Goal: Information Seeking & Learning: Learn about a topic

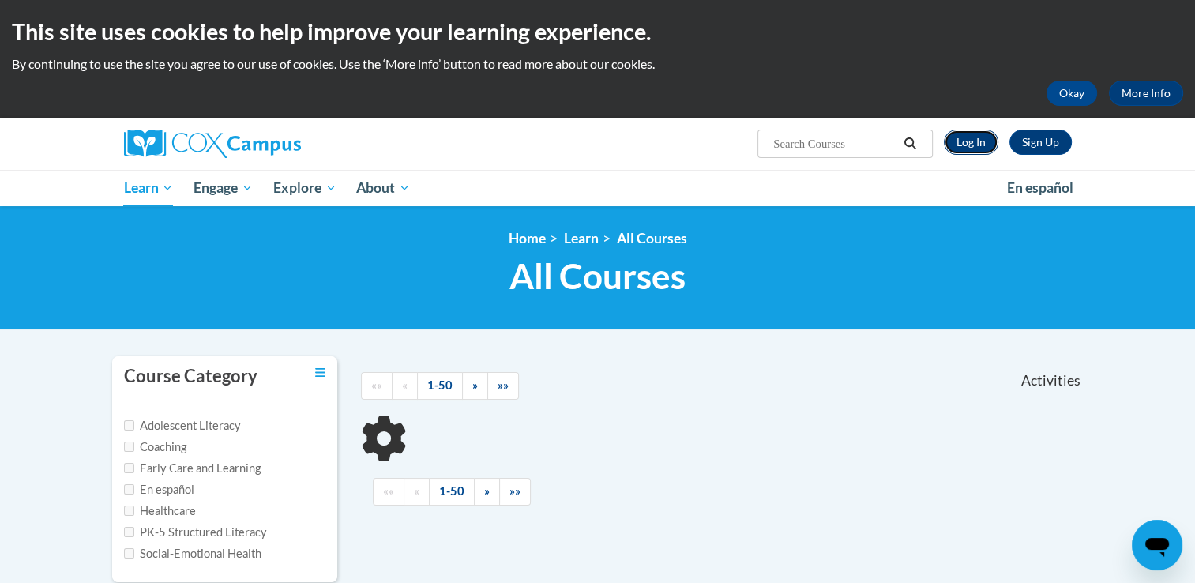
click at [975, 138] on link "Log In" at bounding box center [970, 141] width 54 height 25
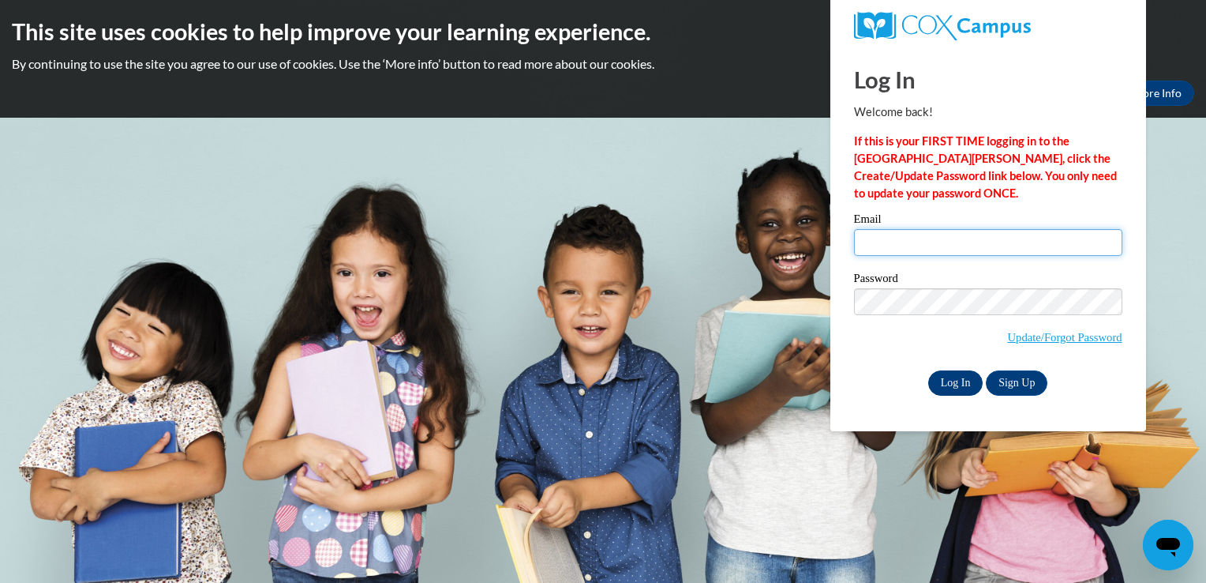
type input "[EMAIL_ADDRESS][DOMAIN_NAME]"
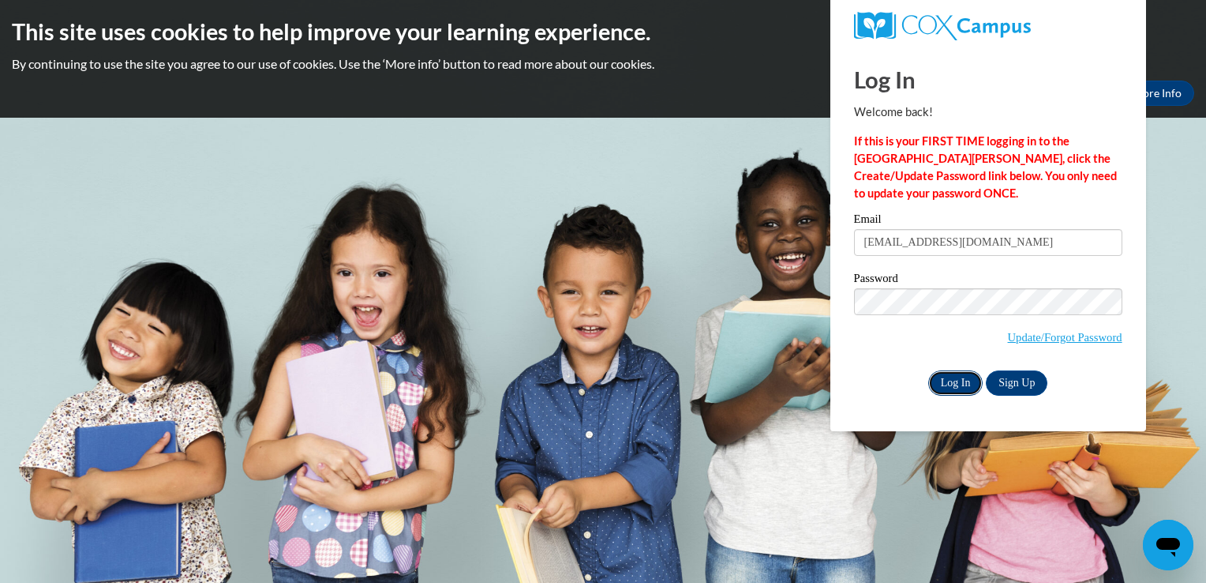
click at [947, 377] on input "Log In" at bounding box center [955, 382] width 55 height 25
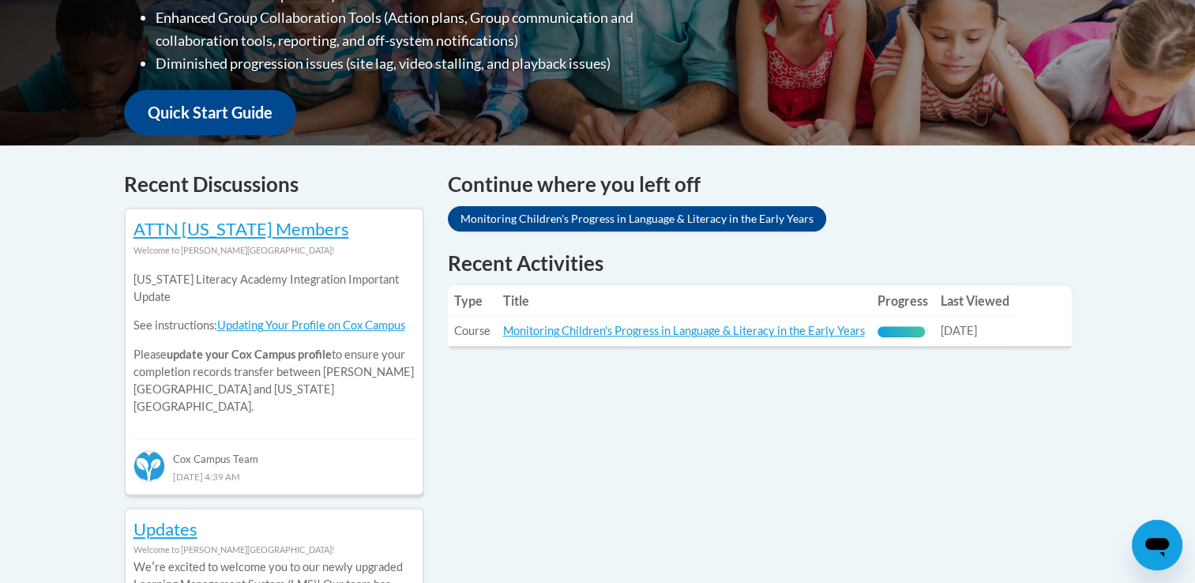
scroll to position [537, 0]
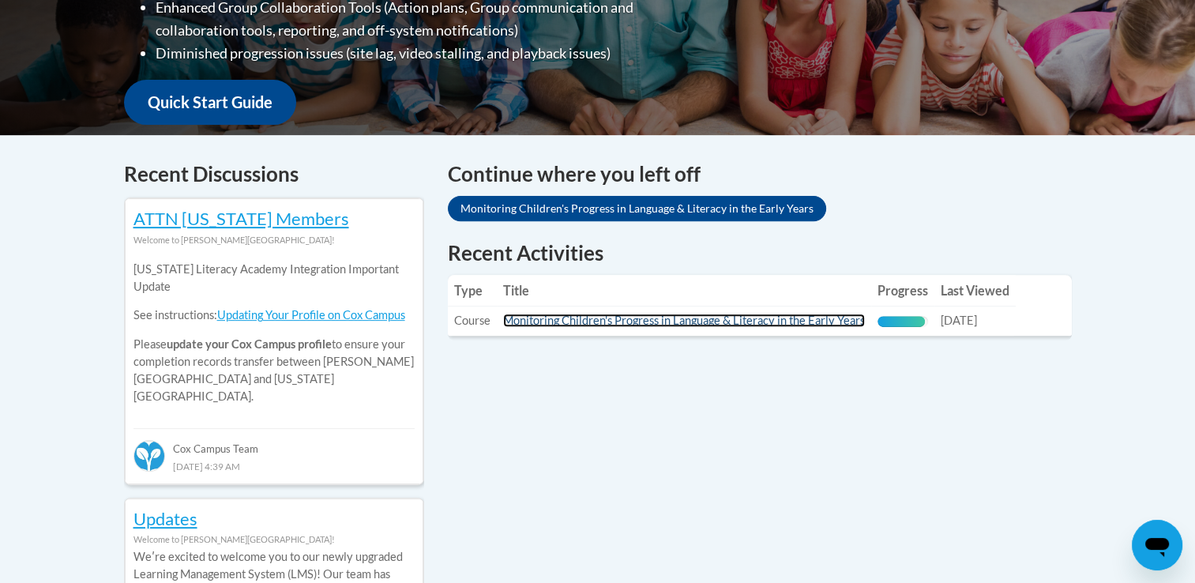
click at [824, 317] on link "Monitoring Children's Progress in Language & Literacy in the Early Years" at bounding box center [684, 319] width 362 height 13
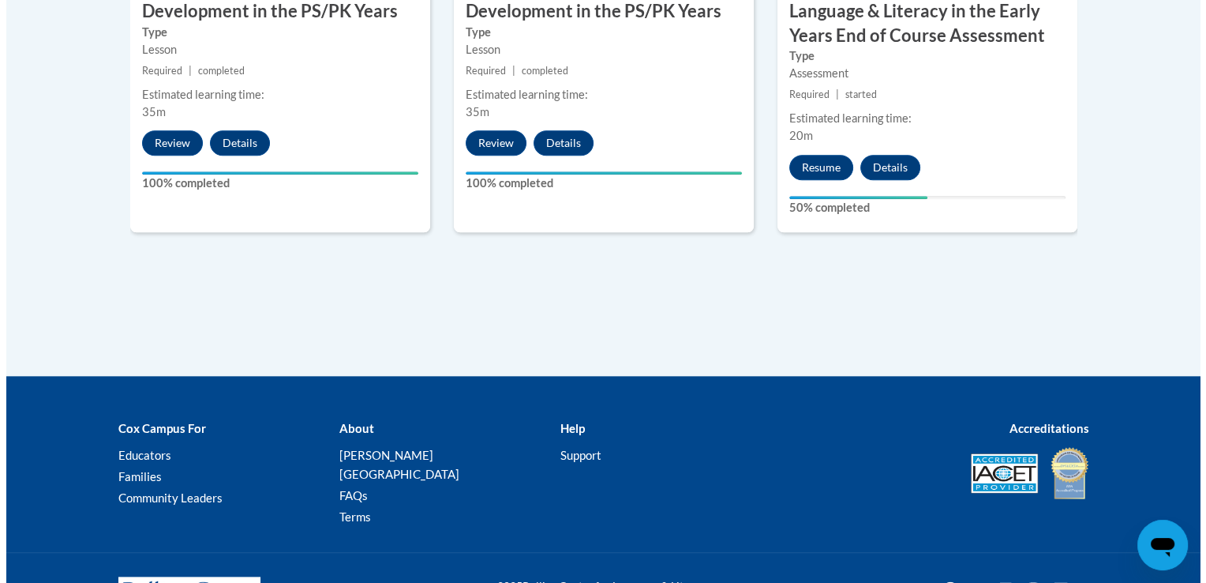
scroll to position [1694, 0]
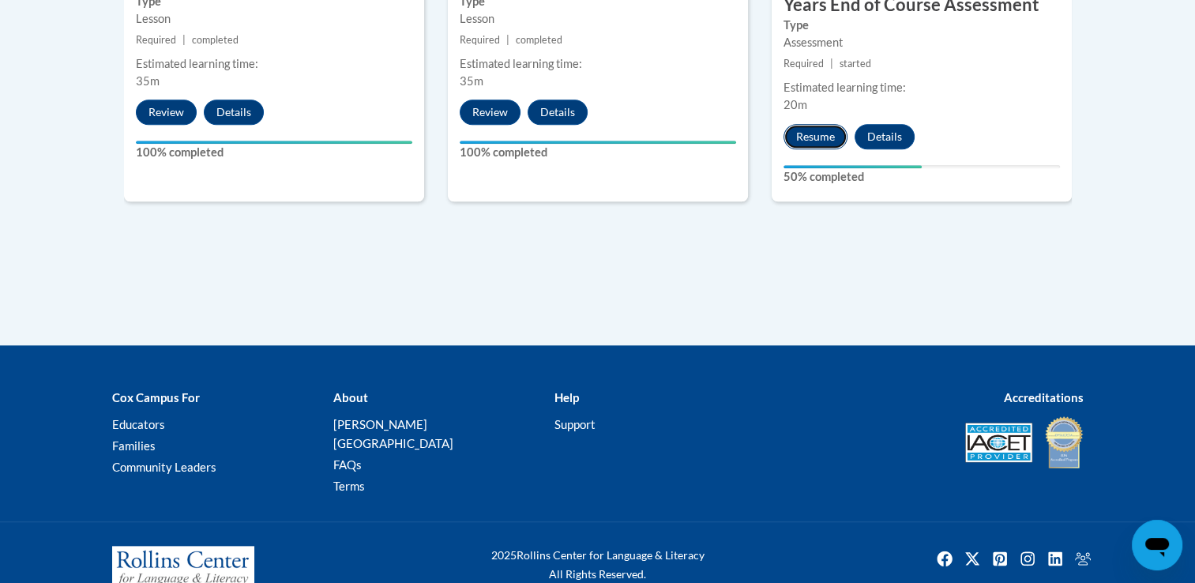
click at [802, 133] on button "Resume" at bounding box center [815, 136] width 64 height 25
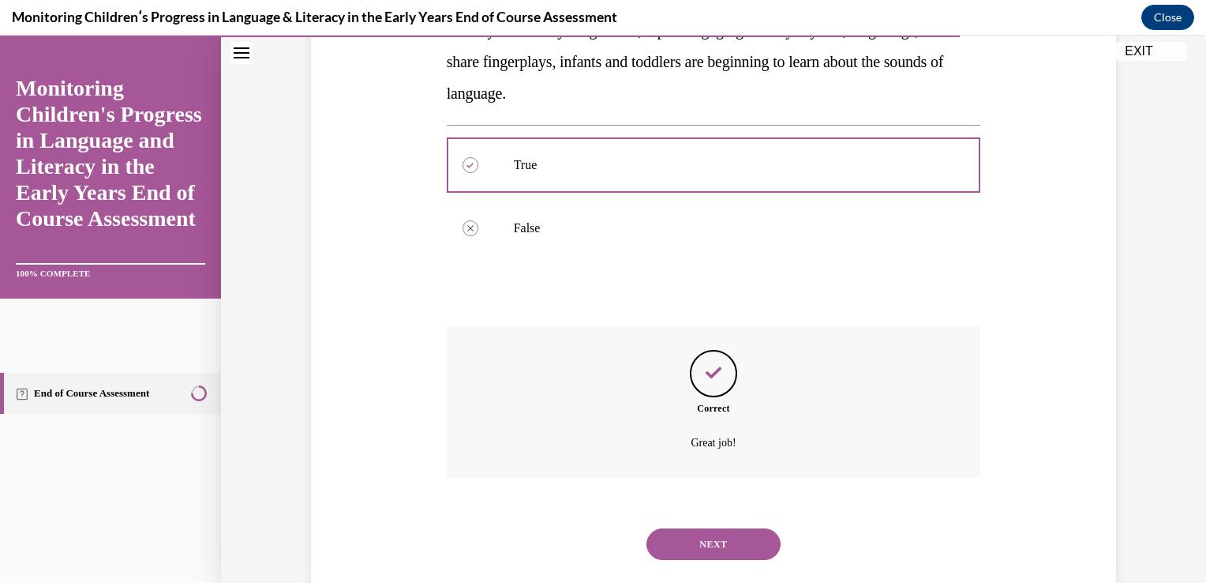
scroll to position [350, 0]
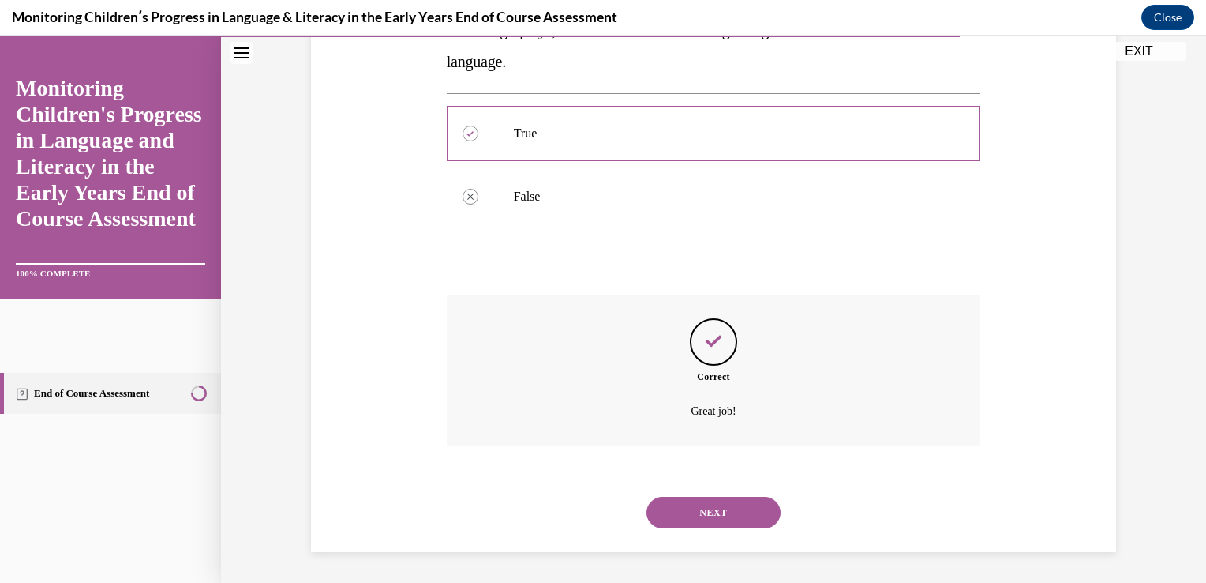
click at [741, 512] on button "NEXT" at bounding box center [714, 513] width 134 height 32
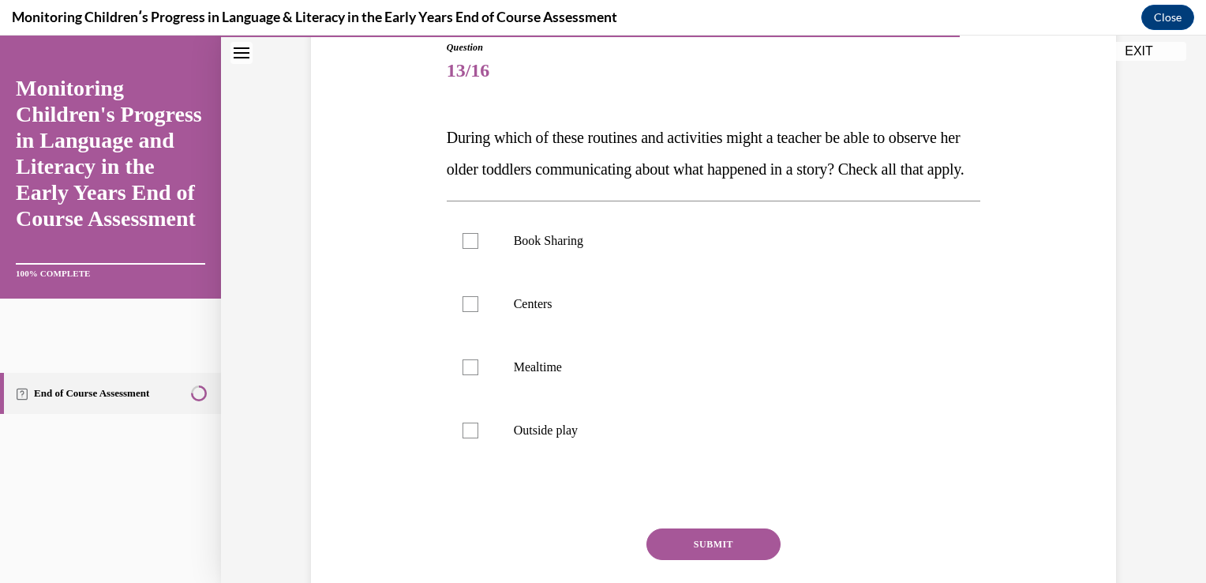
scroll to position [242, 0]
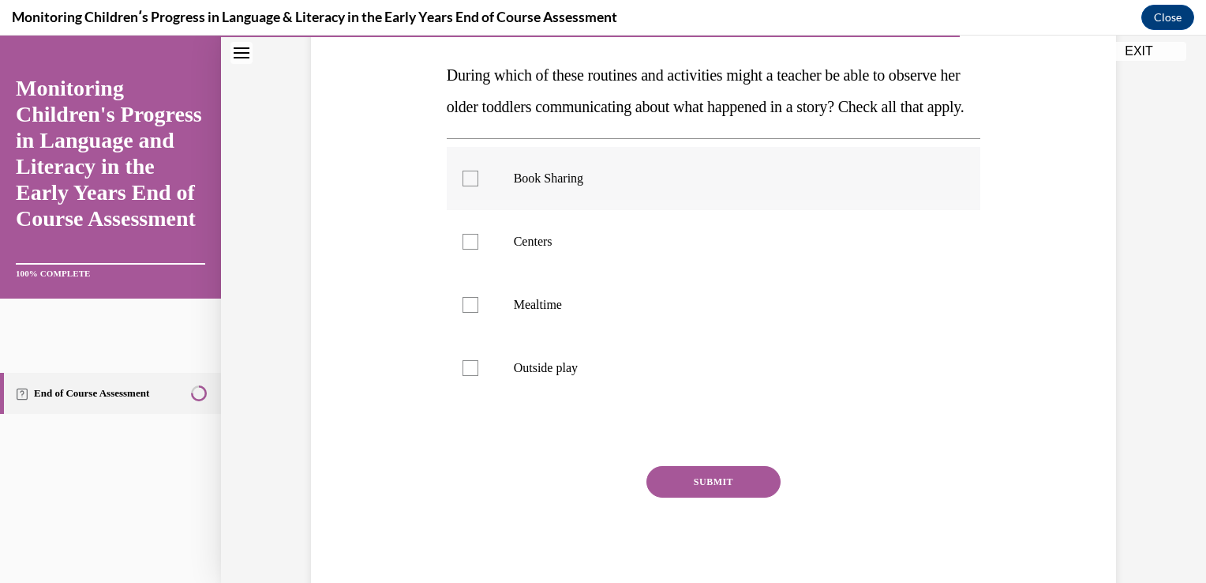
click at [467, 186] on div at bounding box center [471, 179] width 16 height 16
click at [467, 186] on input "Book Sharing" at bounding box center [471, 179] width 16 height 16
checkbox input "true"
click at [468, 249] on div at bounding box center [471, 242] width 16 height 16
click at [468, 249] on input "Centers" at bounding box center [471, 242] width 16 height 16
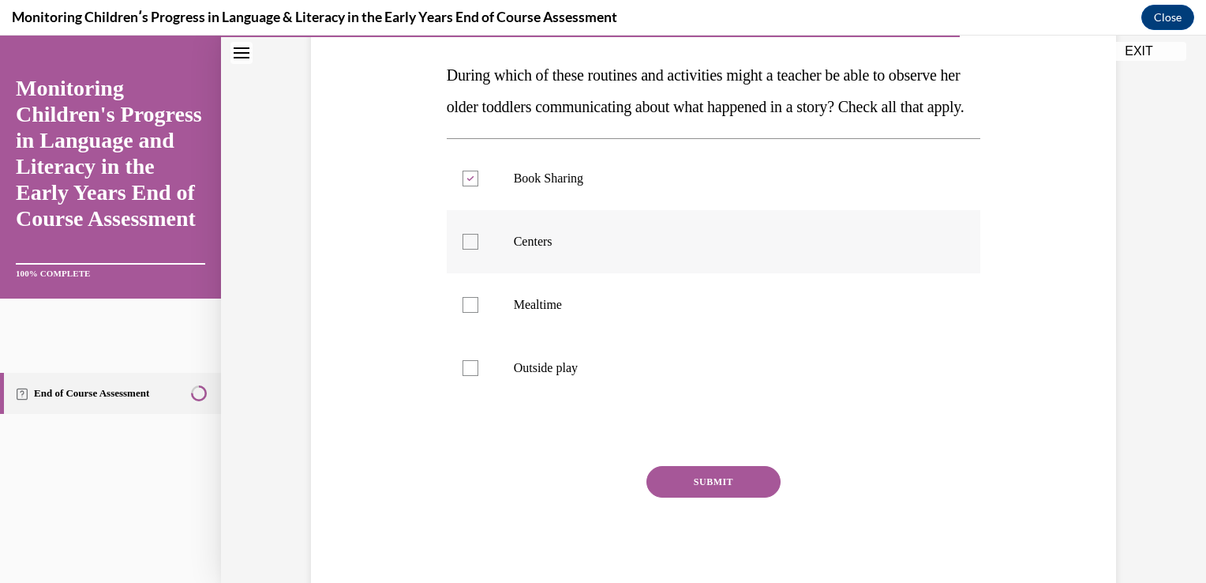
checkbox input "true"
click at [469, 313] on div at bounding box center [471, 305] width 16 height 16
click at [469, 313] on input "Mealtime" at bounding box center [471, 305] width 16 height 16
checkbox input "true"
click at [470, 376] on div at bounding box center [471, 368] width 16 height 16
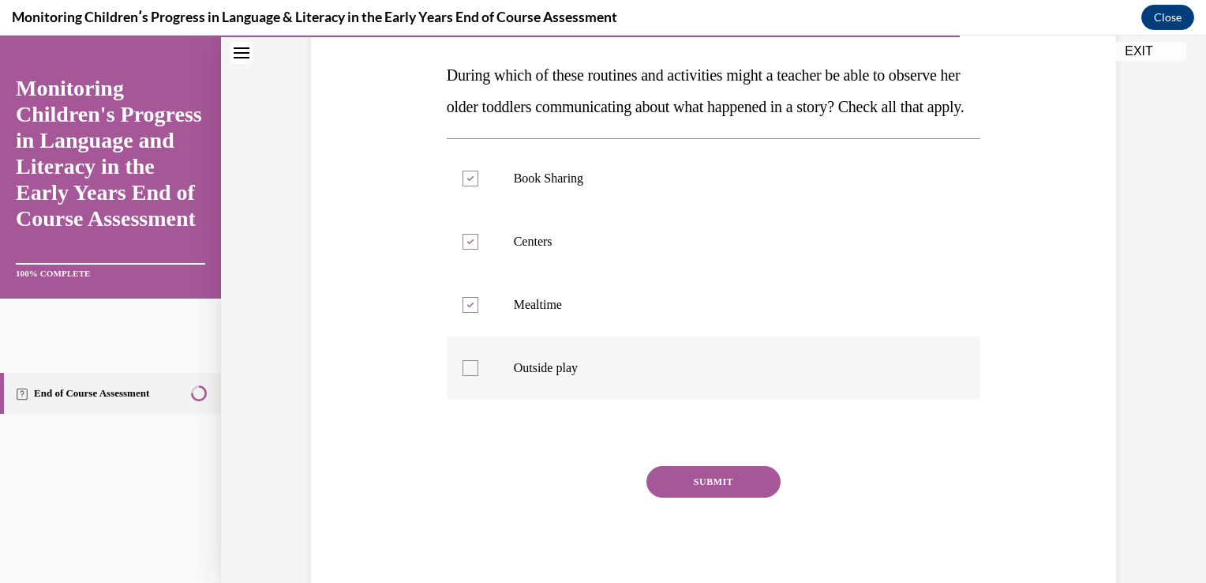
click at [470, 376] on input "Outside play" at bounding box center [471, 368] width 16 height 16
checkbox input "true"
click at [682, 497] on button "SUBMIT" at bounding box center [714, 482] width 134 height 32
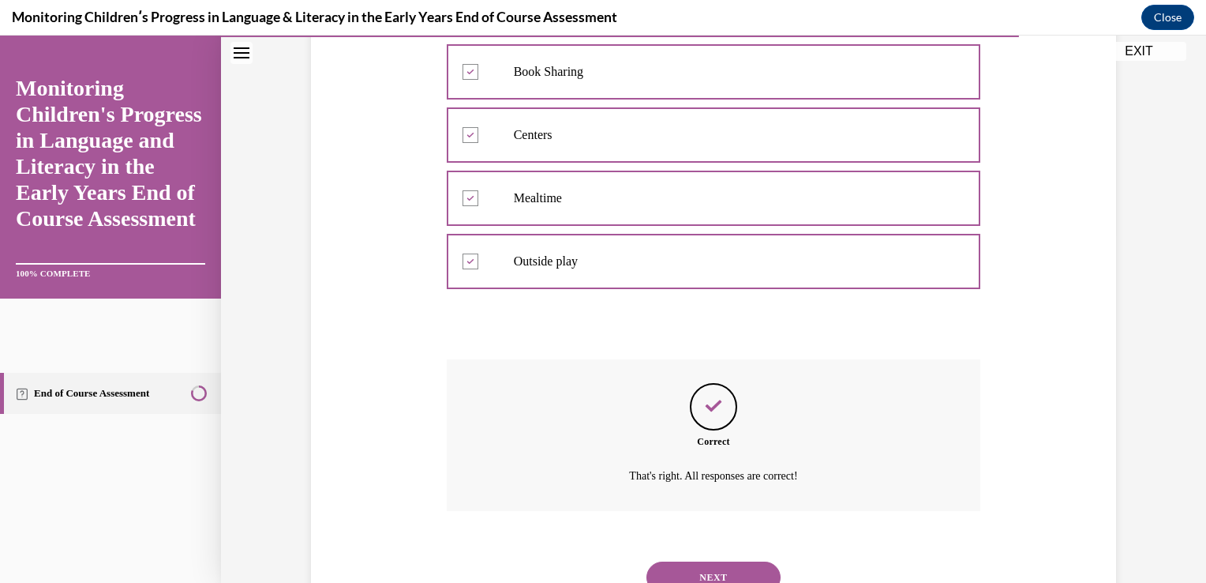
scroll to position [444, 0]
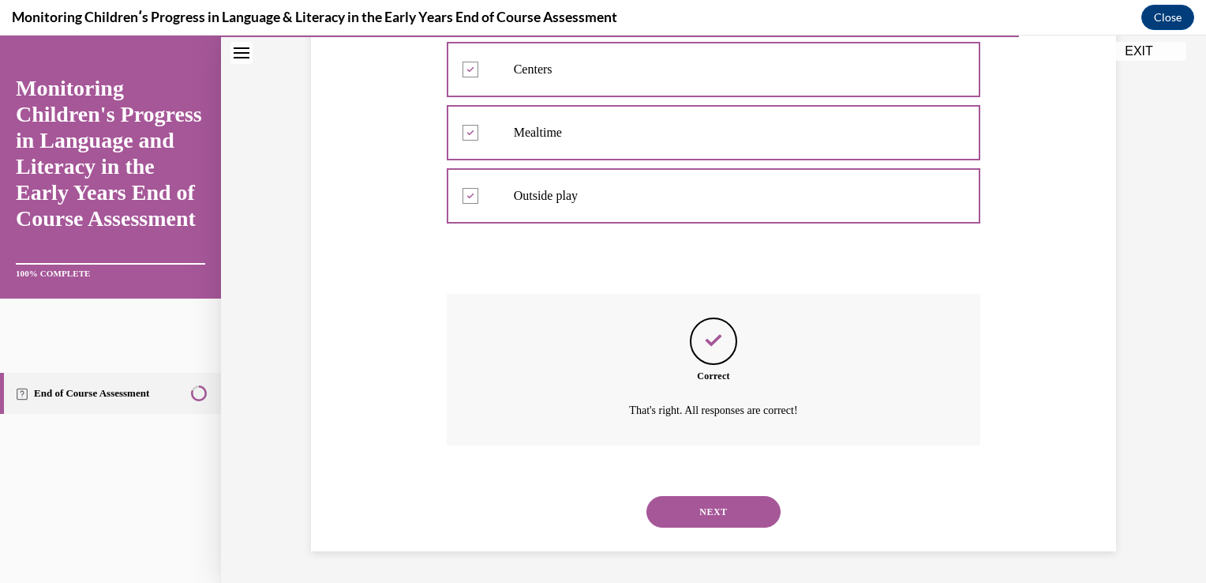
click at [717, 514] on button "NEXT" at bounding box center [714, 512] width 134 height 32
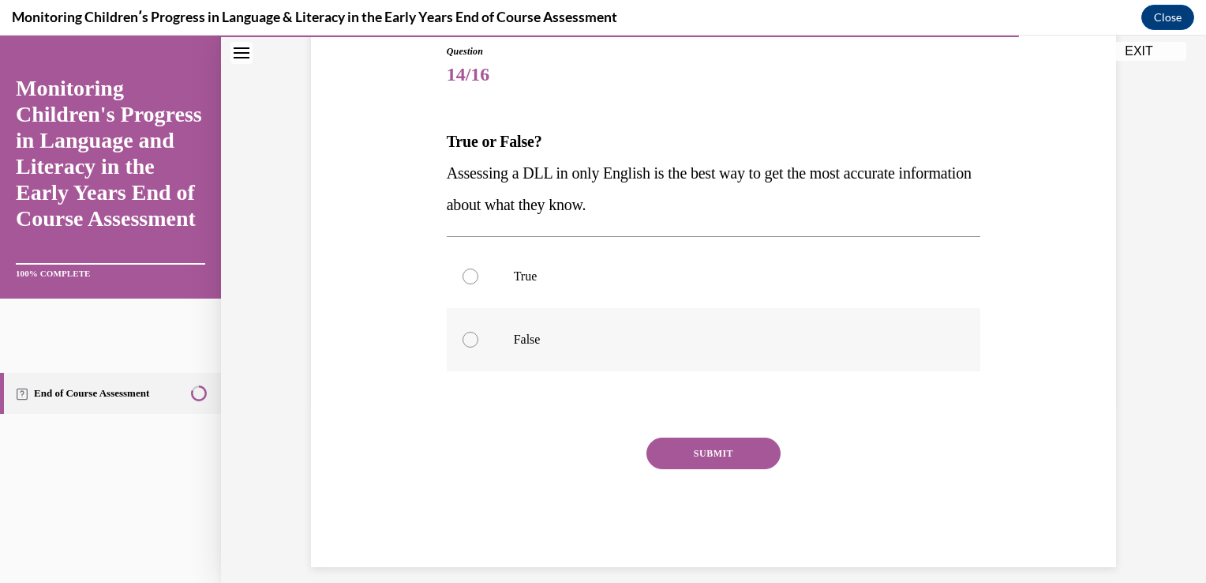
click at [463, 343] on div at bounding box center [471, 340] width 16 height 16
click at [463, 343] on input "False" at bounding box center [471, 340] width 16 height 16
radio input "true"
click at [677, 456] on button "SUBMIT" at bounding box center [714, 453] width 134 height 32
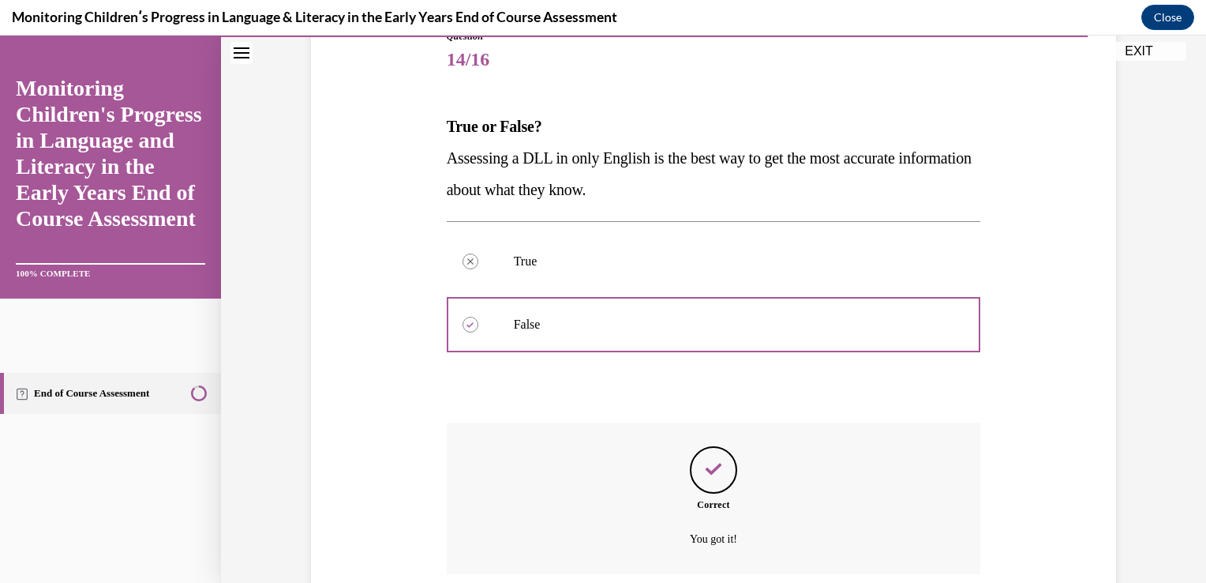
scroll to position [318, 0]
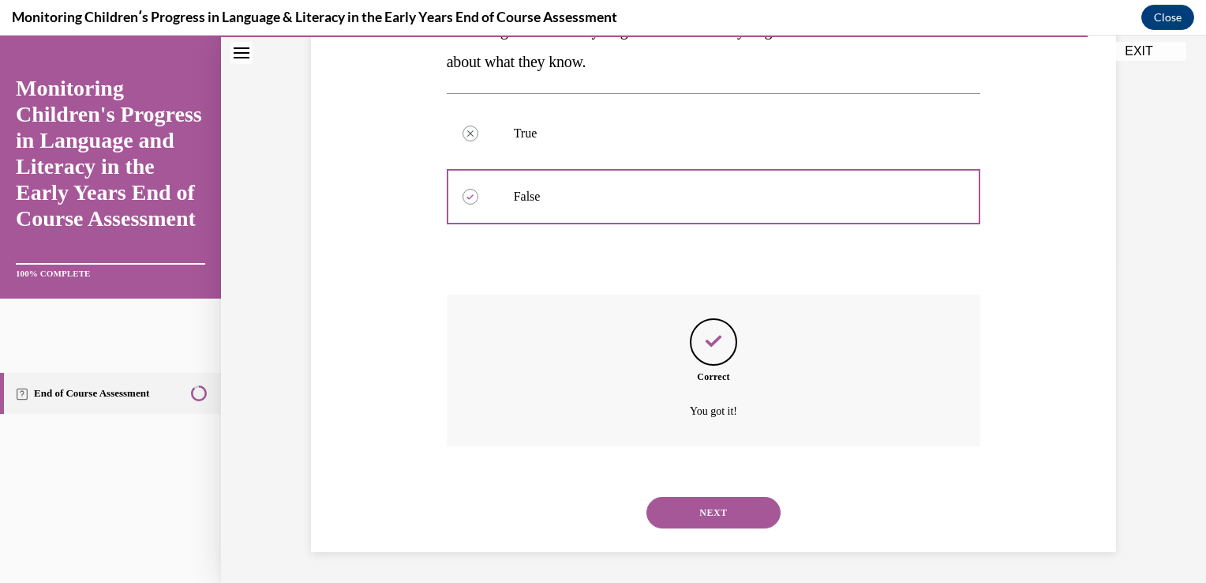
click at [711, 510] on button "NEXT" at bounding box center [714, 513] width 134 height 32
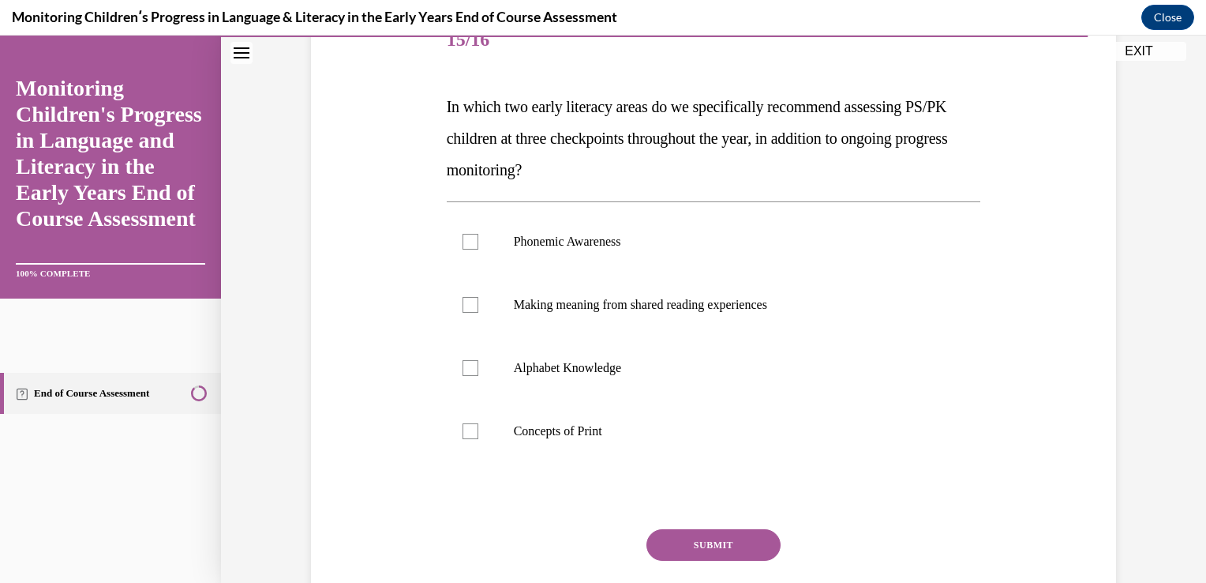
scroll to position [242, 0]
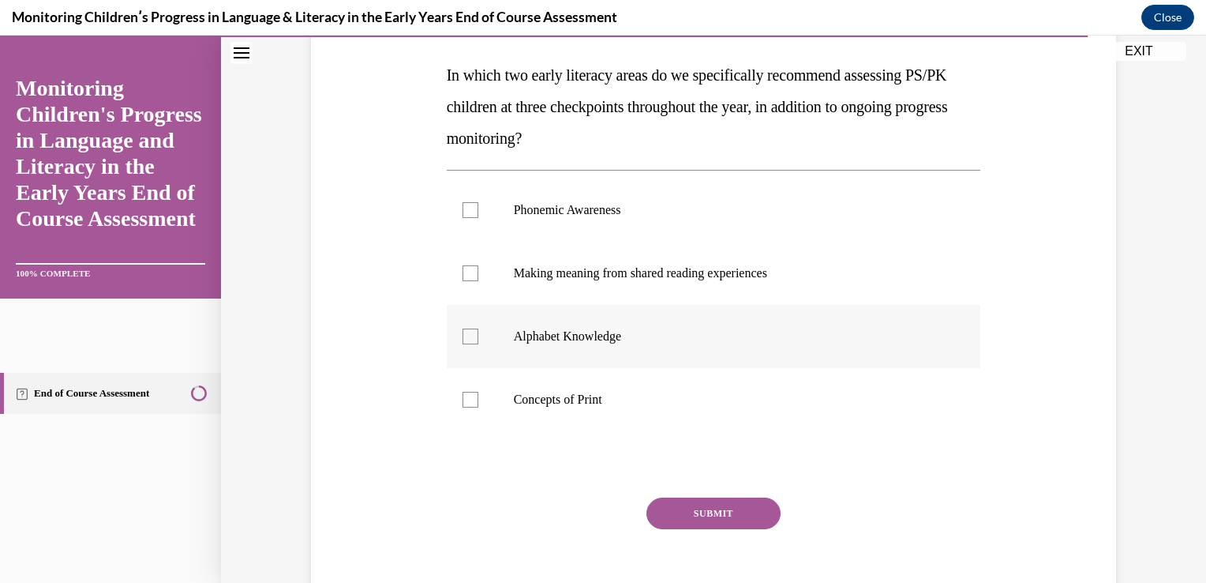
click at [464, 340] on div at bounding box center [471, 336] width 16 height 16
click at [464, 340] on input "Alphabet Knowledge" at bounding box center [471, 336] width 16 height 16
checkbox input "true"
click at [465, 211] on div at bounding box center [471, 210] width 16 height 16
click at [465, 211] on input "Phonemic Awareness" at bounding box center [471, 210] width 16 height 16
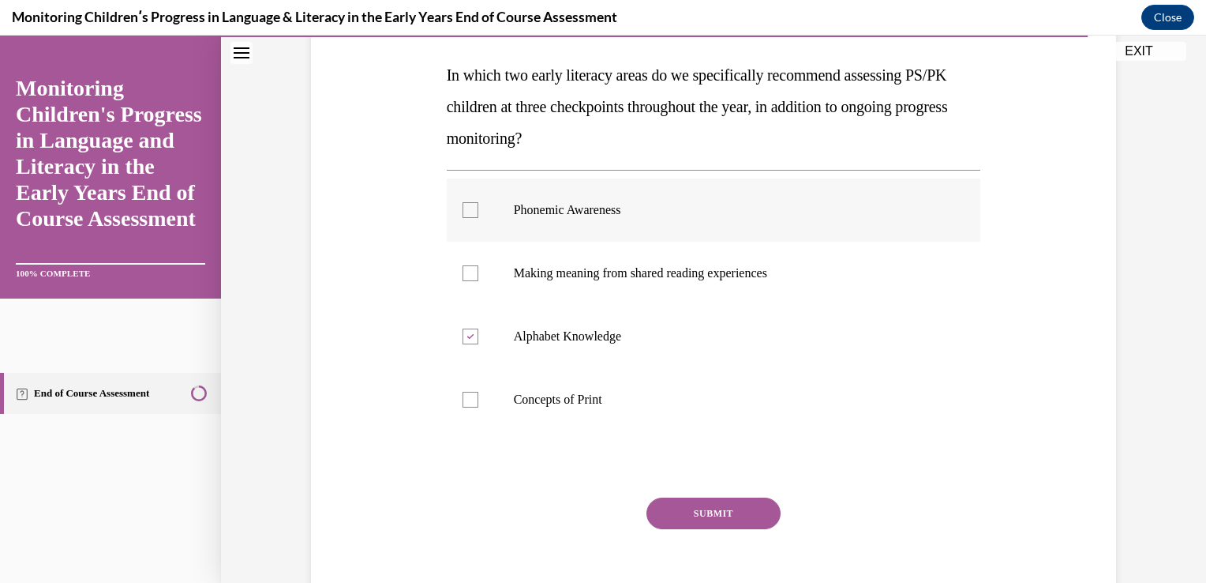
checkbox input "true"
click at [676, 507] on button "SUBMIT" at bounding box center [714, 513] width 134 height 32
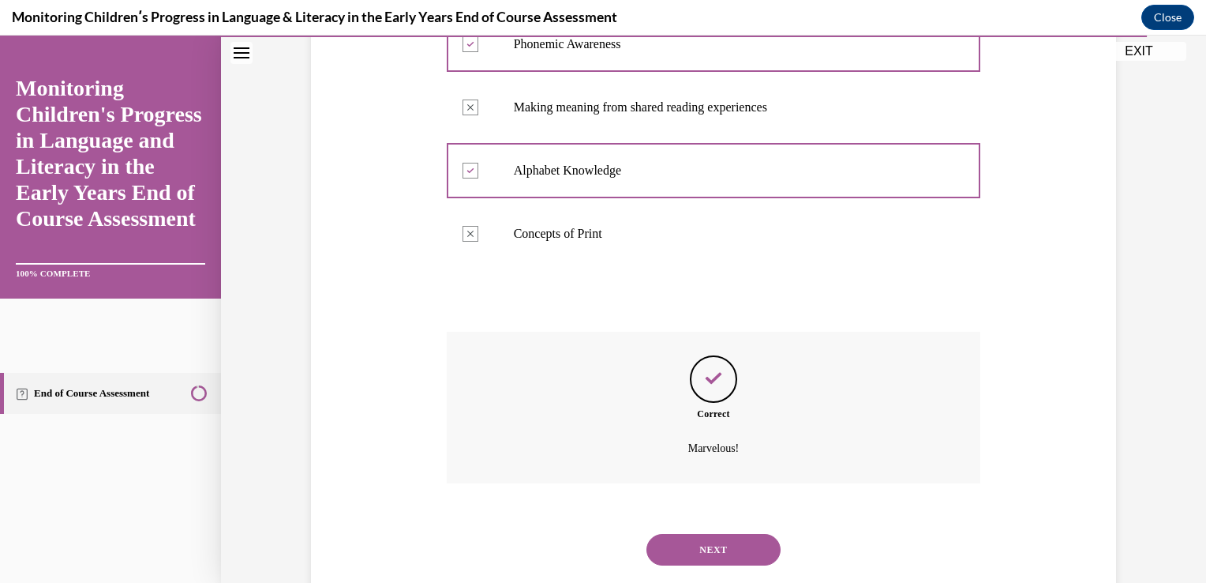
scroll to position [444, 0]
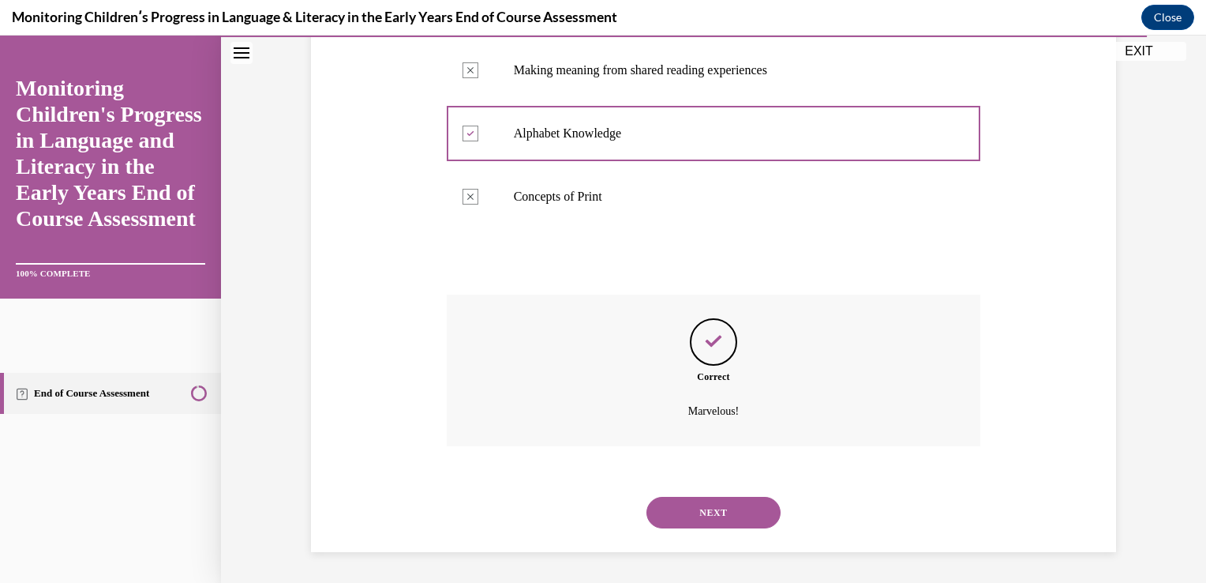
click at [688, 516] on button "NEXT" at bounding box center [714, 513] width 134 height 32
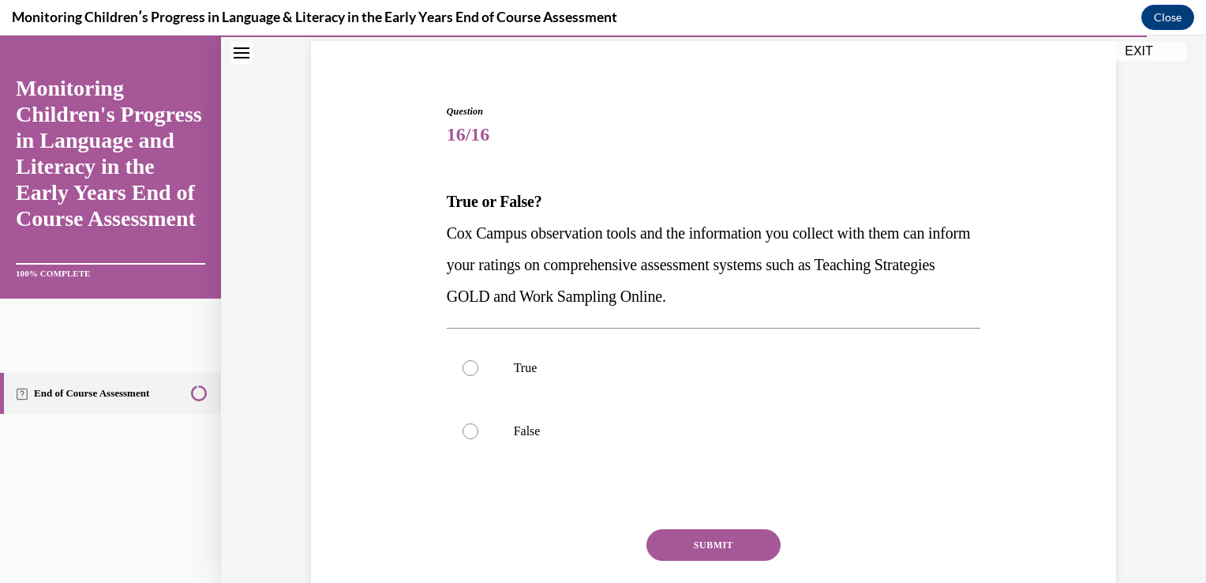
scroll to position [147, 0]
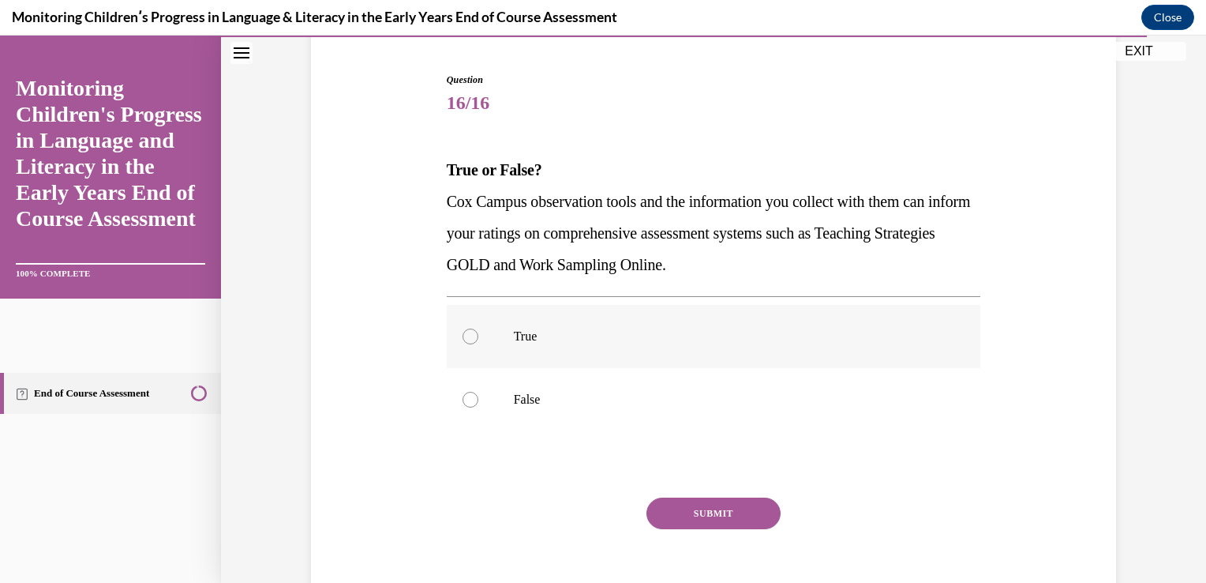
click at [463, 328] on div at bounding box center [471, 336] width 16 height 16
click at [463, 328] on input "True" at bounding box center [471, 336] width 16 height 16
radio input "true"
click at [680, 507] on button "SUBMIT" at bounding box center [714, 513] width 134 height 32
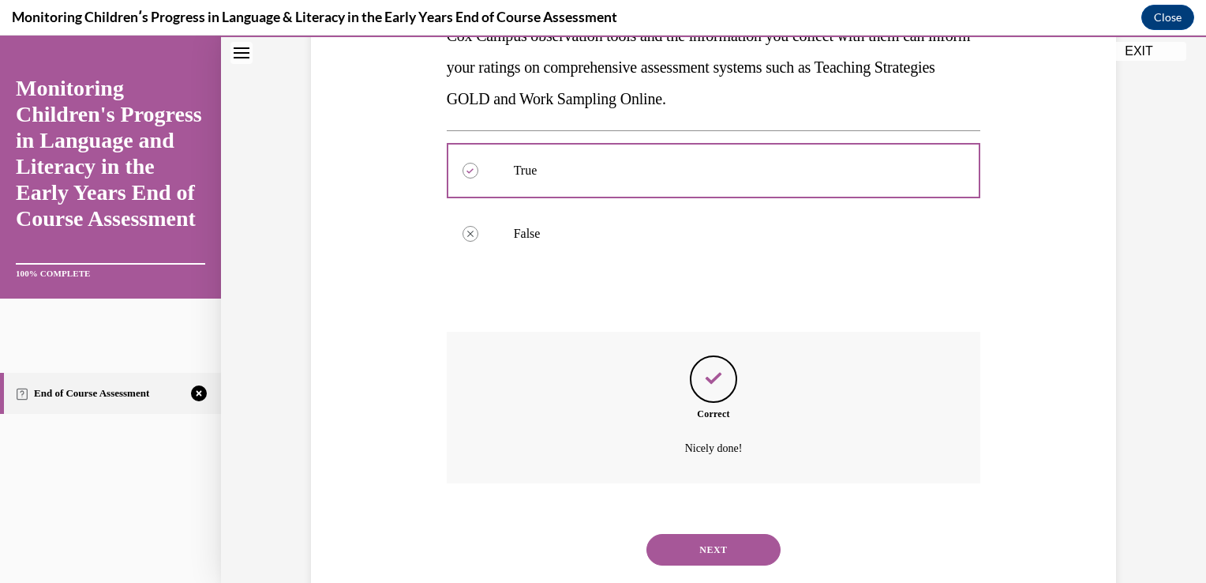
scroll to position [350, 0]
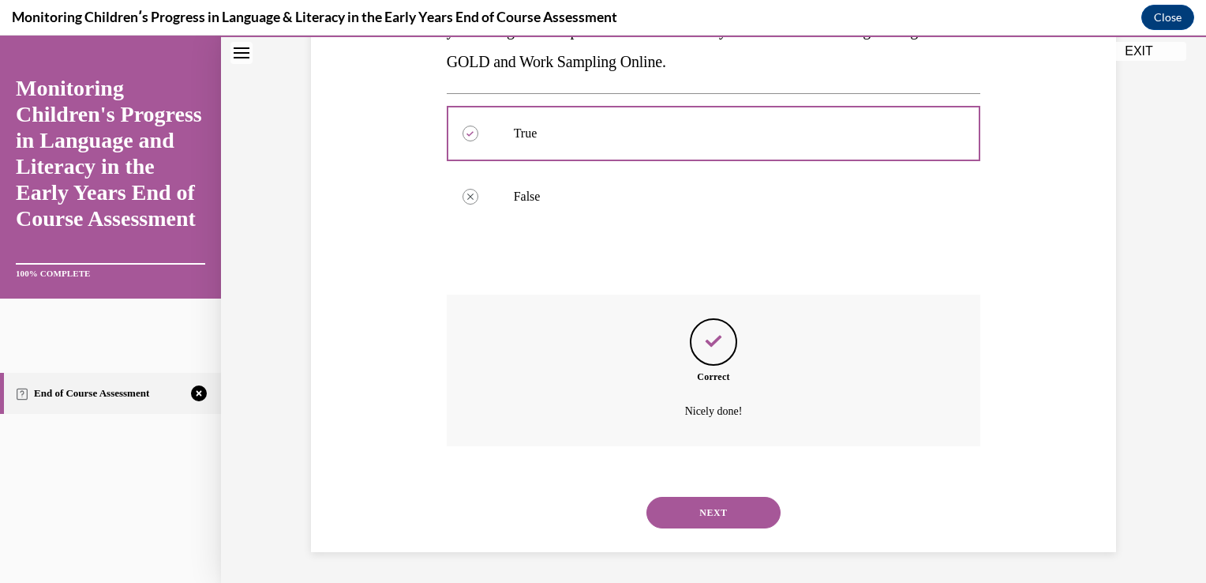
click at [704, 510] on button "NEXT" at bounding box center [714, 513] width 134 height 32
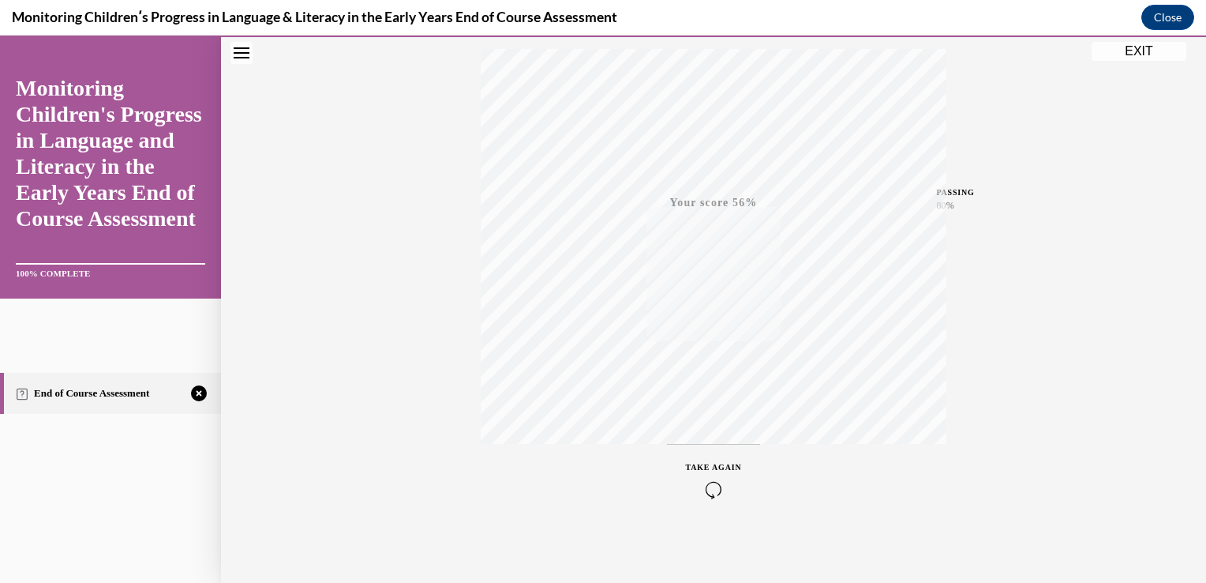
scroll to position [261, 0]
click at [705, 459] on div "TAKE AGAIN" at bounding box center [714, 477] width 56 height 37
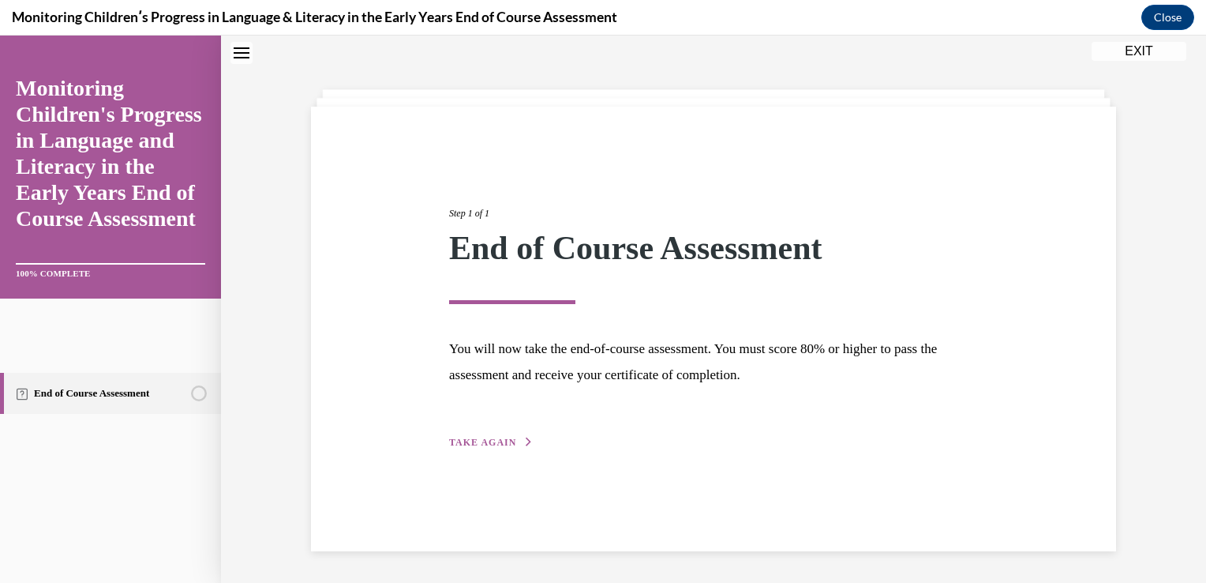
scroll to position [50, 0]
click at [476, 443] on span "TAKE AGAIN" at bounding box center [482, 442] width 67 height 11
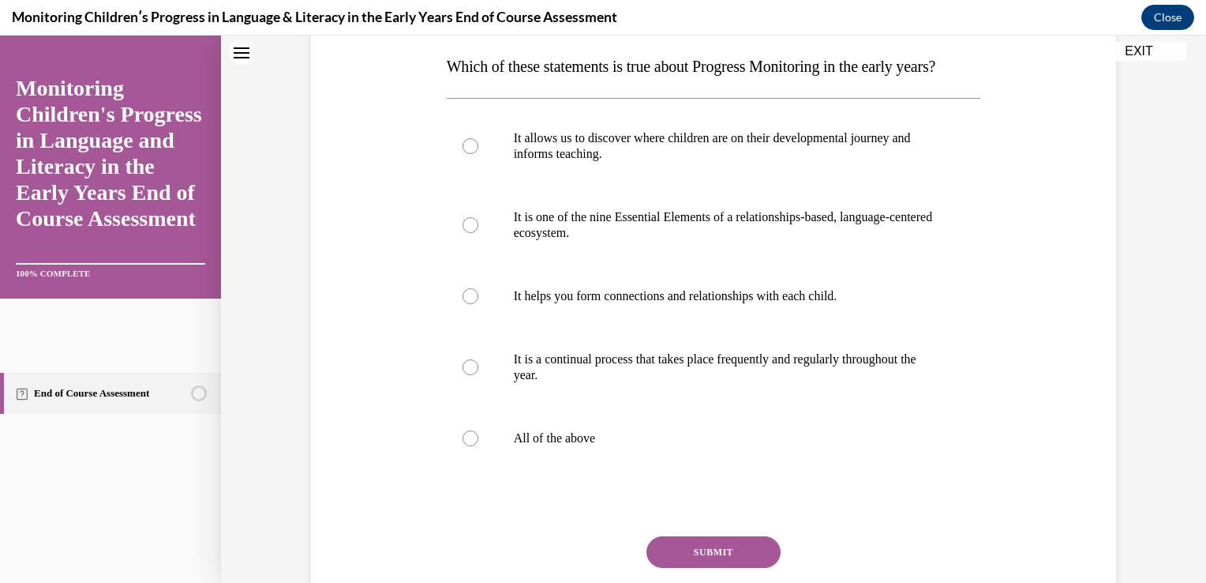
scroll to position [281, 0]
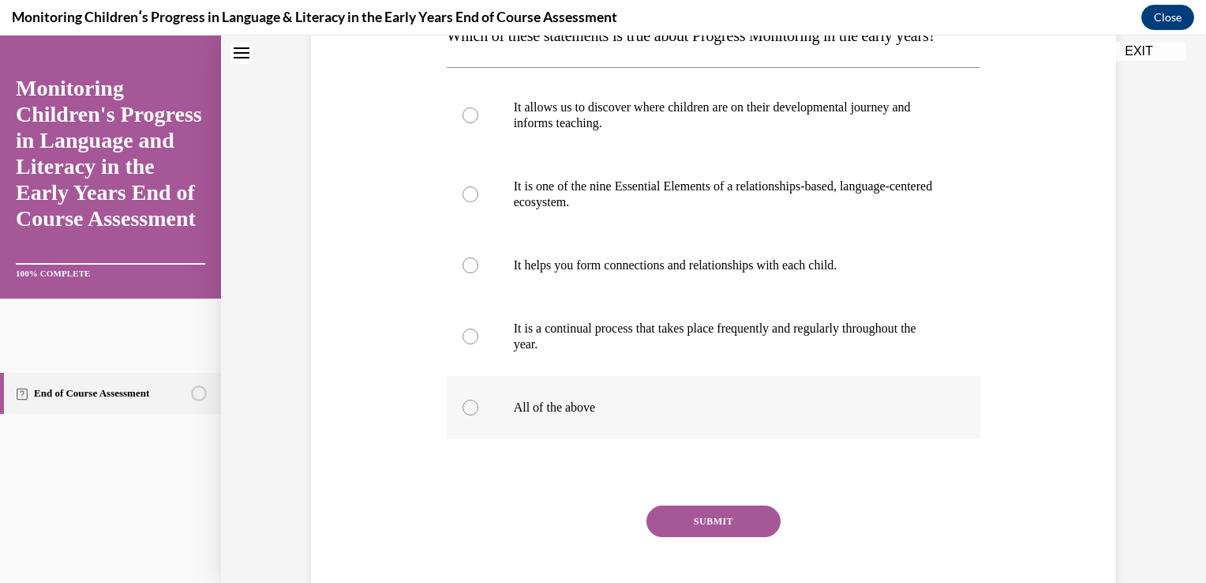
click at [463, 415] on div at bounding box center [471, 407] width 16 height 16
click at [463, 415] on input "All of the above" at bounding box center [471, 407] width 16 height 16
radio input "true"
click at [677, 537] on button "SUBMIT" at bounding box center [714, 521] width 134 height 32
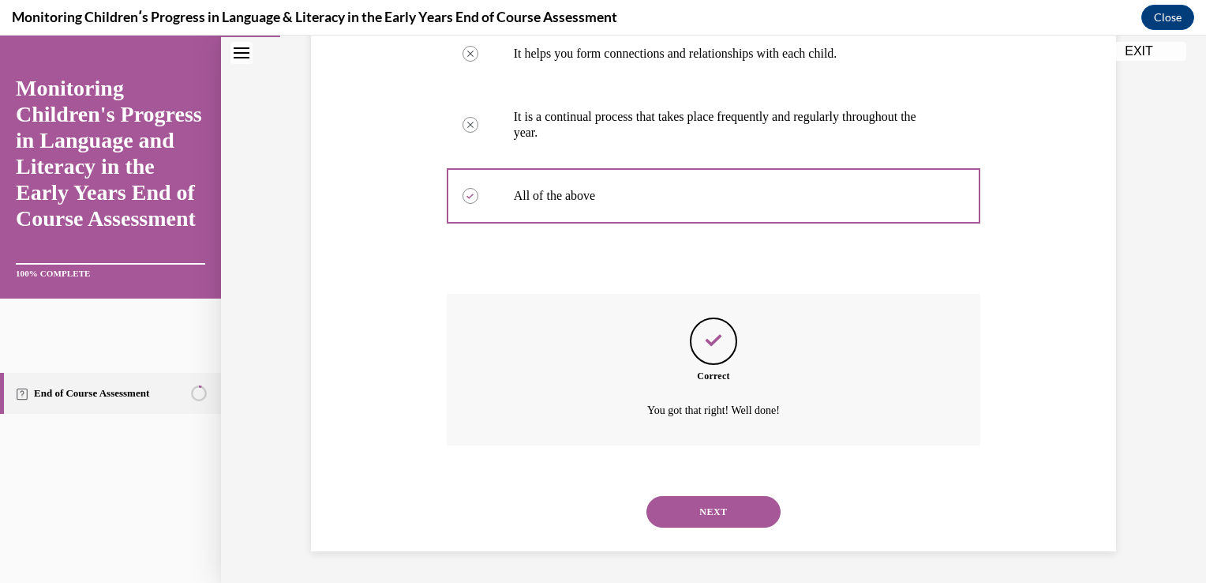
scroll to position [523, 0]
click at [681, 514] on button "NEXT" at bounding box center [714, 512] width 134 height 32
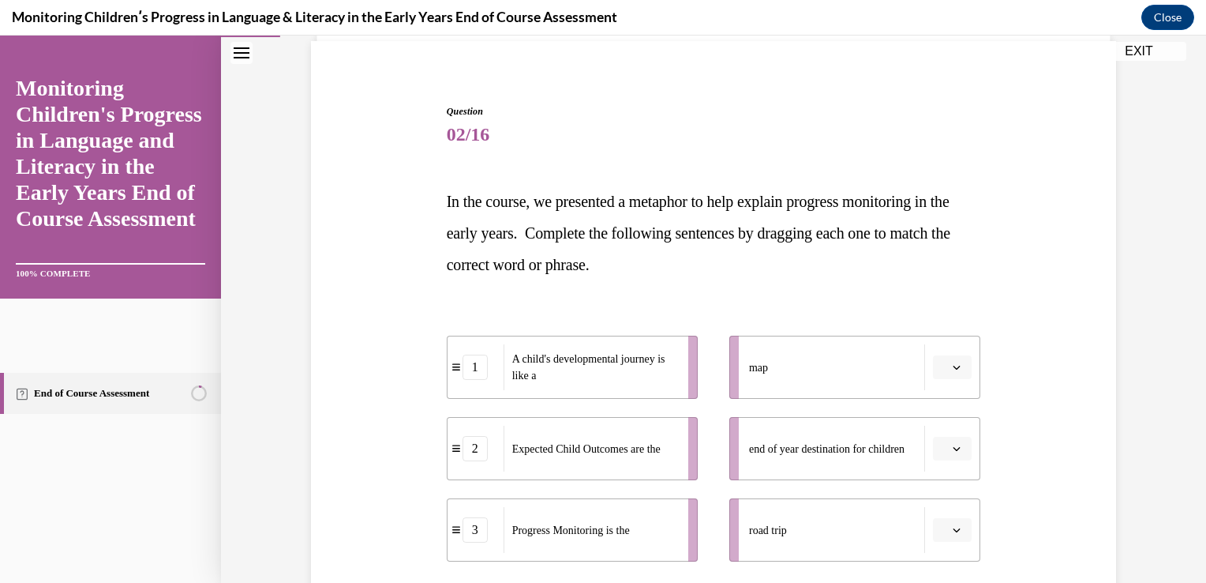
scroll to position [167, 0]
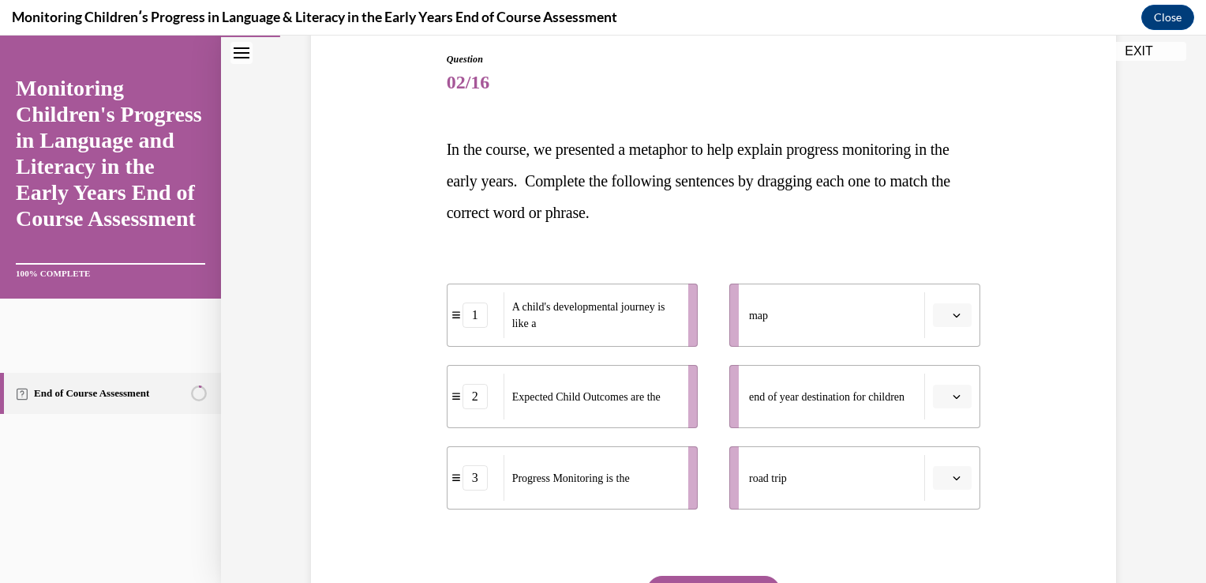
click at [958, 315] on button "button" at bounding box center [952, 315] width 39 height 24
click at [945, 377] on div "1" at bounding box center [944, 382] width 39 height 32
click at [953, 392] on icon "button" at bounding box center [957, 396] width 8 height 8
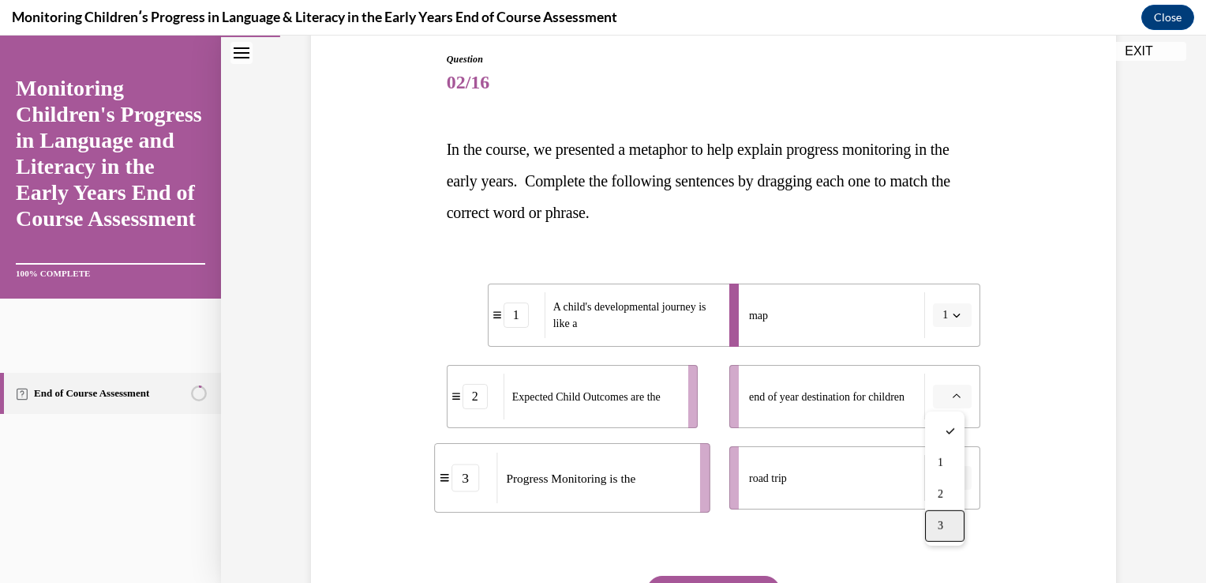
click at [954, 519] on div "3" at bounding box center [944, 526] width 39 height 32
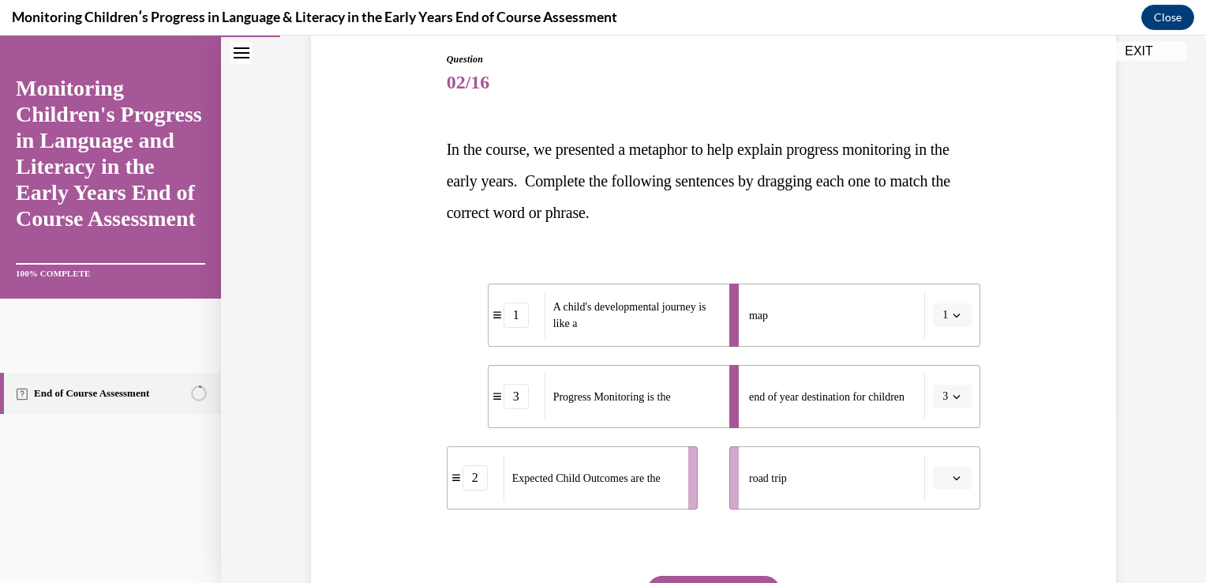
click at [953, 478] on icon "button" at bounding box center [957, 478] width 8 height 8
click at [941, 410] on span "2" at bounding box center [941, 410] width 6 height 13
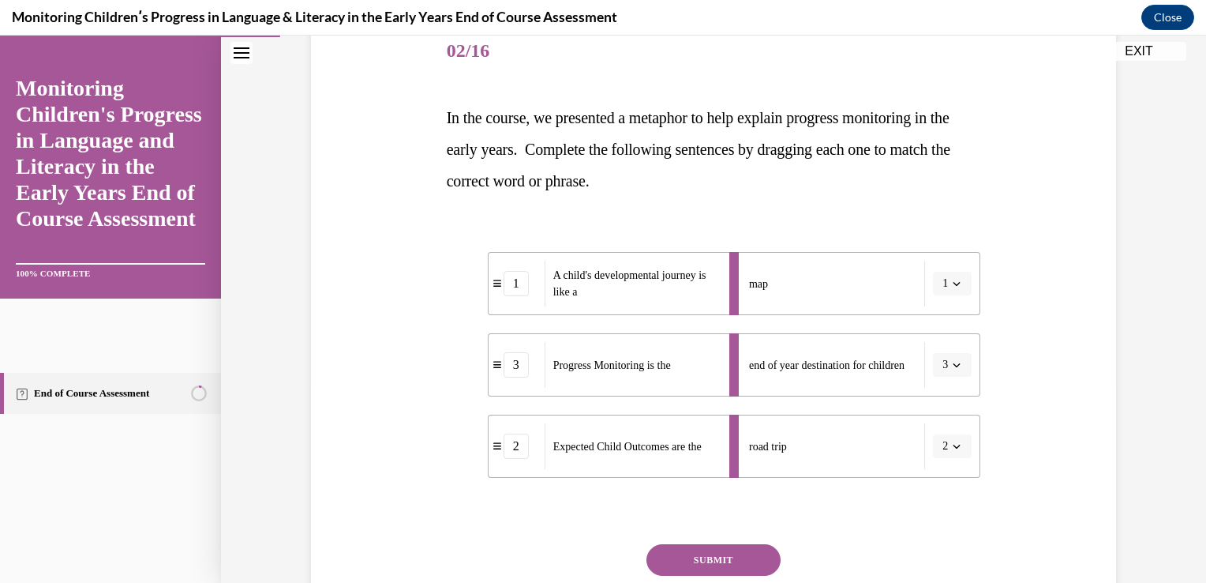
scroll to position [321, 0]
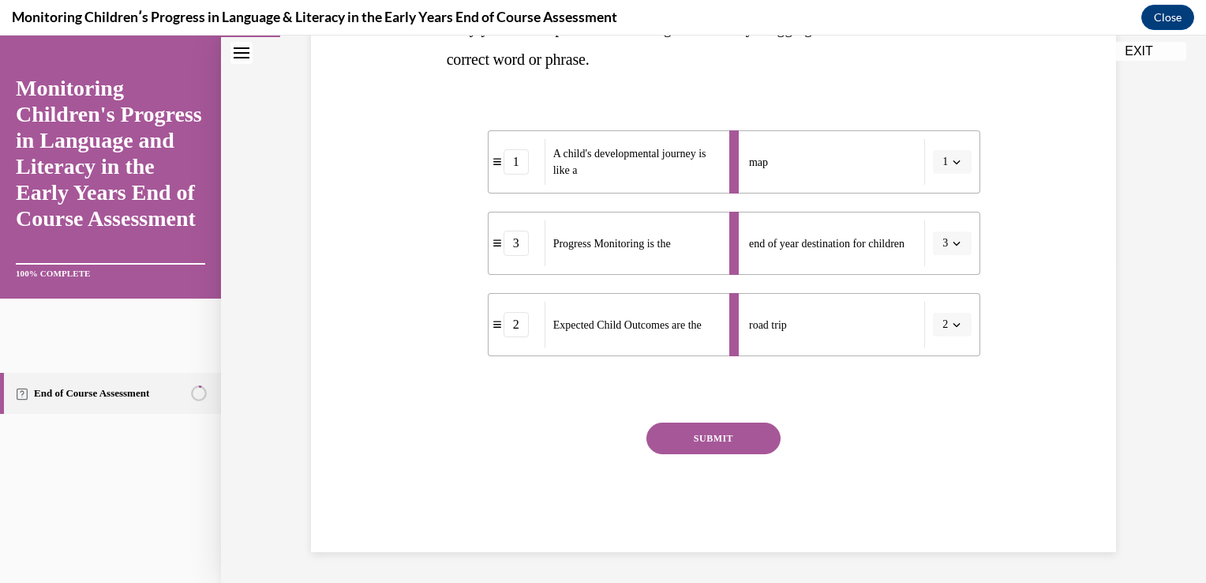
click at [736, 435] on button "SUBMIT" at bounding box center [714, 438] width 134 height 32
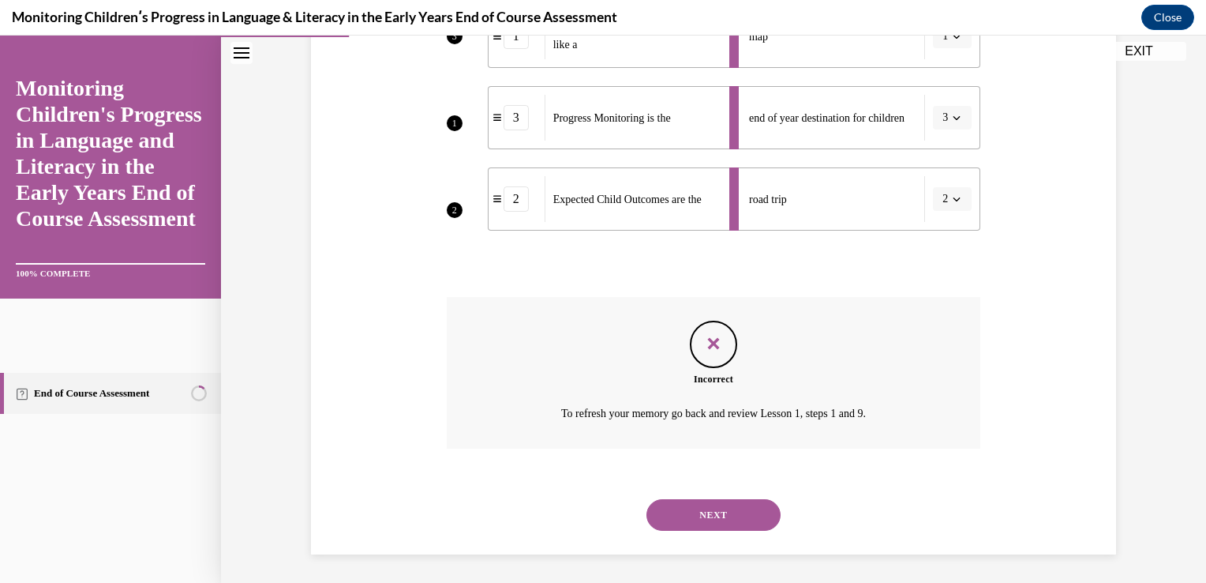
scroll to position [448, 0]
click at [730, 505] on button "NEXT" at bounding box center [714, 513] width 134 height 32
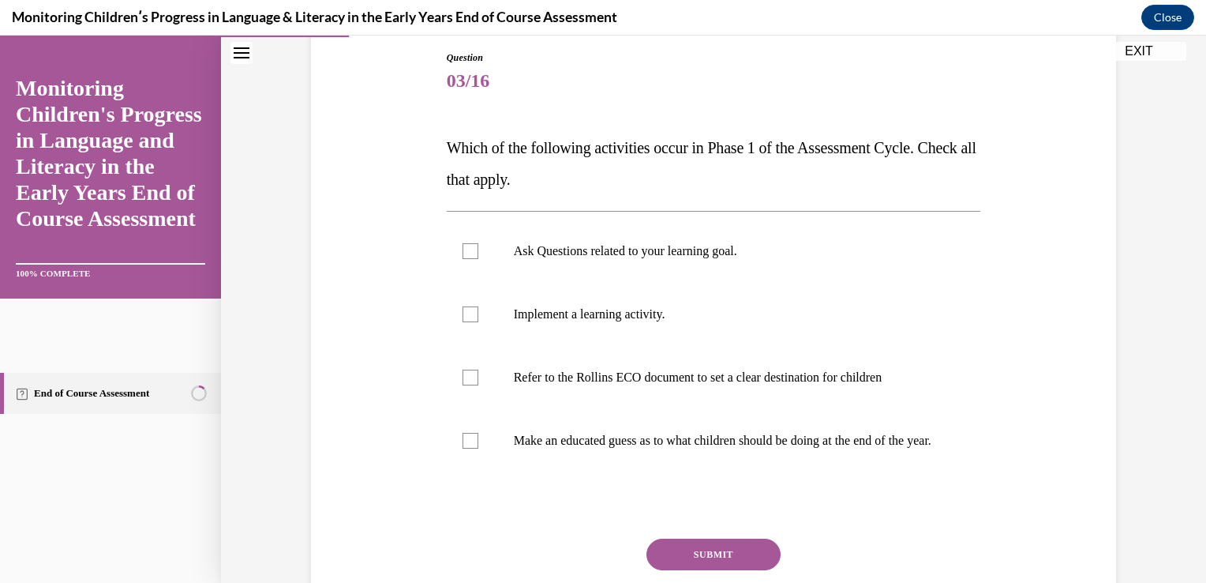
scroll to position [178, 0]
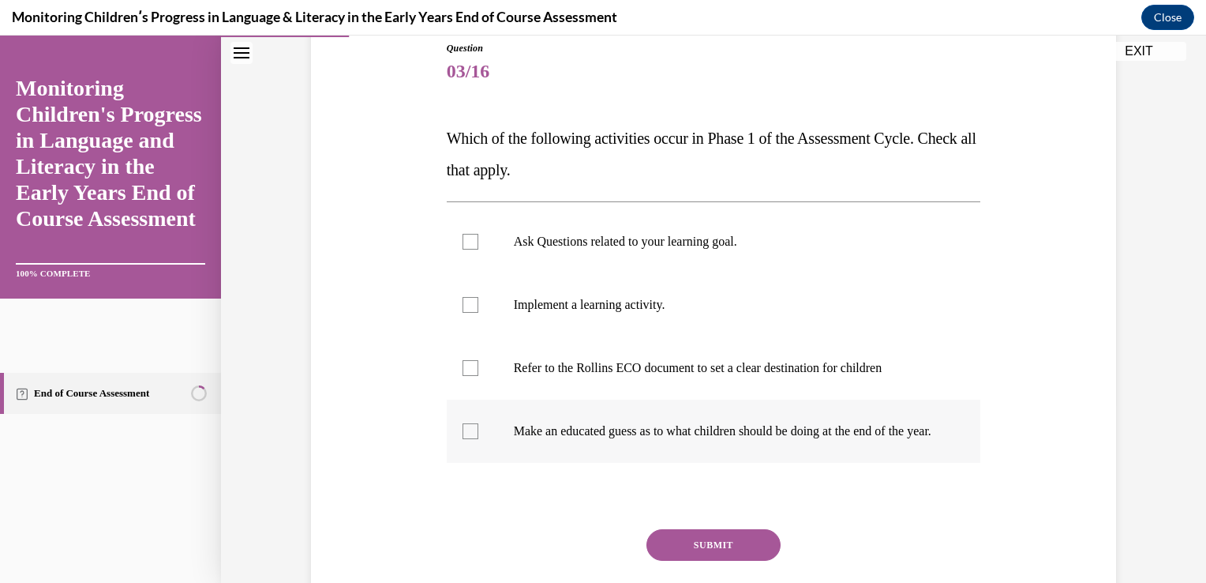
click at [465, 434] on div at bounding box center [471, 431] width 16 height 16
click at [465, 434] on input "Make an educated guess as to what children should be doing at the end of the ye…" at bounding box center [471, 431] width 16 height 16
checkbox input "true"
click at [467, 299] on div at bounding box center [471, 305] width 16 height 16
click at [467, 299] on input "Implement a learning activity." at bounding box center [471, 305] width 16 height 16
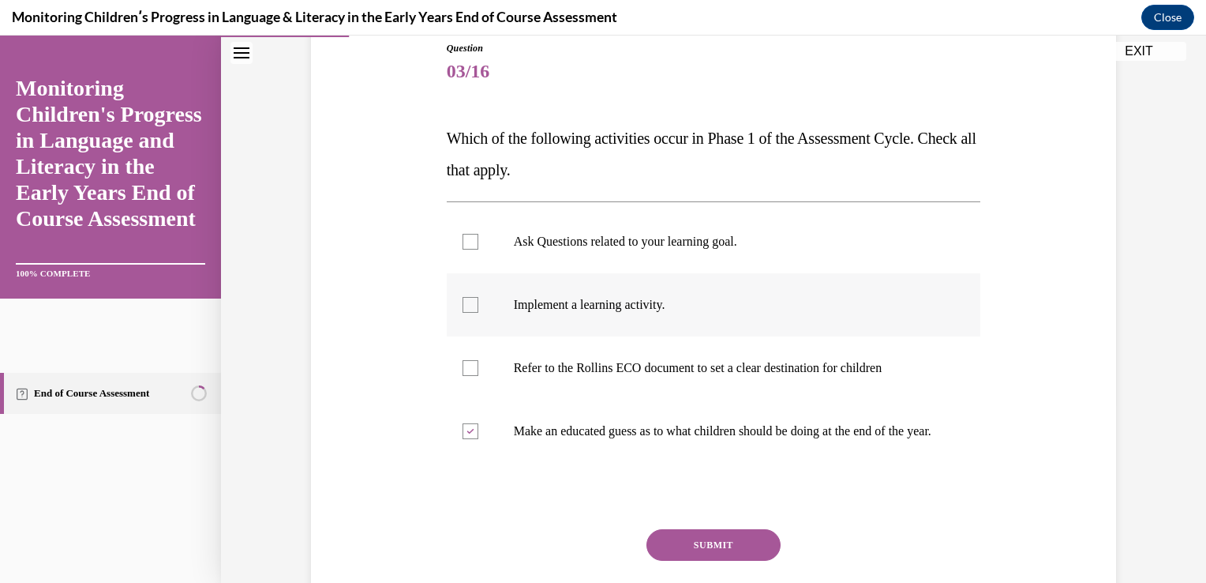
checkbox input "true"
click at [714, 561] on button "SUBMIT" at bounding box center [714, 545] width 134 height 32
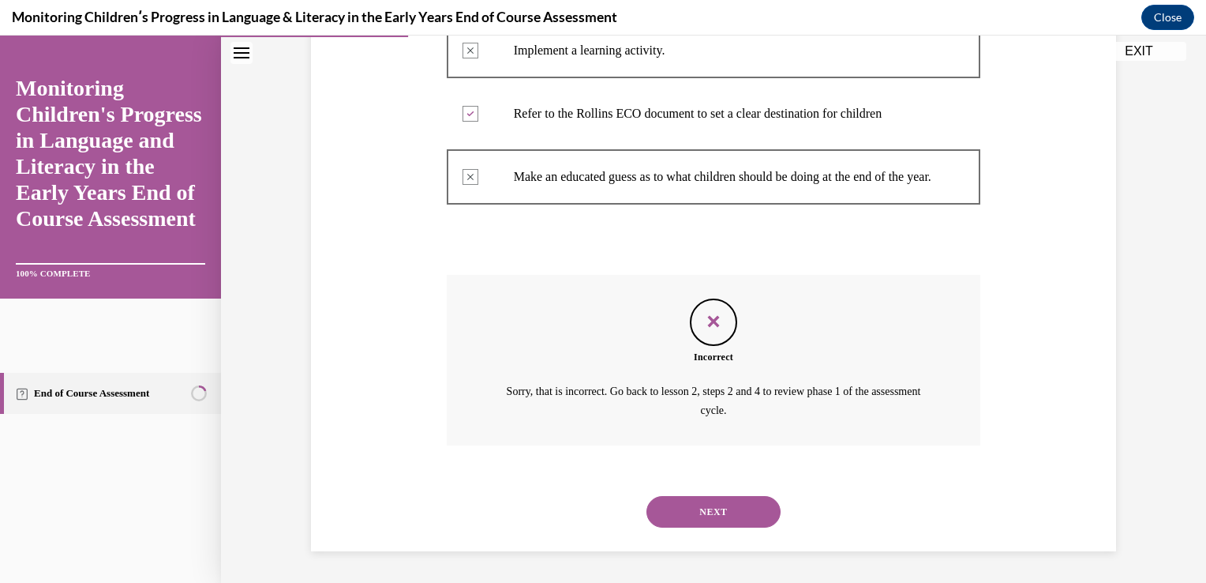
scroll to position [448, 0]
click at [688, 510] on button "NEXT" at bounding box center [714, 512] width 134 height 32
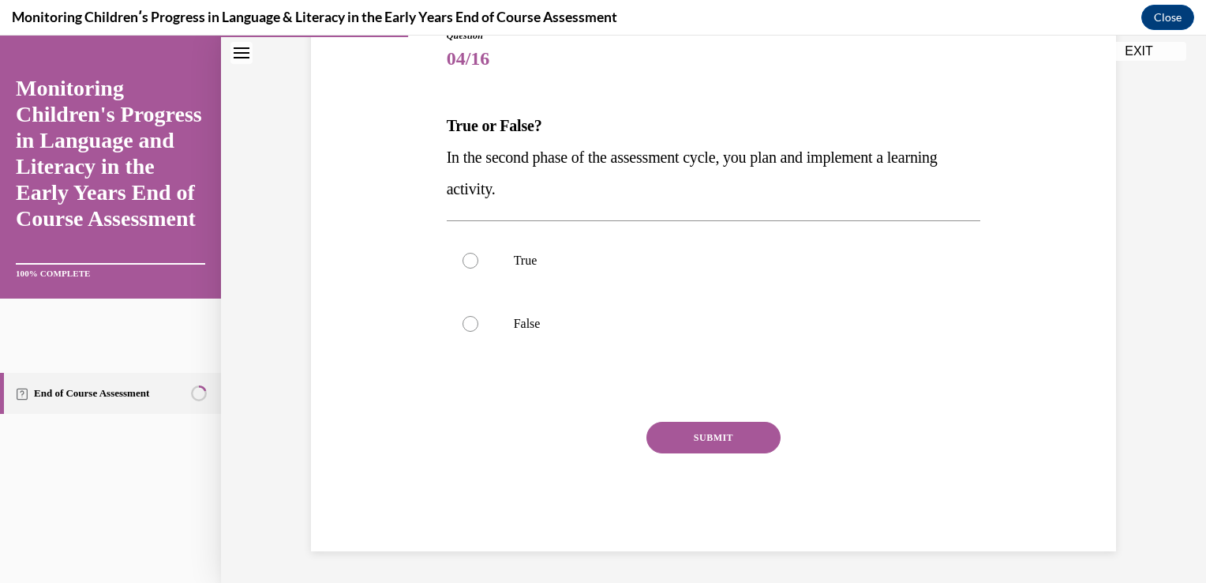
scroll to position [175, 0]
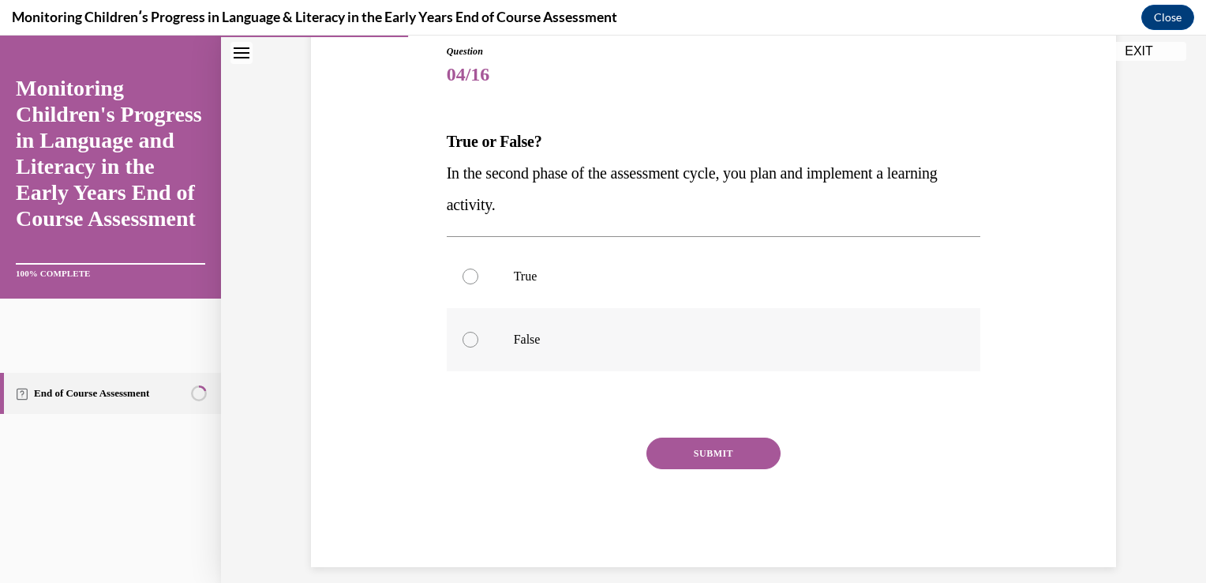
click at [463, 341] on div at bounding box center [471, 340] width 16 height 16
click at [463, 341] on input "False" at bounding box center [471, 340] width 16 height 16
radio input "true"
click at [732, 452] on button "SUBMIT" at bounding box center [714, 453] width 134 height 32
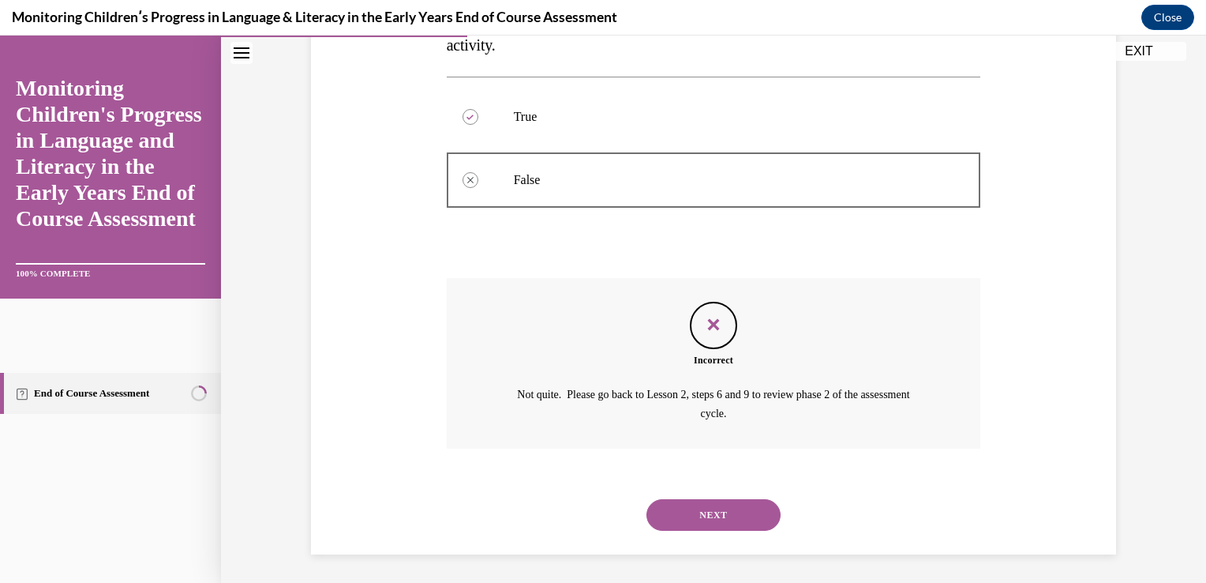
scroll to position [337, 0]
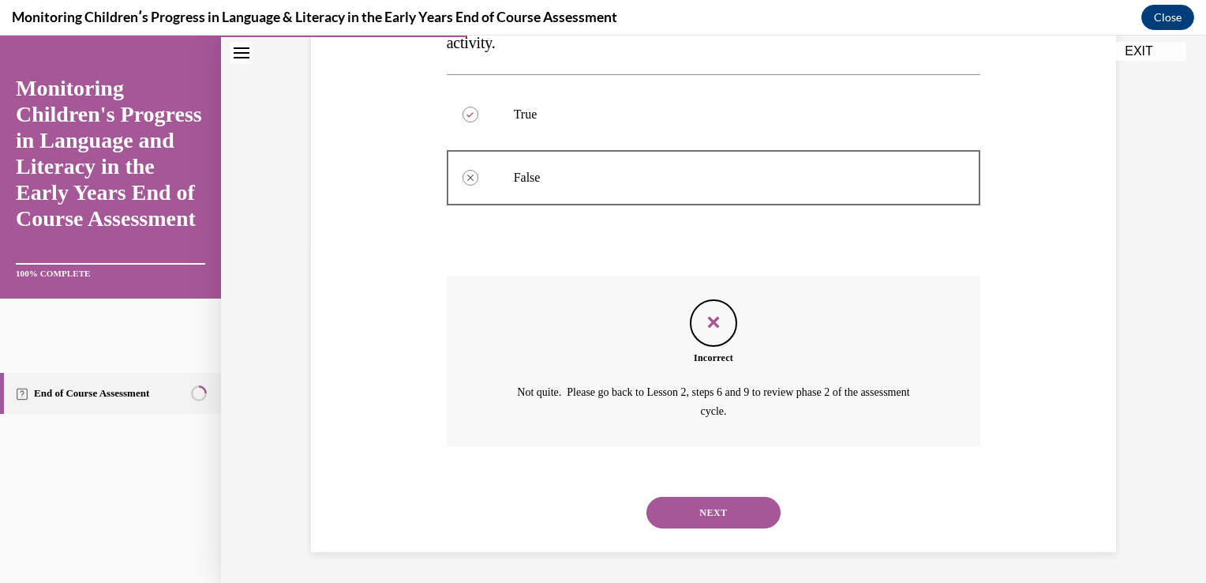
click at [712, 513] on button "NEXT" at bounding box center [714, 513] width 134 height 32
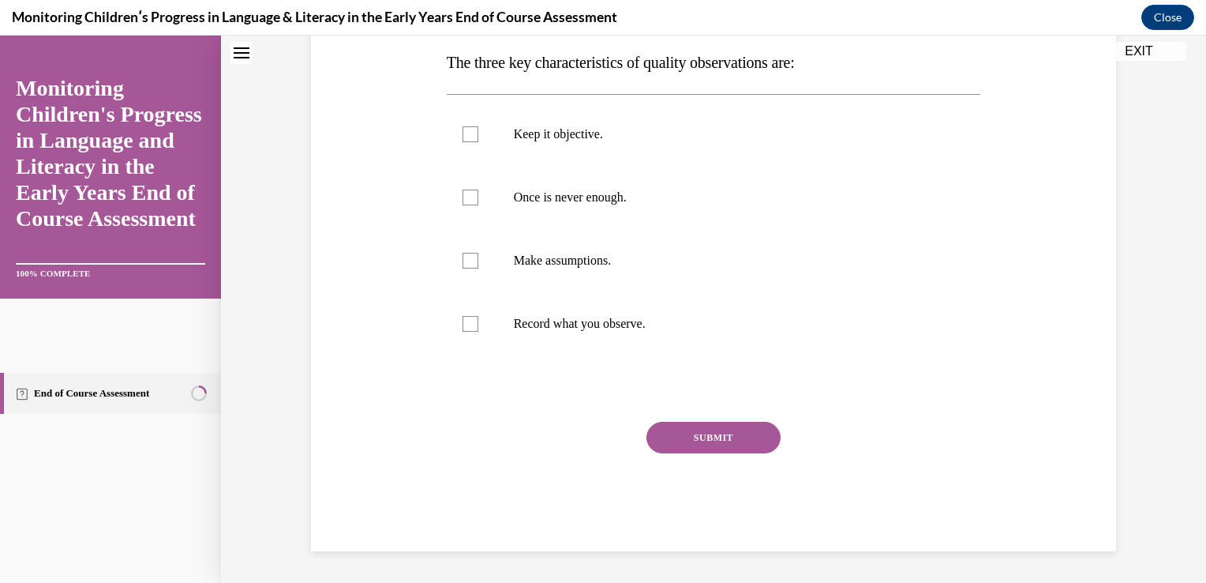
click at [712, 292] on label "Make assumptions." at bounding box center [714, 260] width 534 height 63
click at [478, 268] on input "Make assumptions." at bounding box center [471, 261] width 16 height 16
checkbox input "true"
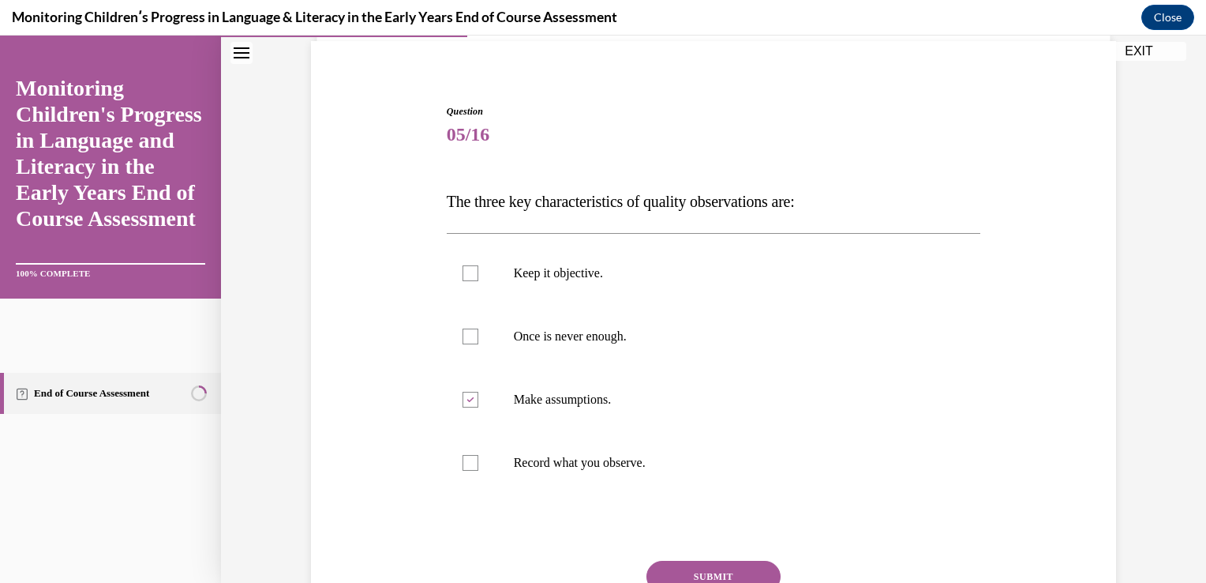
scroll to position [178, 0]
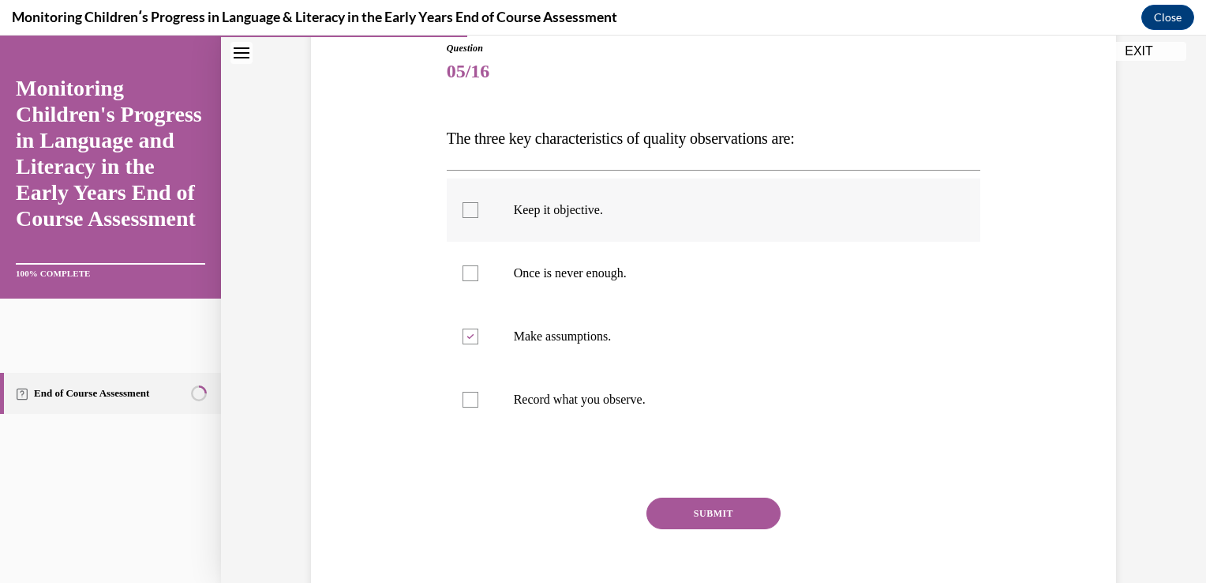
click at [463, 213] on div at bounding box center [471, 210] width 16 height 16
click at [463, 213] on input "Keep it objective." at bounding box center [471, 210] width 16 height 16
checkbox input "true"
click at [469, 275] on div at bounding box center [471, 273] width 16 height 16
click at [469, 275] on input "Once is never enough." at bounding box center [471, 273] width 16 height 16
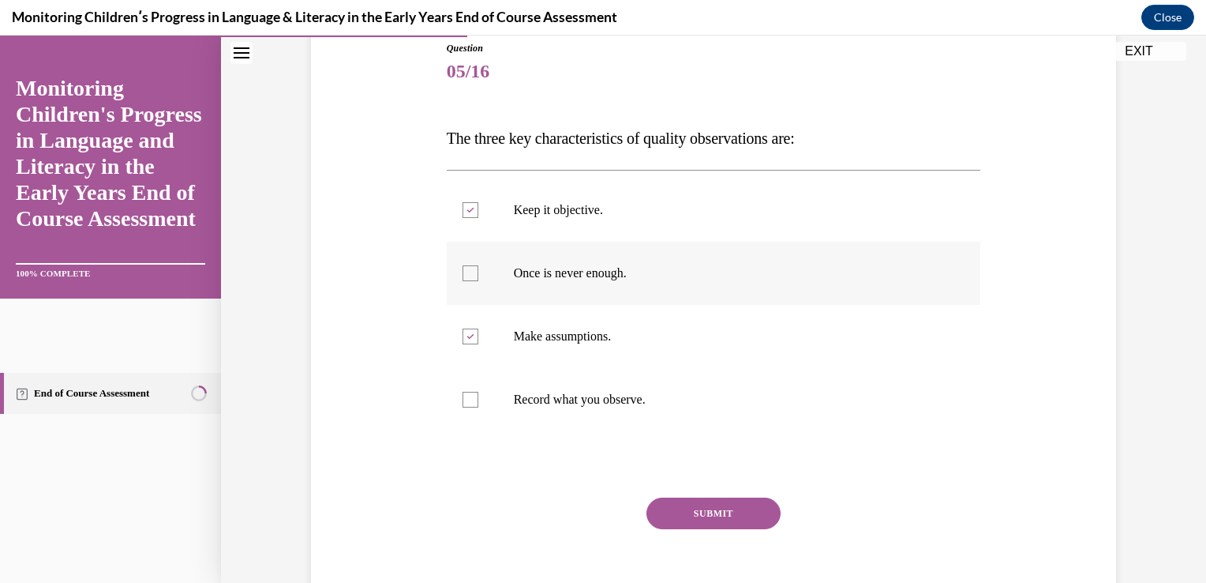
checkbox input "true"
click at [467, 336] on icon at bounding box center [470, 337] width 7 height 6
click at [463, 336] on input "Make assumptions." at bounding box center [471, 336] width 16 height 16
checkbox input "false"
click at [467, 398] on div at bounding box center [471, 400] width 16 height 16
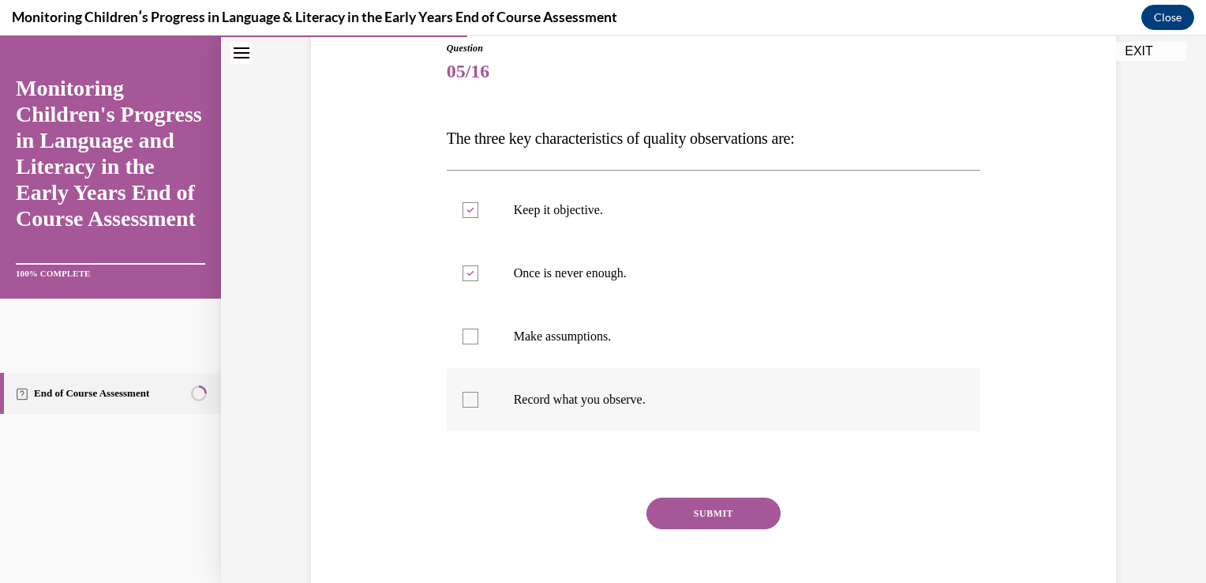
click at [467, 398] on input "Record what you observe." at bounding box center [471, 400] width 16 height 16
checkbox input "true"
click at [737, 510] on button "SUBMIT" at bounding box center [714, 513] width 134 height 32
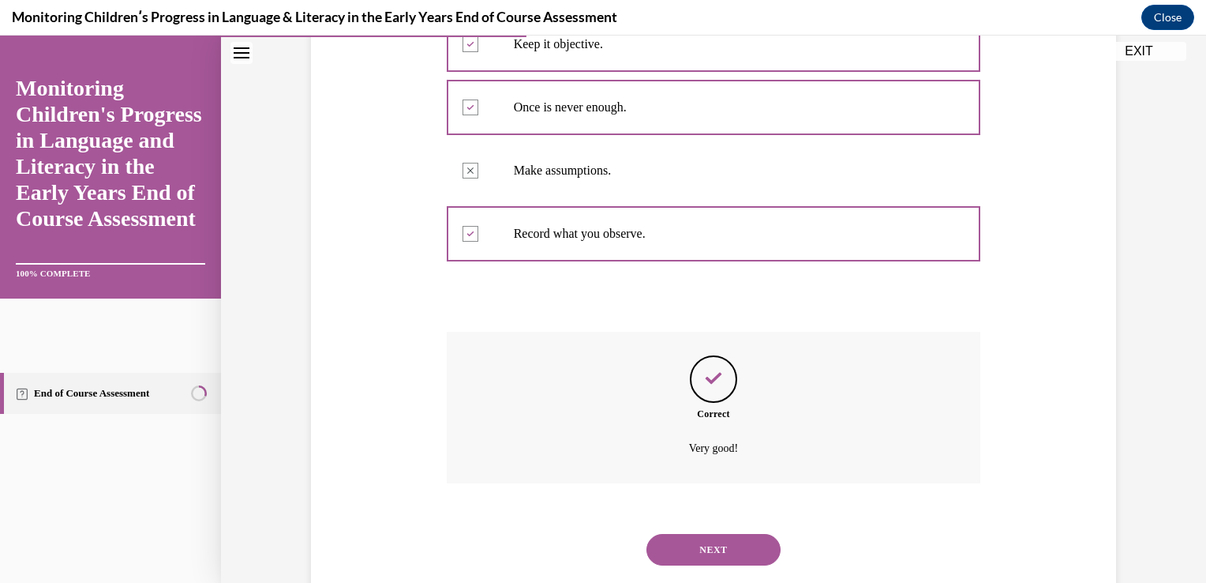
scroll to position [381, 0]
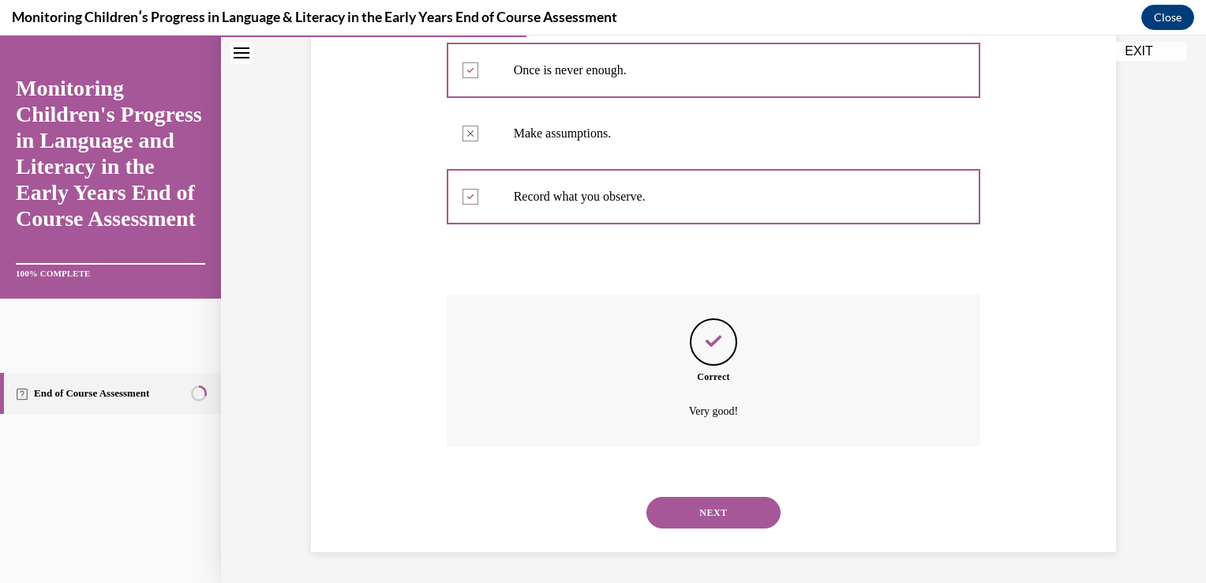
click at [737, 512] on button "NEXT" at bounding box center [714, 513] width 134 height 32
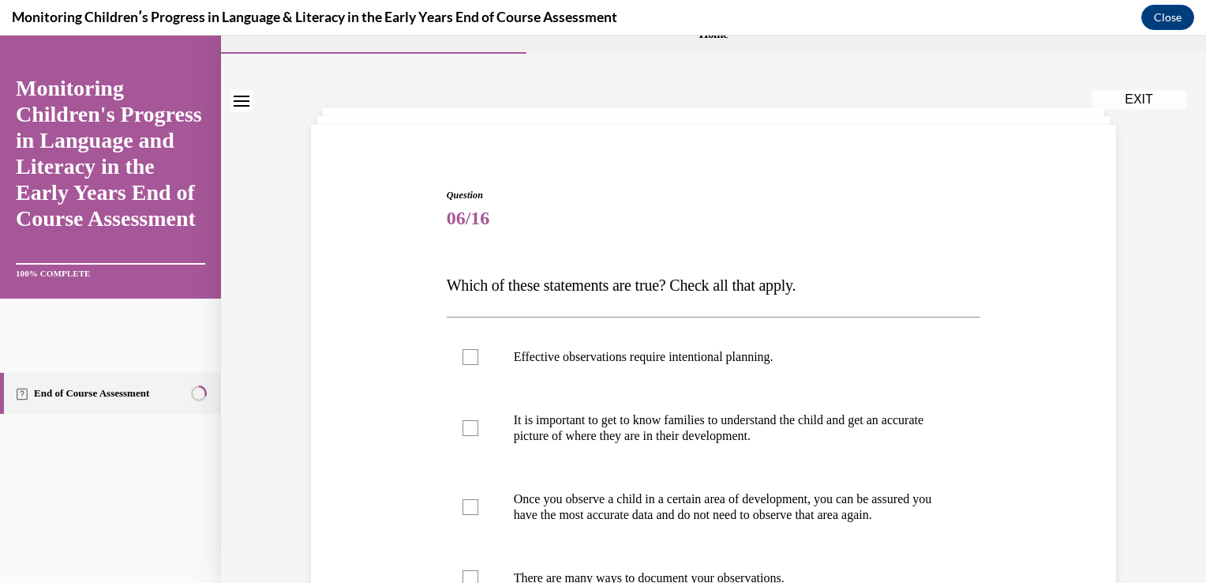
scroll to position [158, 0]
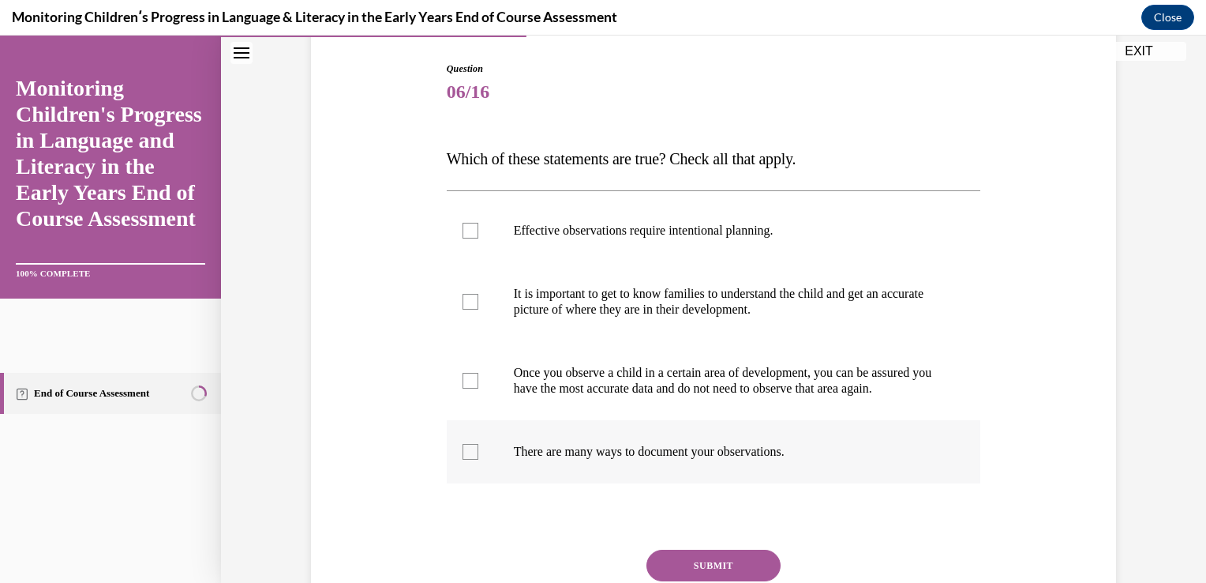
click at [463, 459] on div at bounding box center [471, 452] width 16 height 16
click at [463, 459] on input "There are many ways to document your observations." at bounding box center [471, 452] width 16 height 16
checkbox input "true"
click at [463, 301] on div at bounding box center [471, 302] width 16 height 16
click at [463, 301] on input "It is important to get to know families to understand the child and get an accu…" at bounding box center [471, 302] width 16 height 16
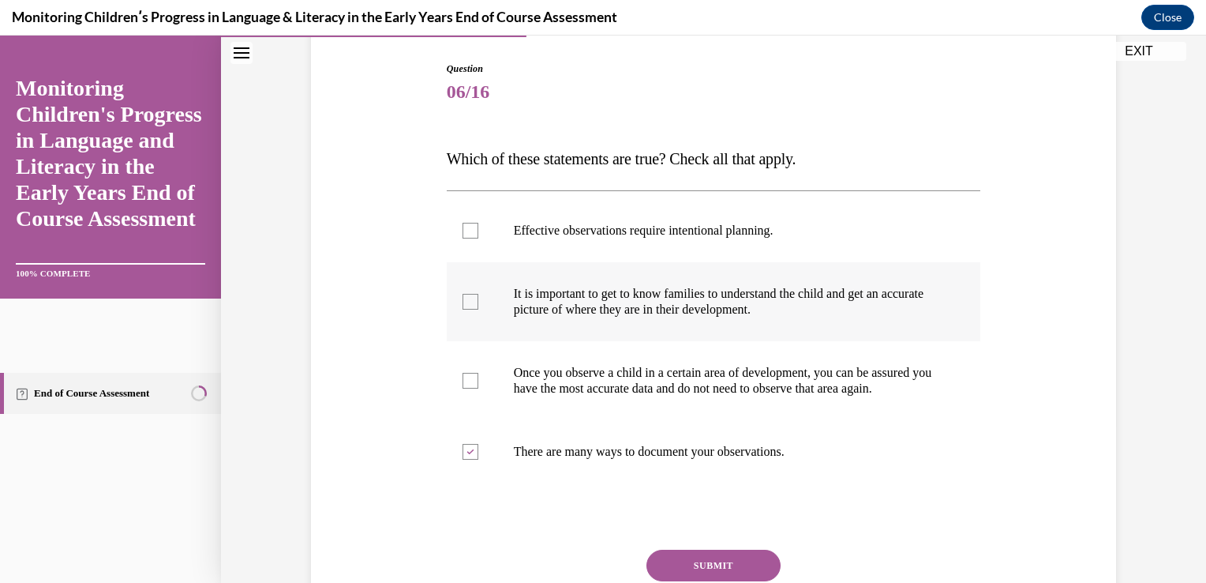
checkbox input "true"
click at [467, 227] on div at bounding box center [471, 231] width 16 height 16
click at [467, 227] on input "Effective observations require intentional planning." at bounding box center [471, 231] width 16 height 16
checkbox input "true"
click at [698, 576] on button "SUBMIT" at bounding box center [714, 565] width 134 height 32
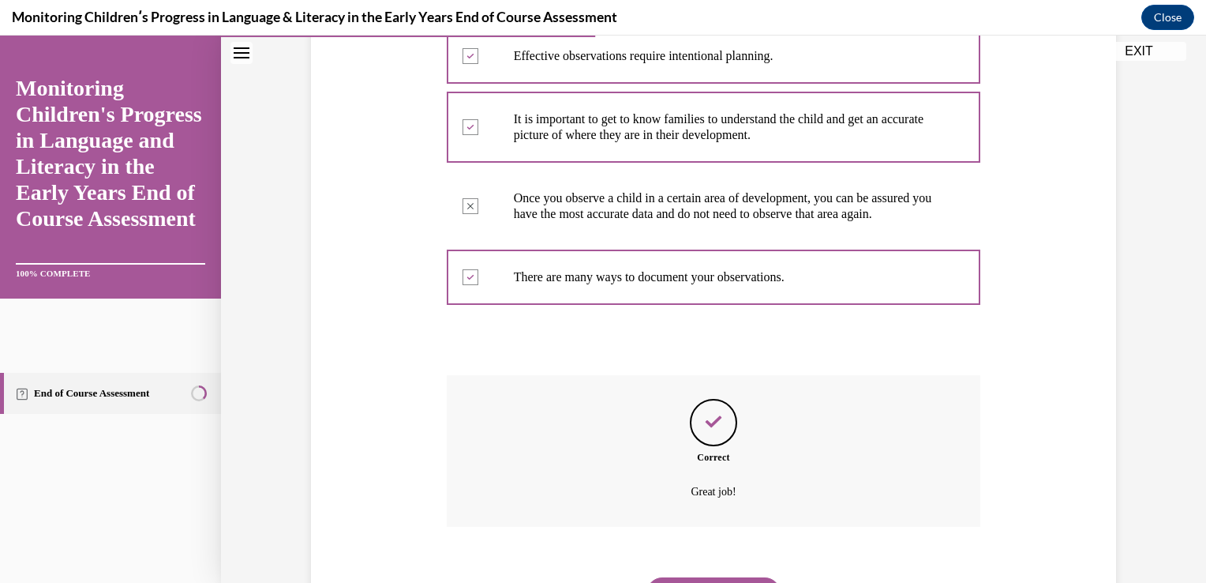
scroll to position [429, 0]
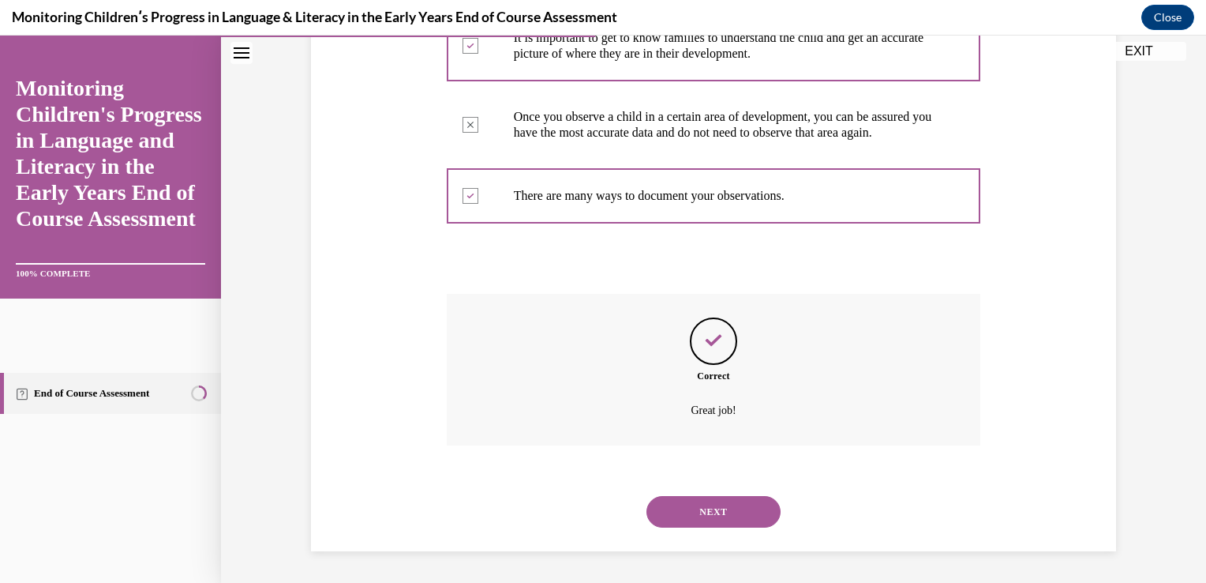
click at [701, 510] on button "NEXT" at bounding box center [714, 512] width 134 height 32
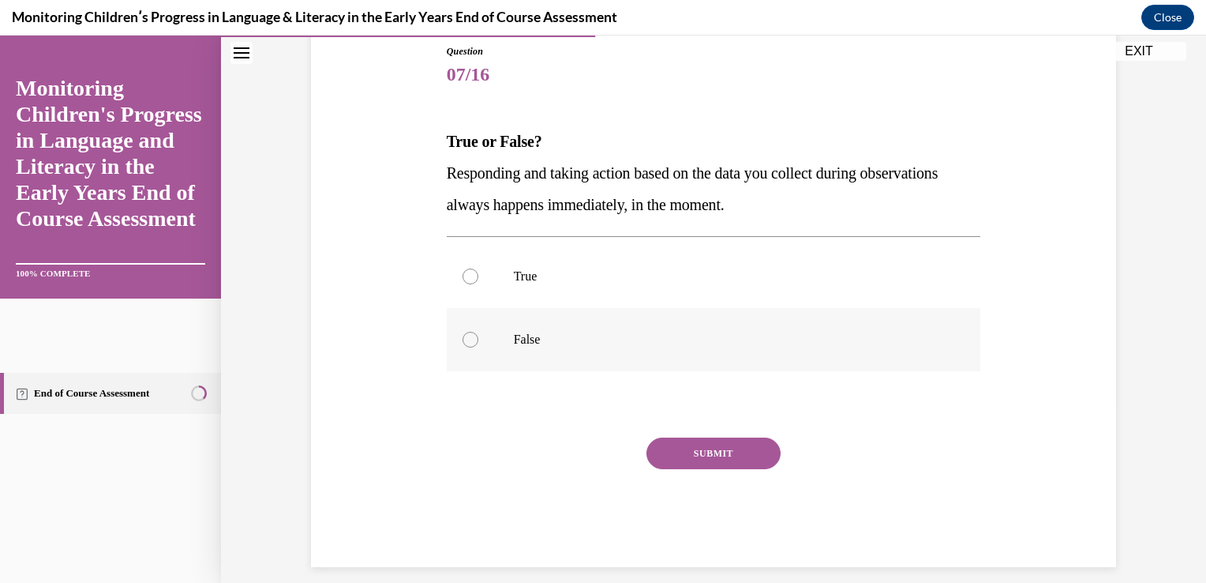
click at [464, 337] on div at bounding box center [471, 340] width 16 height 16
click at [464, 337] on input "False" at bounding box center [471, 340] width 16 height 16
radio input "true"
click at [685, 455] on button "SUBMIT" at bounding box center [714, 453] width 134 height 32
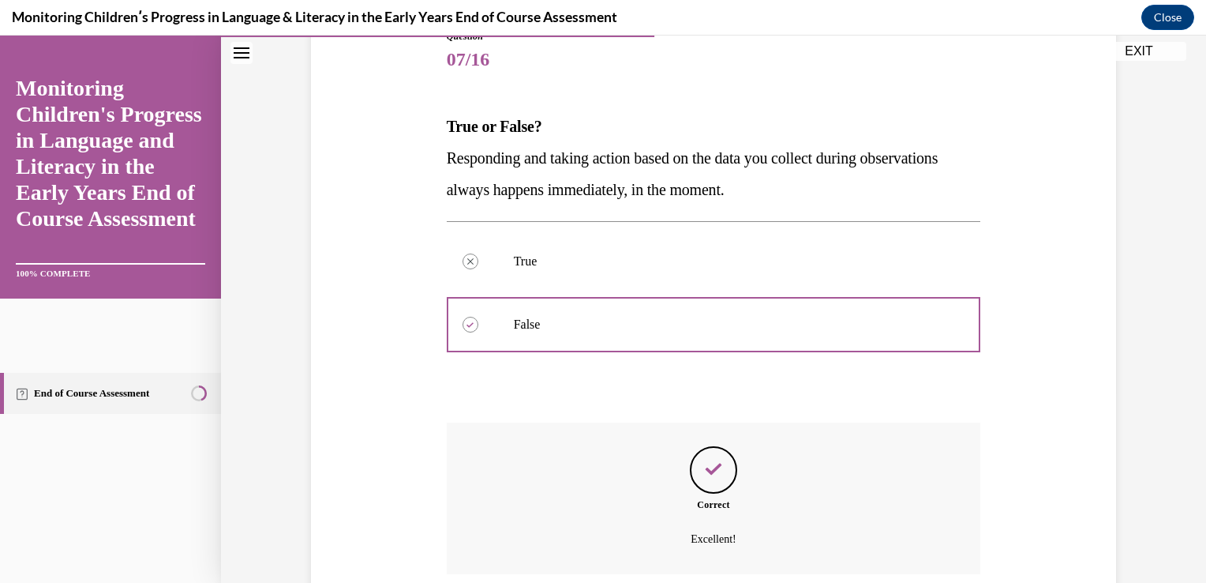
scroll to position [318, 0]
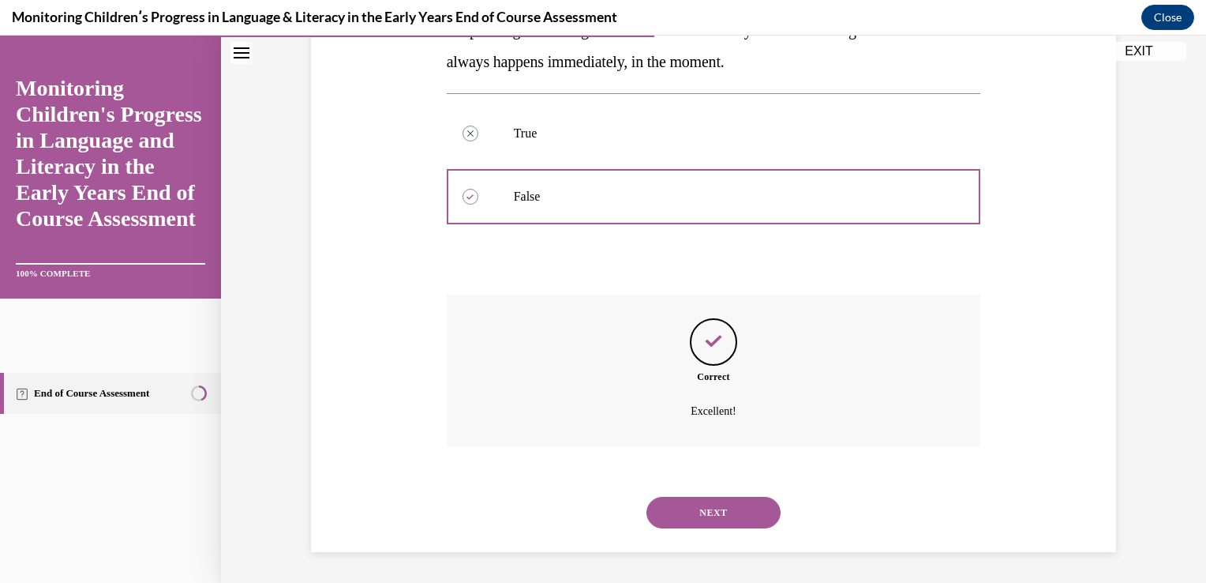
click at [704, 508] on button "NEXT" at bounding box center [714, 513] width 134 height 32
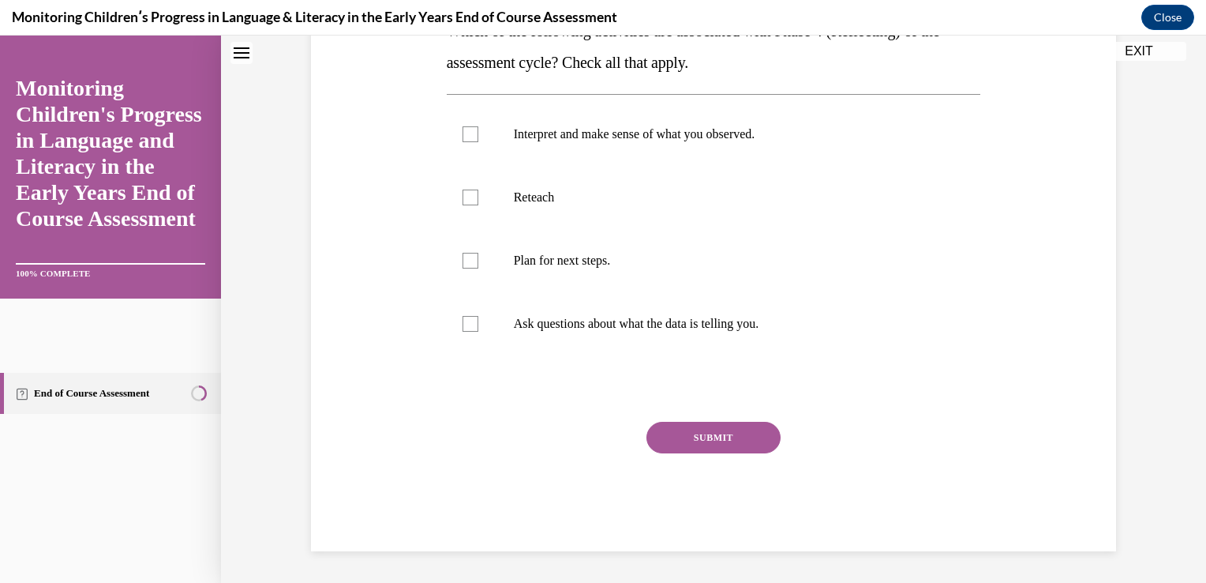
scroll to position [0, 0]
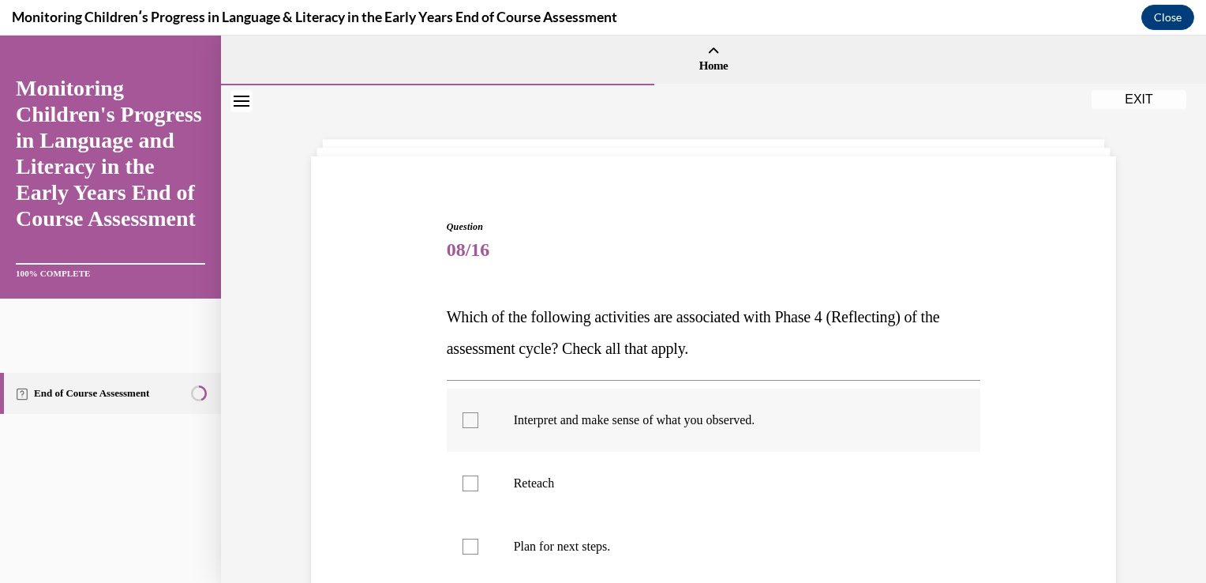
click at [463, 419] on div at bounding box center [471, 420] width 16 height 16
click at [463, 419] on input "Interpret and make sense of what you observed." at bounding box center [471, 420] width 16 height 16
checkbox input "true"
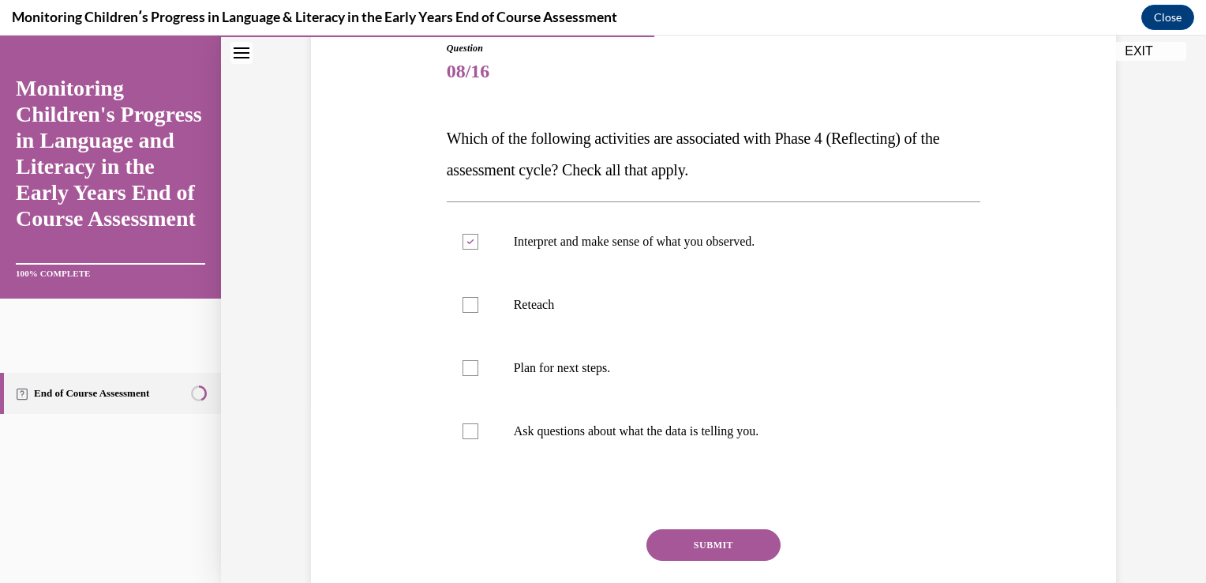
scroll to position [200, 0]
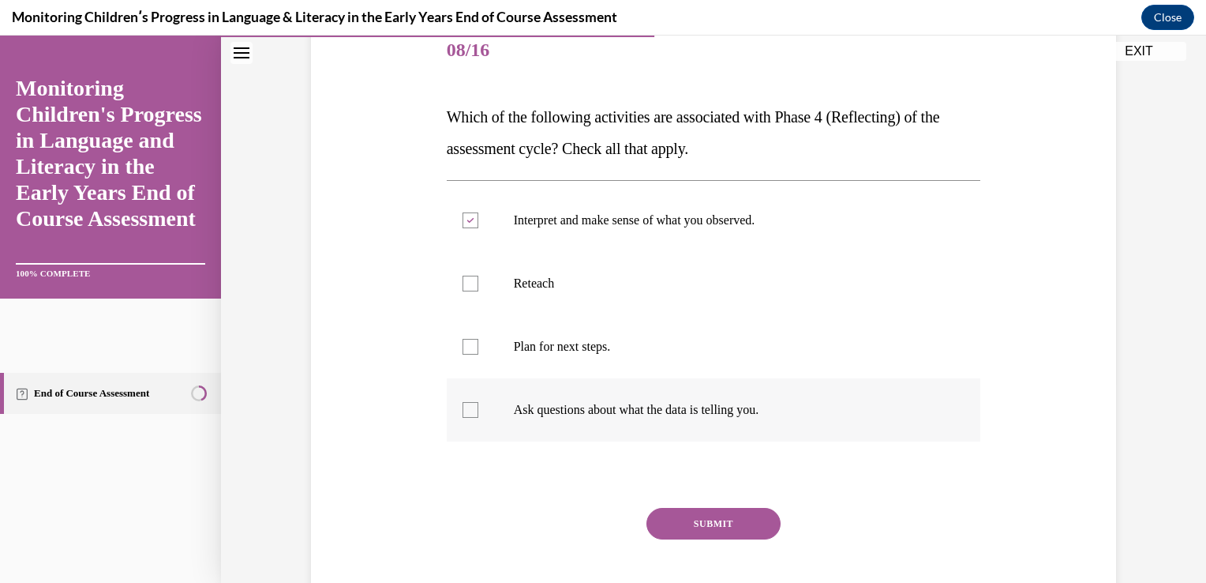
click at [463, 411] on div at bounding box center [471, 410] width 16 height 16
click at [463, 411] on input "Ask questions about what the data is telling you." at bounding box center [471, 410] width 16 height 16
checkbox input "true"
click at [463, 347] on div at bounding box center [471, 347] width 16 height 16
click at [463, 347] on input "Plan for next steps." at bounding box center [471, 347] width 16 height 16
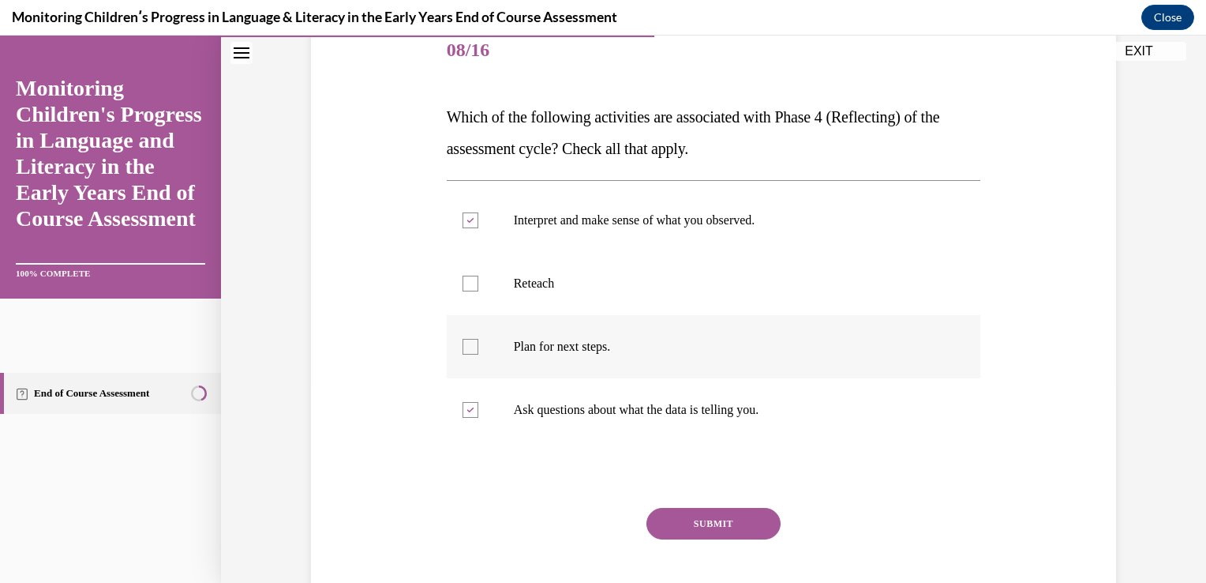
checkbox input "true"
click at [463, 288] on div at bounding box center [471, 284] width 16 height 16
click at [463, 288] on input "Reteach" at bounding box center [471, 284] width 16 height 16
checkbox input "true"
click at [677, 521] on button "SUBMIT" at bounding box center [714, 524] width 134 height 32
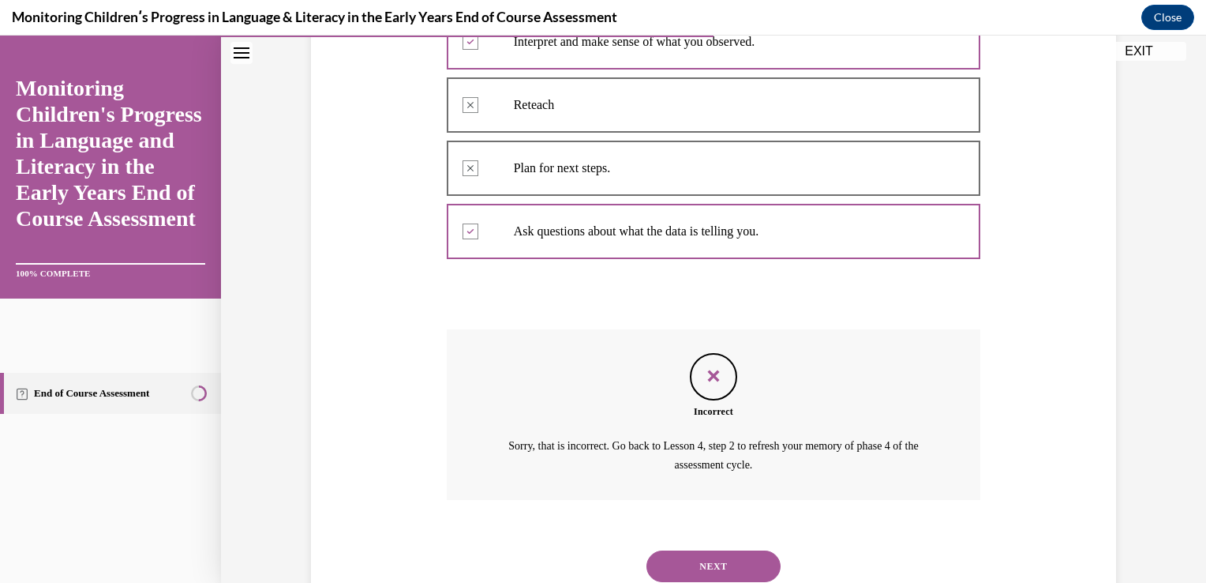
scroll to position [432, 0]
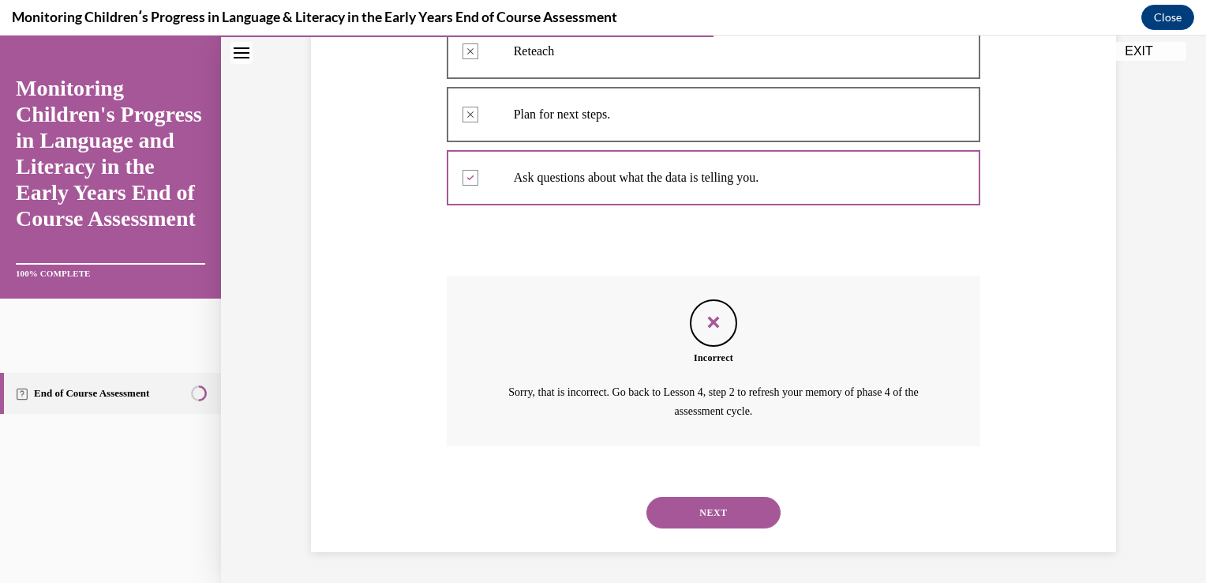
click at [698, 514] on button "NEXT" at bounding box center [714, 513] width 134 height 32
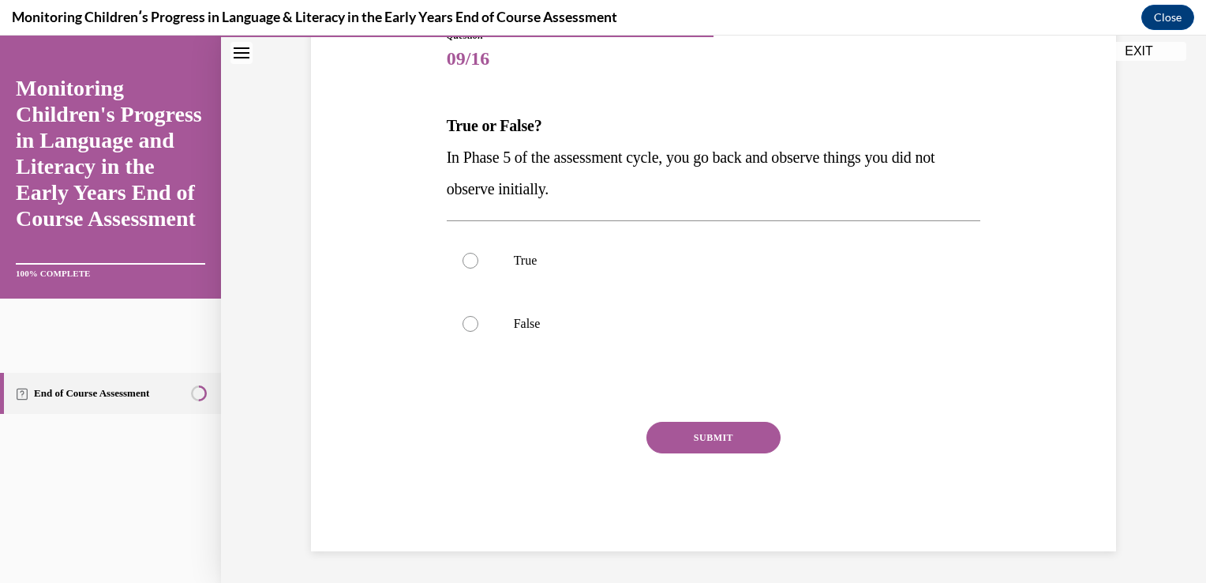
scroll to position [175, 0]
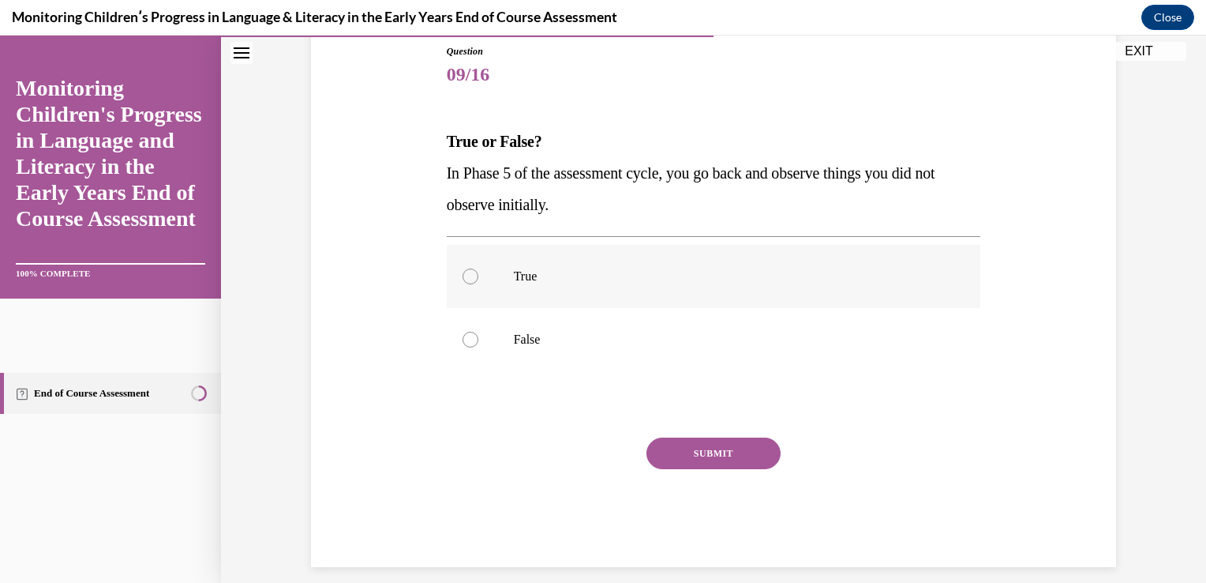
click at [463, 276] on div at bounding box center [471, 276] width 16 height 16
click at [463, 276] on input "True" at bounding box center [471, 276] width 16 height 16
radio input "true"
click at [673, 452] on button "SUBMIT" at bounding box center [714, 453] width 134 height 32
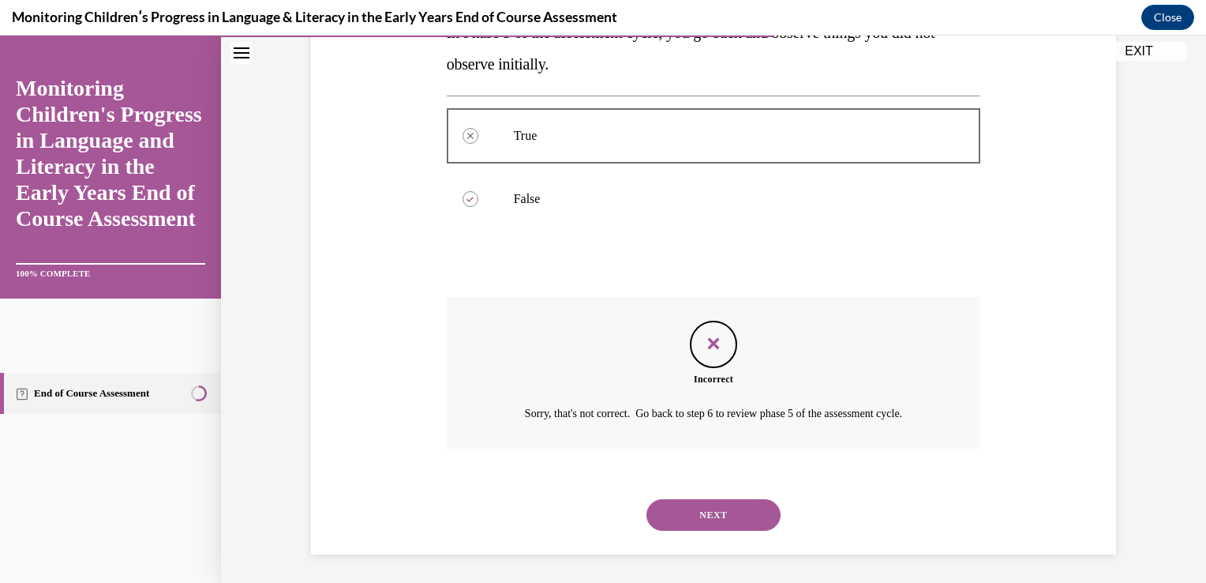
scroll to position [318, 0]
click at [695, 517] on button "NEXT" at bounding box center [714, 513] width 134 height 32
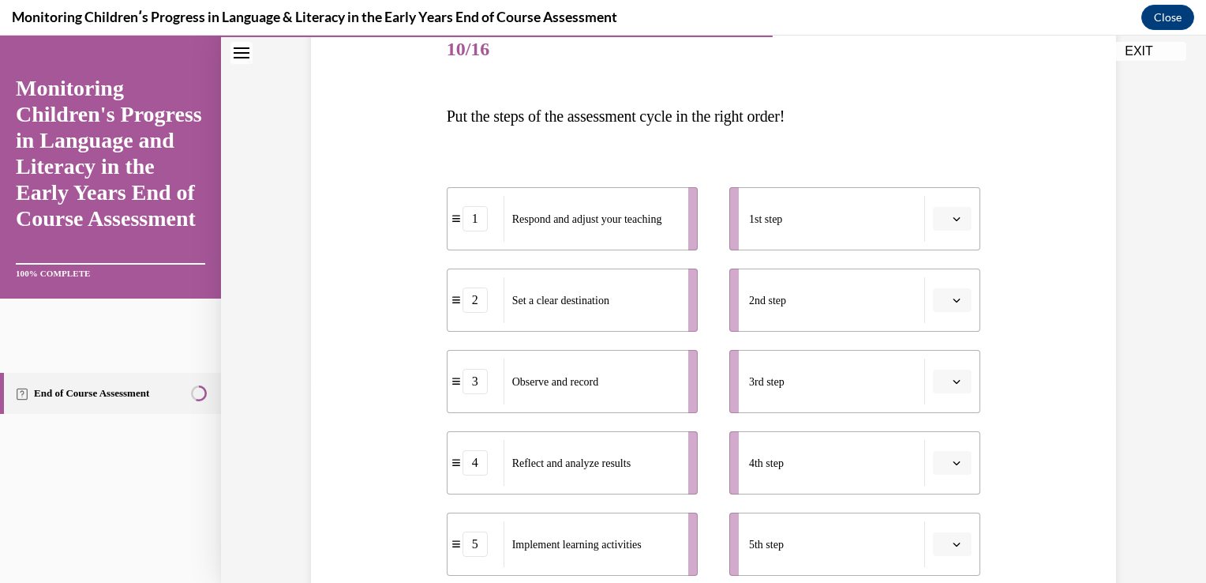
scroll to position [232, 0]
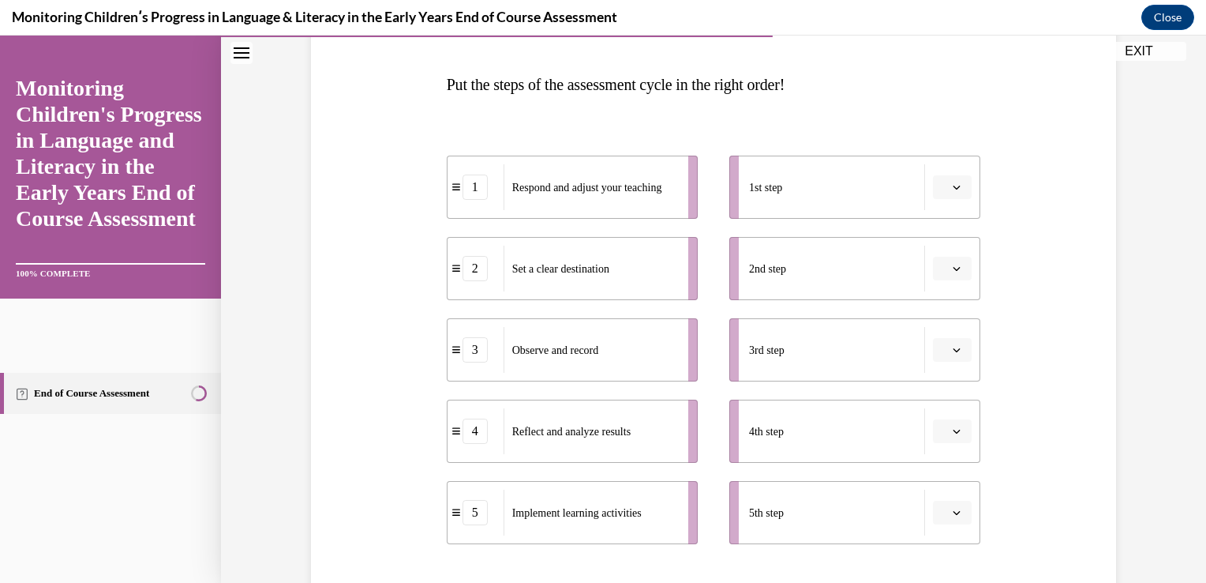
click at [954, 431] on icon "button" at bounding box center [957, 431] width 8 height 8
click at [949, 393] on div "5" at bounding box center [944, 396] width 39 height 32
click at [943, 349] on span "Please select an option" at bounding box center [946, 350] width 6 height 16
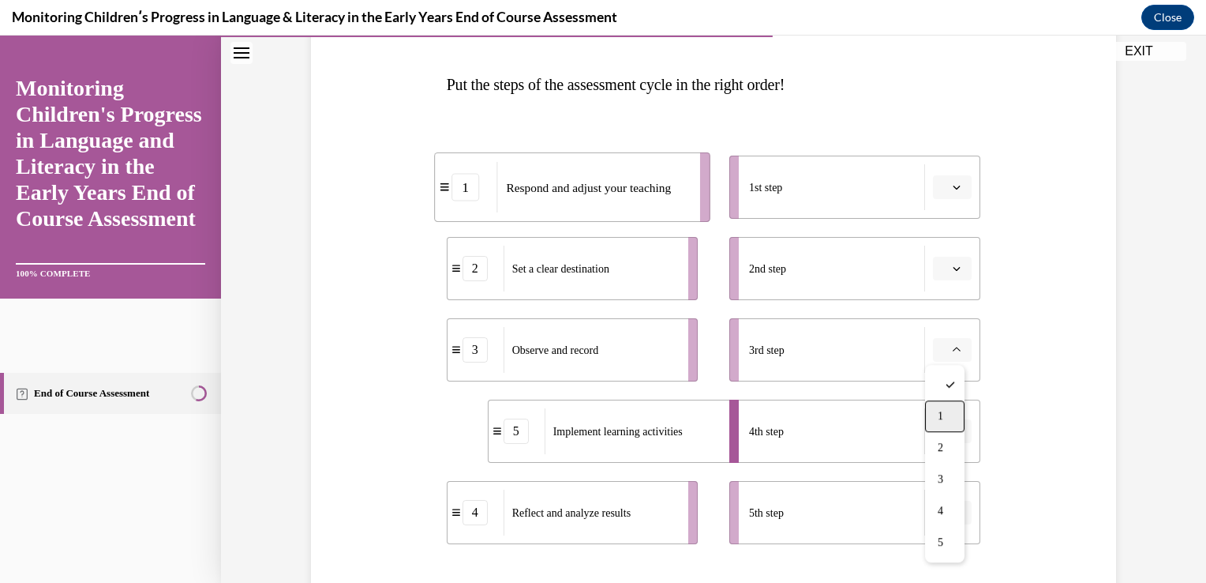
click at [938, 411] on span "1" at bounding box center [941, 416] width 6 height 13
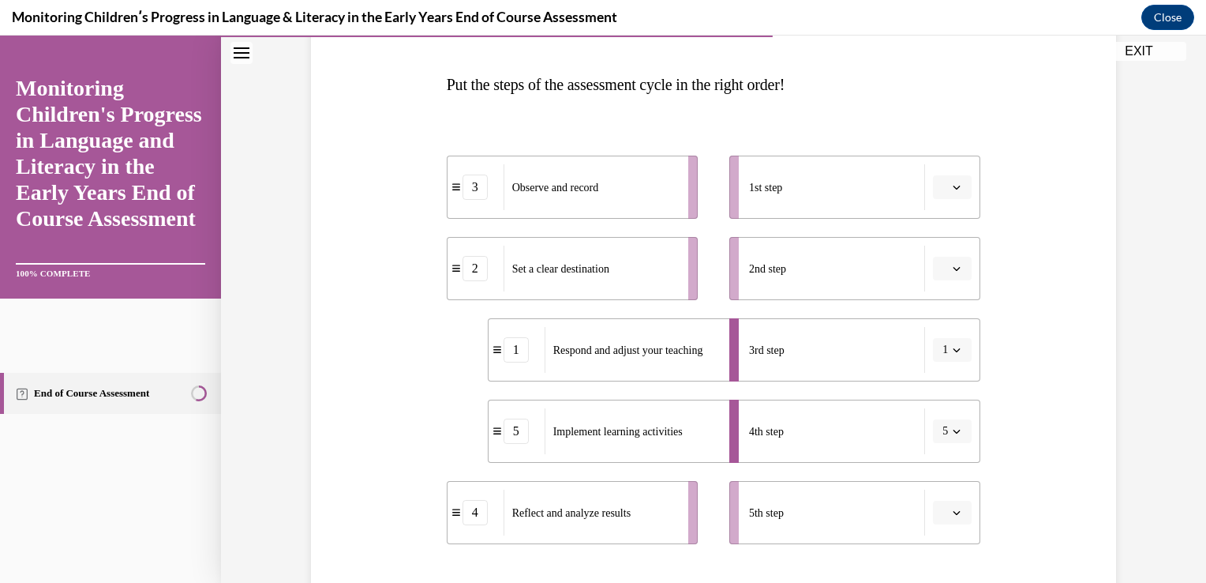
click at [967, 190] on li "1st step" at bounding box center [855, 187] width 251 height 63
click at [953, 185] on icon "button" at bounding box center [957, 187] width 8 height 8
click at [941, 250] on span "1" at bounding box center [941, 253] width 6 height 13
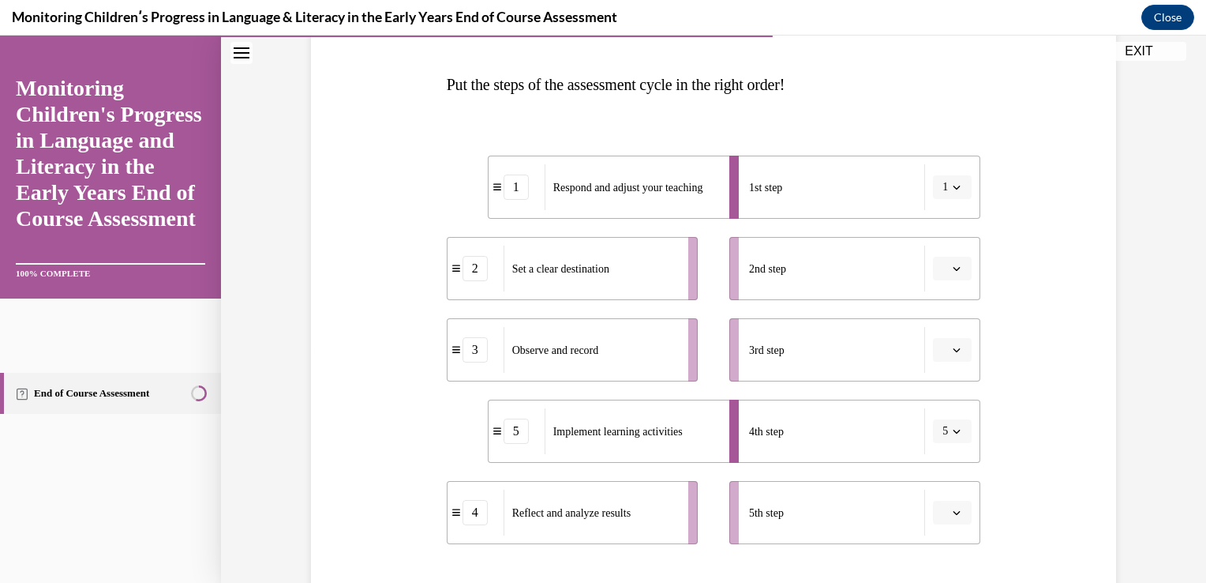
click at [954, 429] on icon "button" at bounding box center [957, 431] width 7 height 4
click at [947, 339] on div "3" at bounding box center [941, 333] width 39 height 32
click at [953, 270] on icon "button" at bounding box center [957, 268] width 8 height 8
click at [943, 358] on div "2" at bounding box center [944, 367] width 39 height 32
click at [952, 182] on span "button" at bounding box center [956, 187] width 11 height 11
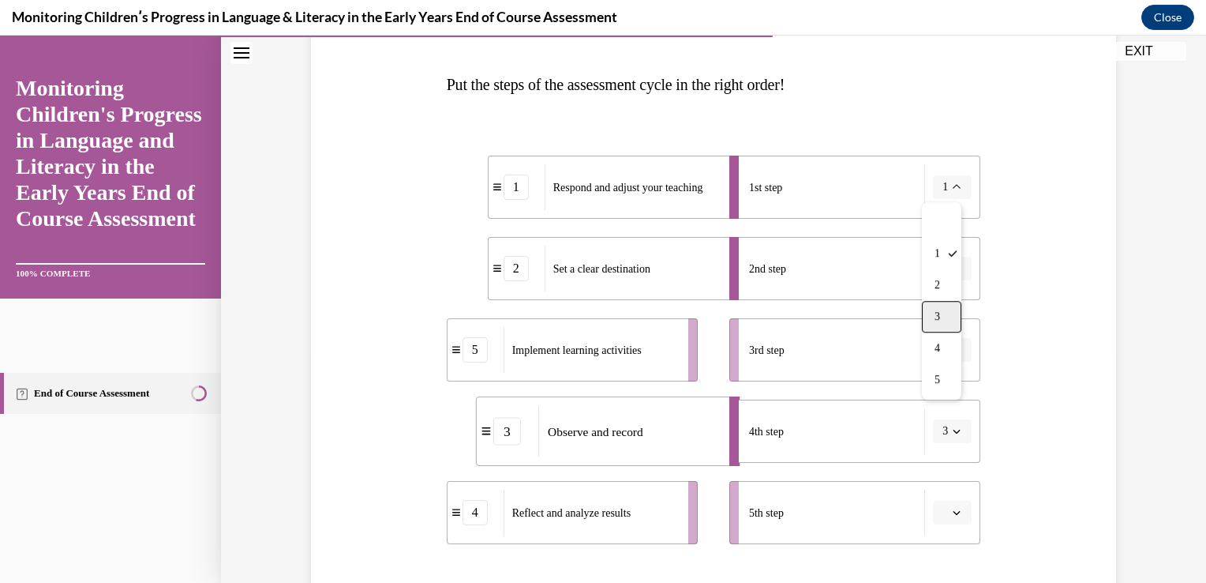
click at [950, 319] on div "3" at bounding box center [941, 317] width 39 height 32
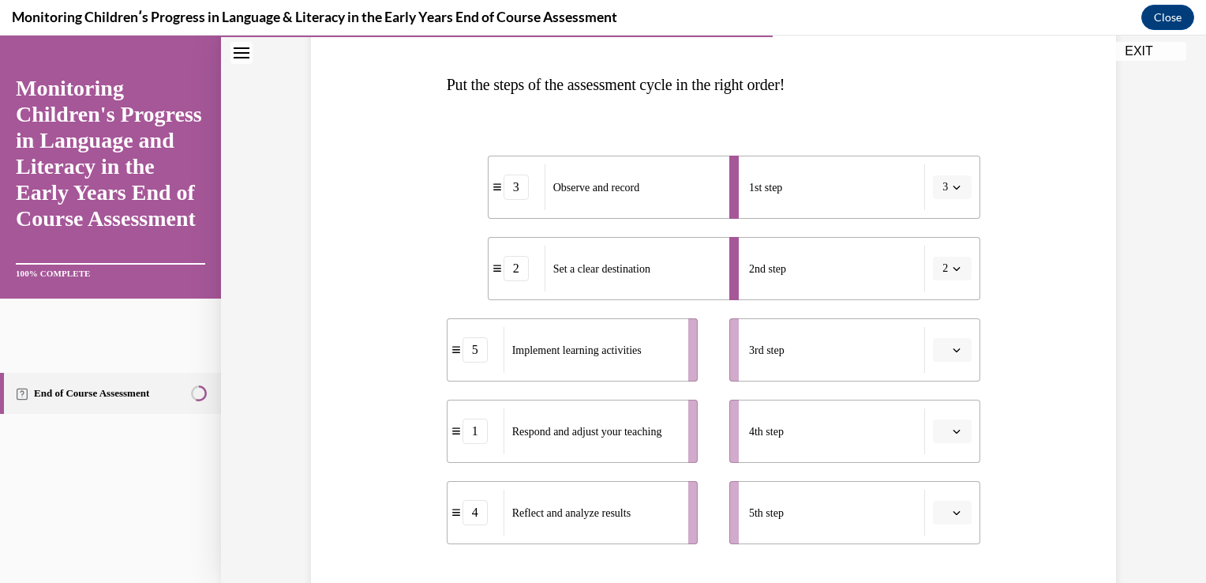
click at [954, 180] on button "3" at bounding box center [952, 187] width 39 height 24
click at [947, 251] on div "1" at bounding box center [941, 254] width 39 height 32
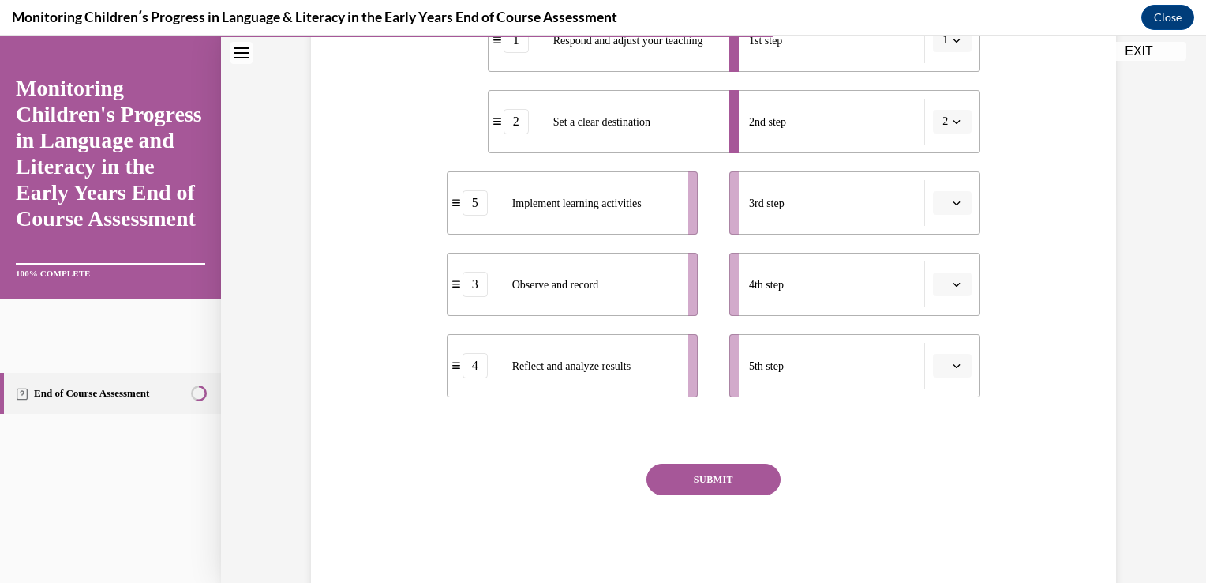
scroll to position [420, 0]
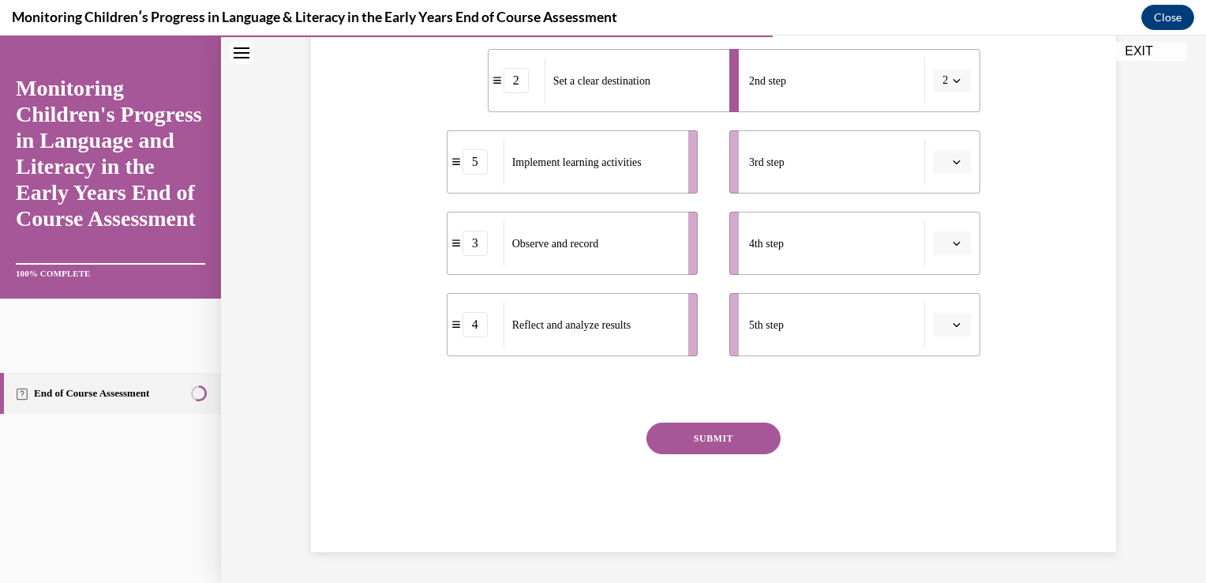
click at [943, 328] on button "button" at bounding box center [952, 325] width 39 height 24
click at [938, 514] on span "5" at bounding box center [941, 517] width 6 height 13
click at [474, 163] on div "4" at bounding box center [475, 161] width 25 height 25
click at [468, 166] on div "4" at bounding box center [475, 161] width 25 height 25
click at [452, 168] on div "4" at bounding box center [476, 161] width 56 height 25
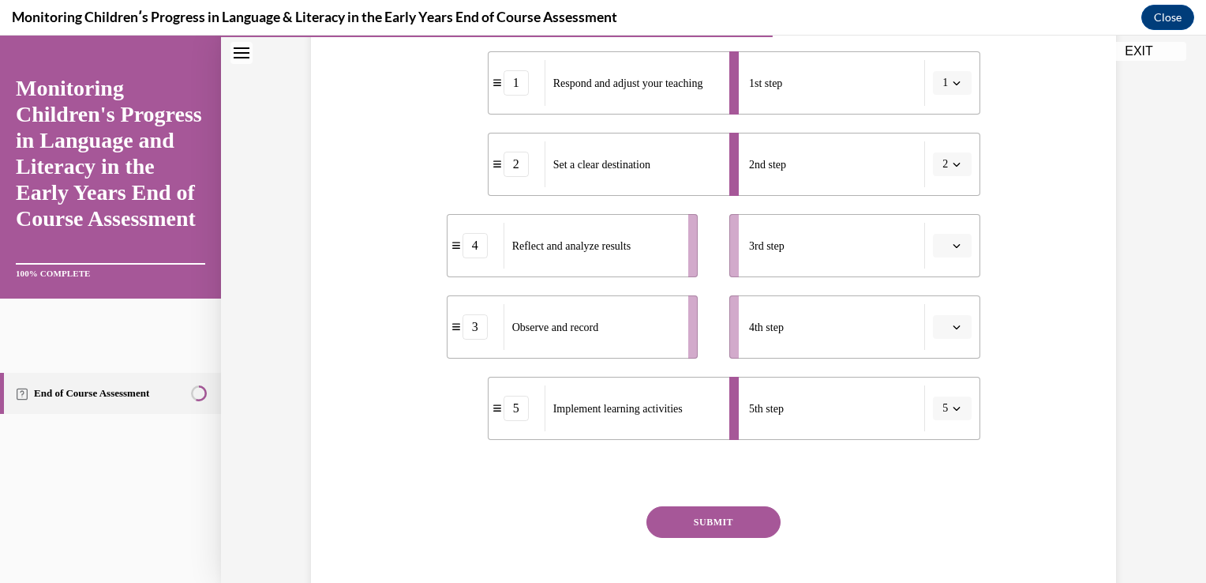
scroll to position [305, 0]
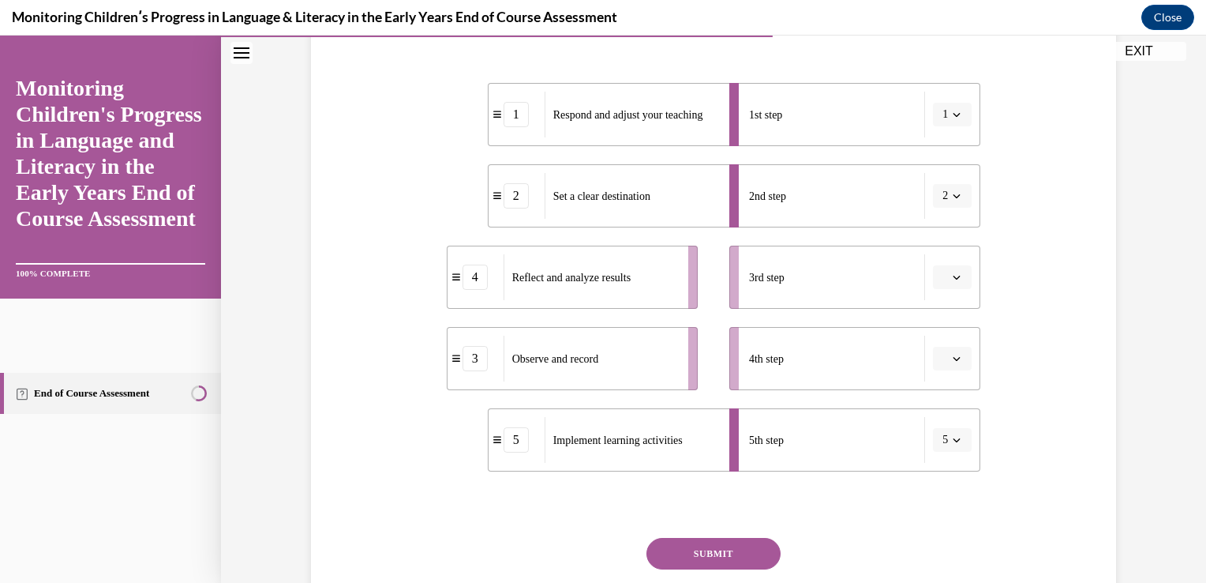
click at [953, 355] on icon "button" at bounding box center [957, 358] width 8 height 8
click at [949, 415] on div "1" at bounding box center [944, 425] width 39 height 32
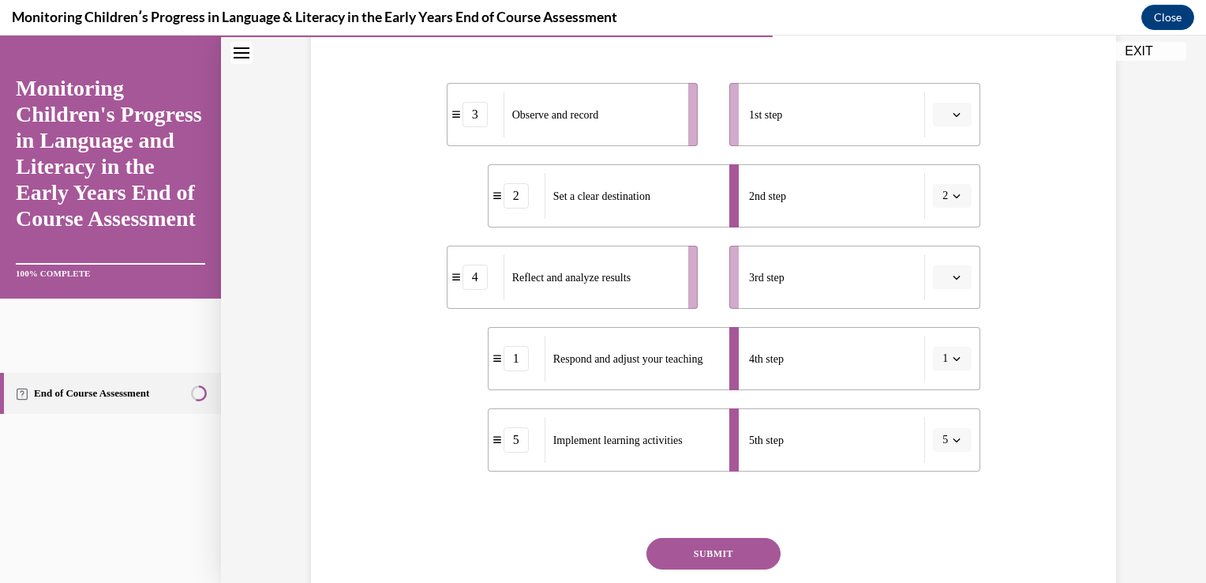
click at [957, 278] on button "button" at bounding box center [952, 277] width 39 height 24
click at [949, 469] on div "5" at bounding box center [944, 470] width 39 height 32
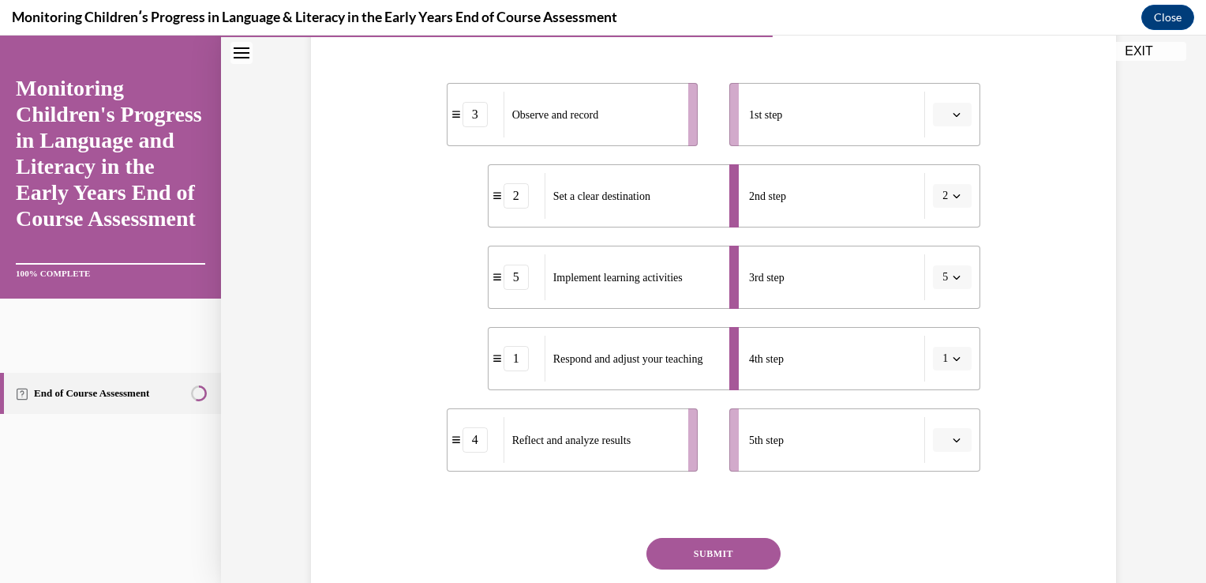
click at [953, 275] on icon "button" at bounding box center [957, 277] width 8 height 8
click at [941, 400] on div "3" at bounding box center [941, 407] width 39 height 32
click at [951, 117] on span "button" at bounding box center [956, 114] width 11 height 11
click at [944, 232] on div "3" at bounding box center [944, 244] width 39 height 32
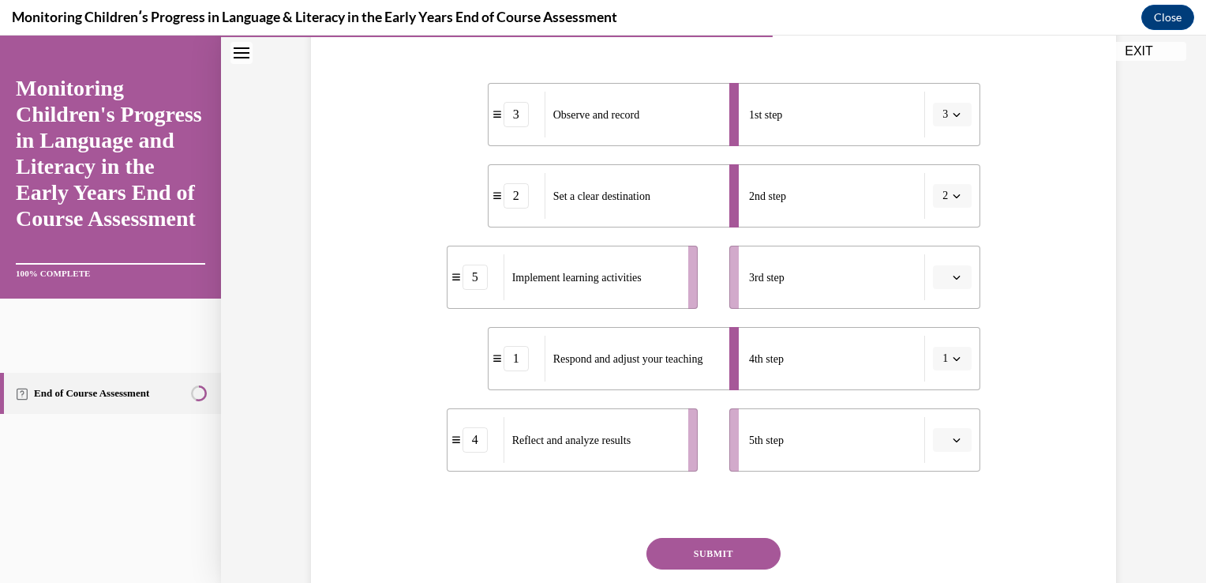
click at [944, 435] on button "button" at bounding box center [952, 440] width 39 height 24
click at [1090, 370] on div "Question 10/16 Put the steps of the assessment cycle in the right order! 3 Obse…" at bounding box center [713, 267] width 813 height 800
click at [954, 441] on icon "button" at bounding box center [957, 440] width 7 height 4
drag, startPoint x: 951, startPoint y: 441, endPoint x: 939, endPoint y: 399, distance: 43.5
click at [939, 399] on div "SKIP TO STEP Audio transcript EXIT Monitoring Children's Progress in Language a…" at bounding box center [603, 309] width 1206 height 547
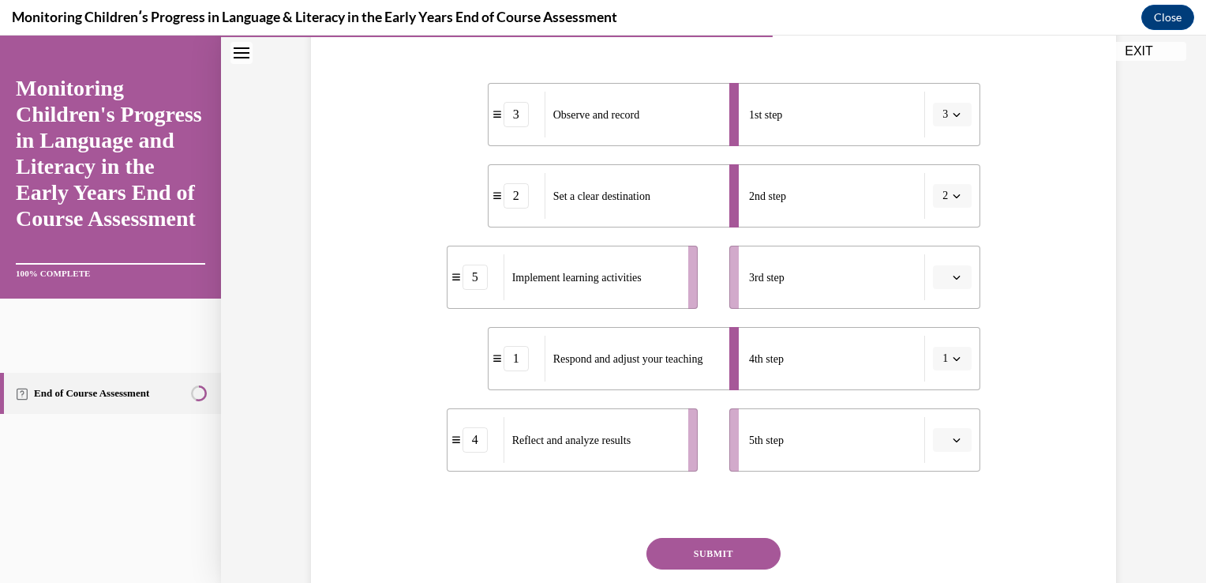
click at [939, 399] on ul "1st step 3 2nd step 2 3rd step 4th step 1 5th step" at bounding box center [847, 277] width 267 height 388
click at [954, 276] on icon "button" at bounding box center [957, 278] width 7 height 4
click at [946, 404] on div "3" at bounding box center [944, 407] width 39 height 32
click at [953, 111] on icon "button" at bounding box center [957, 115] width 8 height 8
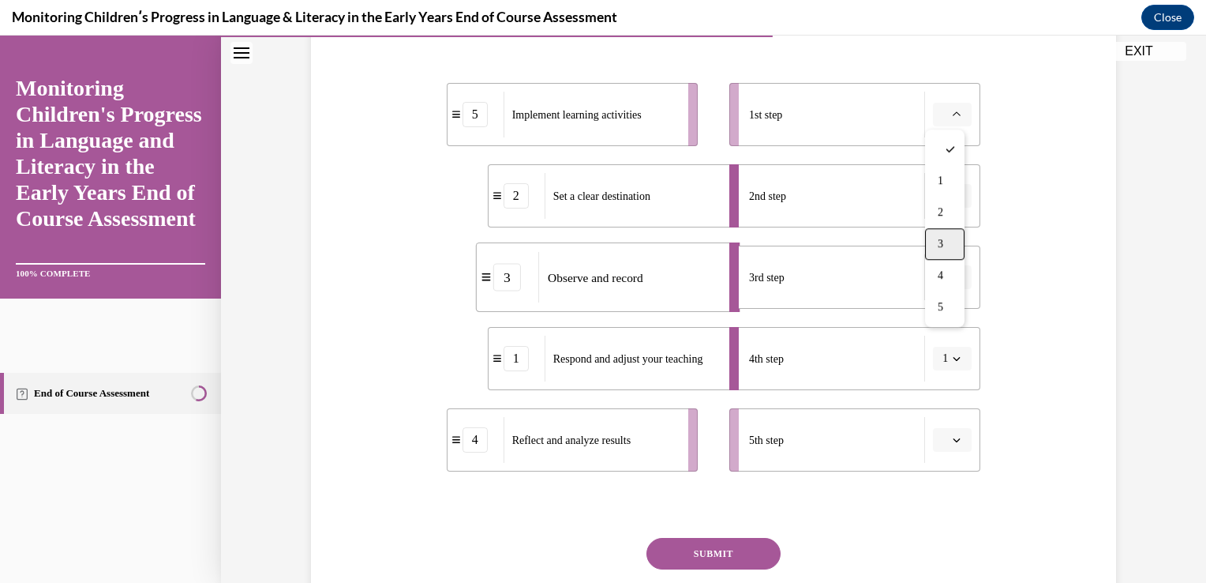
click at [937, 245] on div "3" at bounding box center [944, 244] width 39 height 32
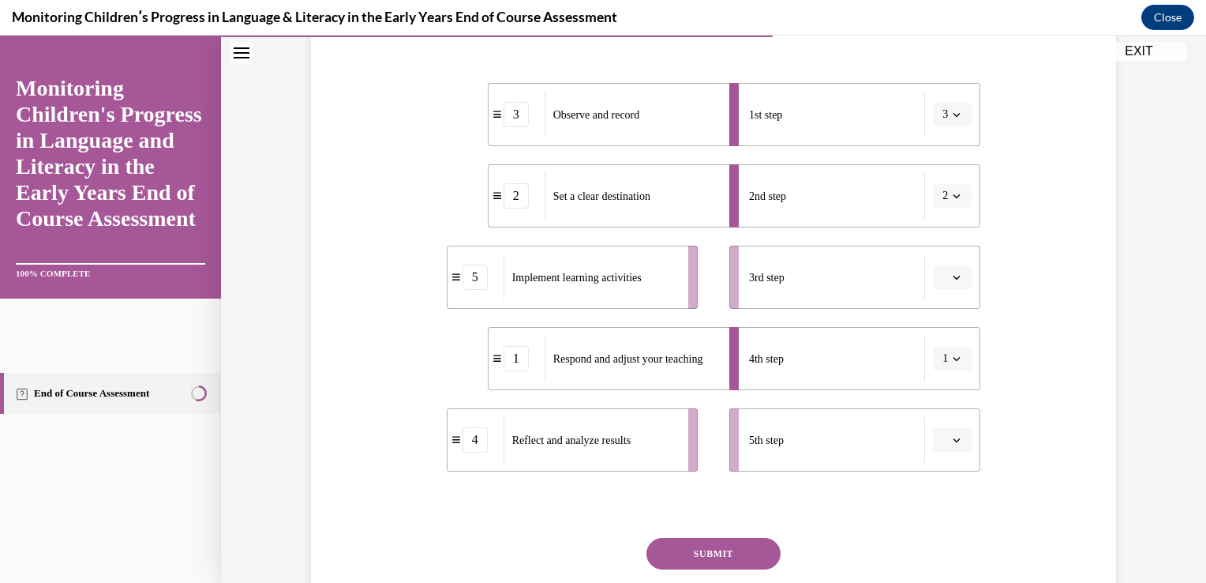
click at [944, 270] on button "button" at bounding box center [952, 277] width 39 height 24
click at [933, 407] on div "3" at bounding box center [944, 407] width 39 height 32
click at [957, 276] on button "3" at bounding box center [952, 277] width 39 height 24
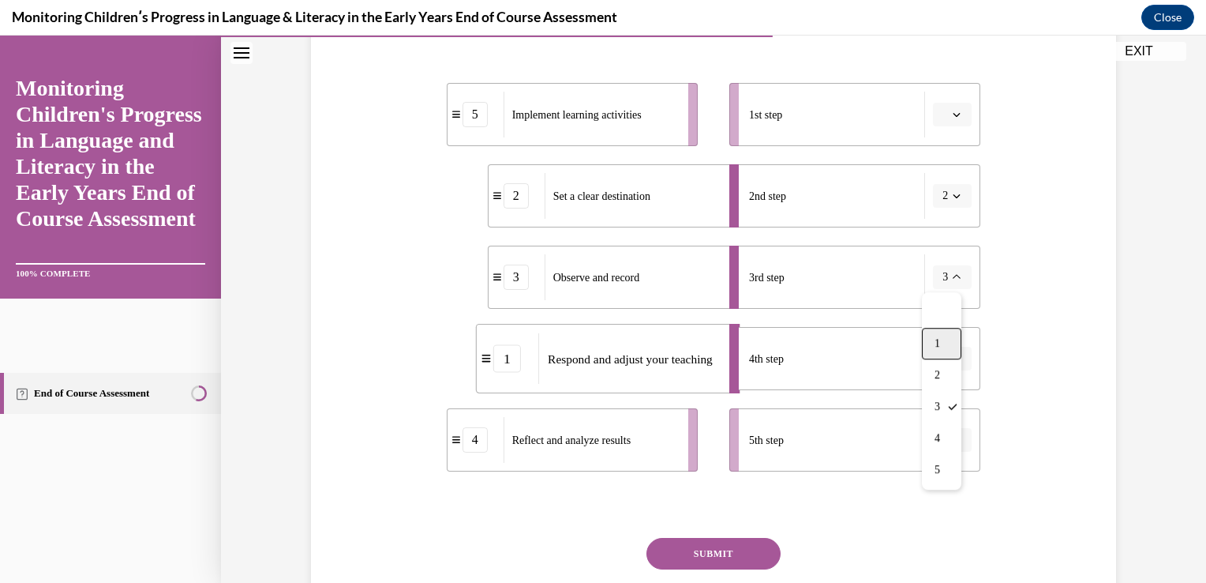
click at [943, 347] on div "1" at bounding box center [941, 344] width 39 height 32
click at [943, 114] on span "Please select an option" at bounding box center [946, 115] width 6 height 16
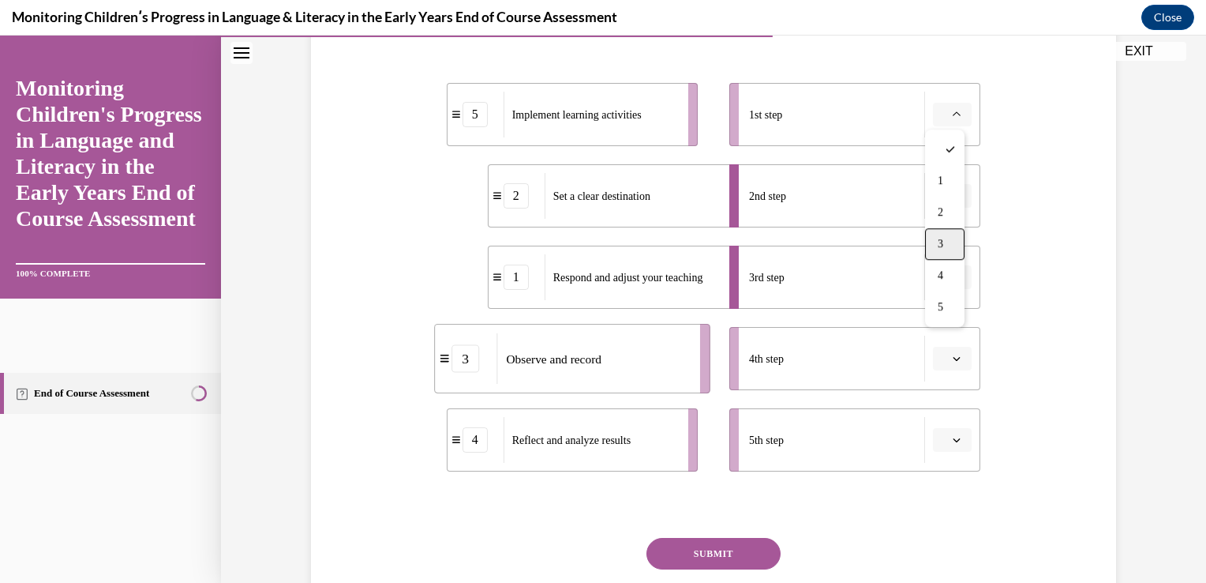
click at [941, 234] on div "3" at bounding box center [944, 244] width 39 height 32
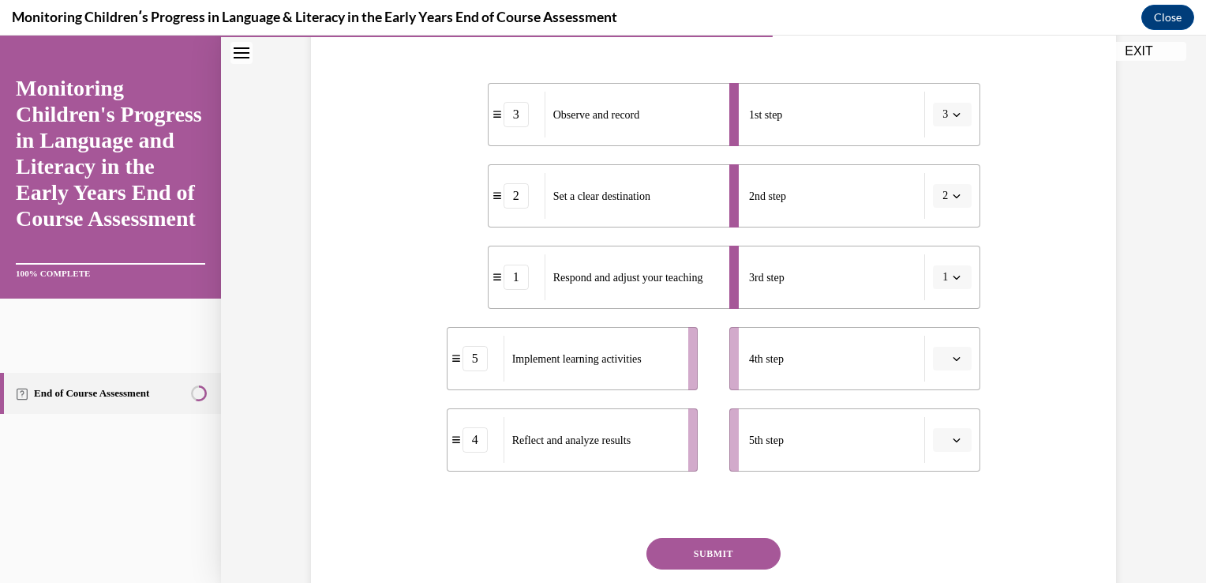
click at [951, 358] on span "button" at bounding box center [956, 358] width 11 height 11
click at [933, 521] on div "4" at bounding box center [944, 520] width 39 height 32
click at [951, 444] on span "button" at bounding box center [956, 439] width 11 height 11
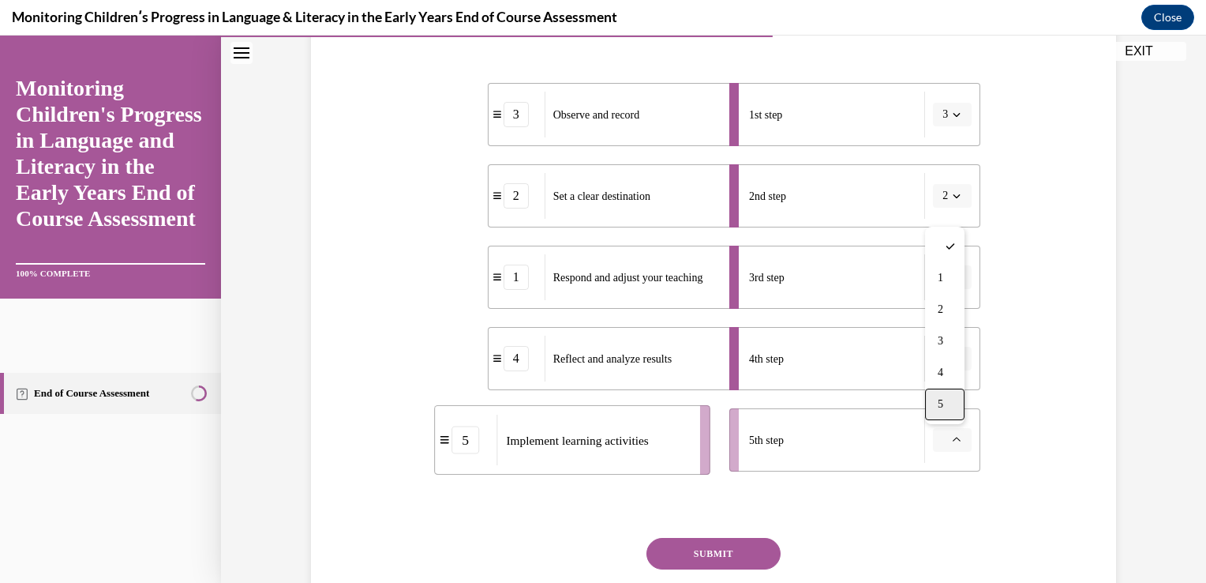
click at [943, 398] on span "5" at bounding box center [941, 404] width 6 height 13
click at [692, 556] on button "SUBMIT" at bounding box center [714, 554] width 134 height 32
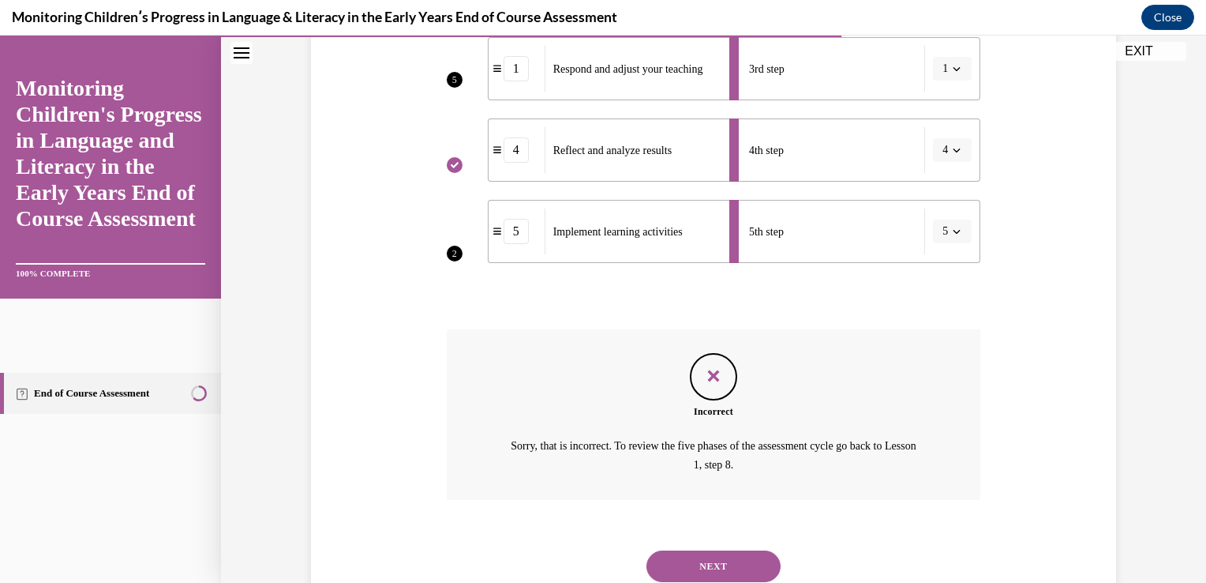
scroll to position [567, 0]
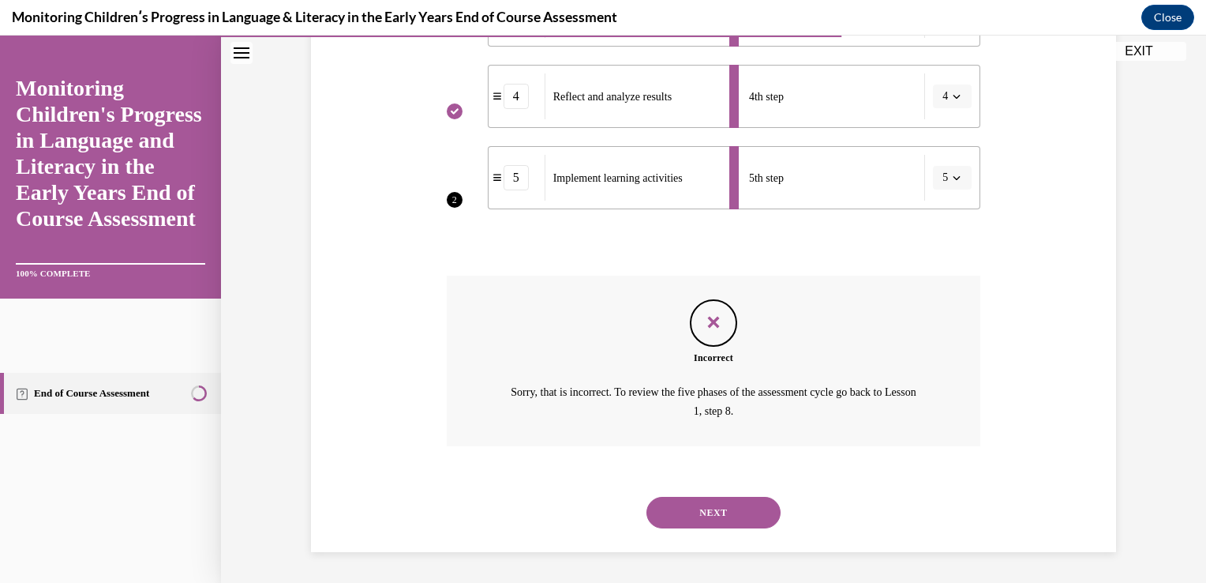
click at [694, 516] on button "NEXT" at bounding box center [714, 513] width 134 height 32
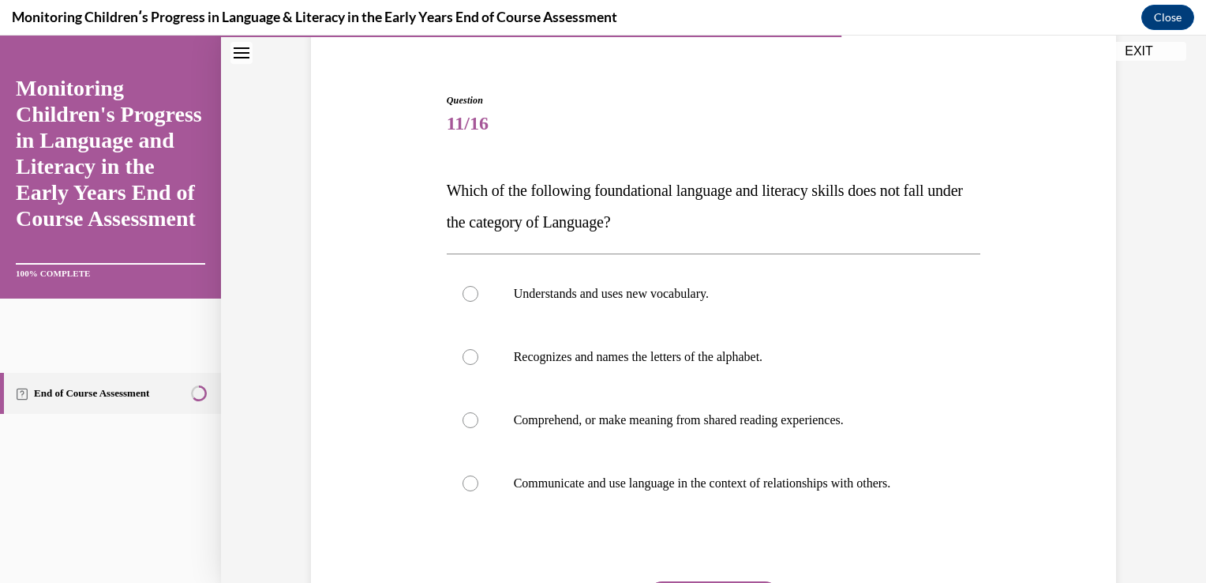
scroll to position [158, 0]
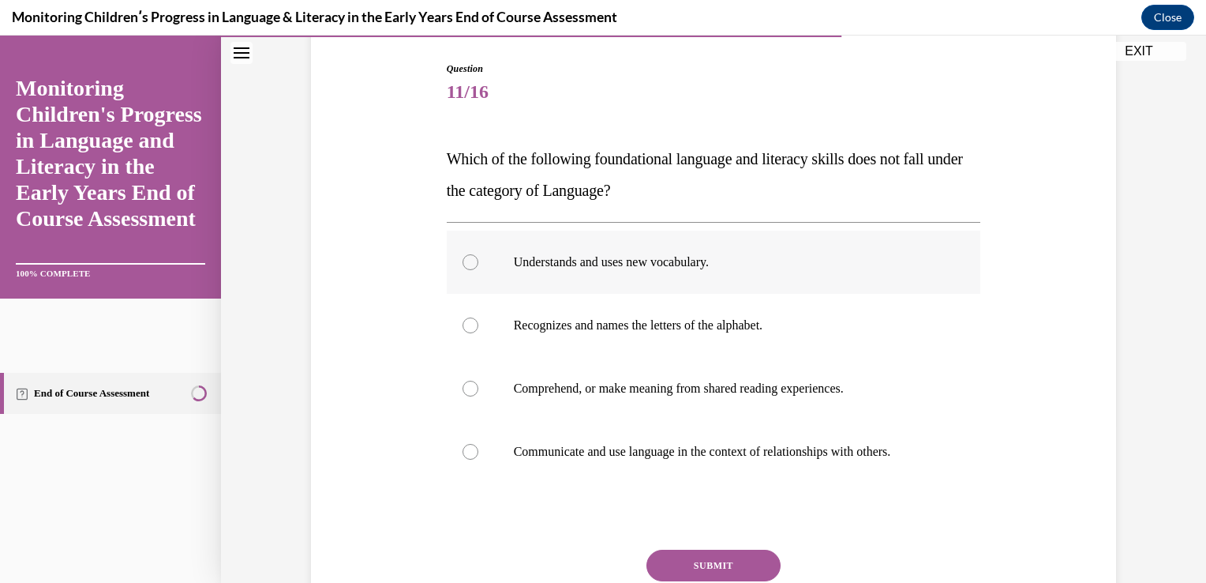
click at [463, 261] on div at bounding box center [471, 262] width 16 height 16
click at [463, 261] on input "Understands and uses new vocabulary." at bounding box center [471, 262] width 16 height 16
radio input "true"
click at [464, 377] on label "Comprehend, or make meaning from shared reading experiences." at bounding box center [714, 388] width 534 height 63
click at [464, 381] on input "Comprehend, or make meaning from shared reading experiences." at bounding box center [471, 389] width 16 height 16
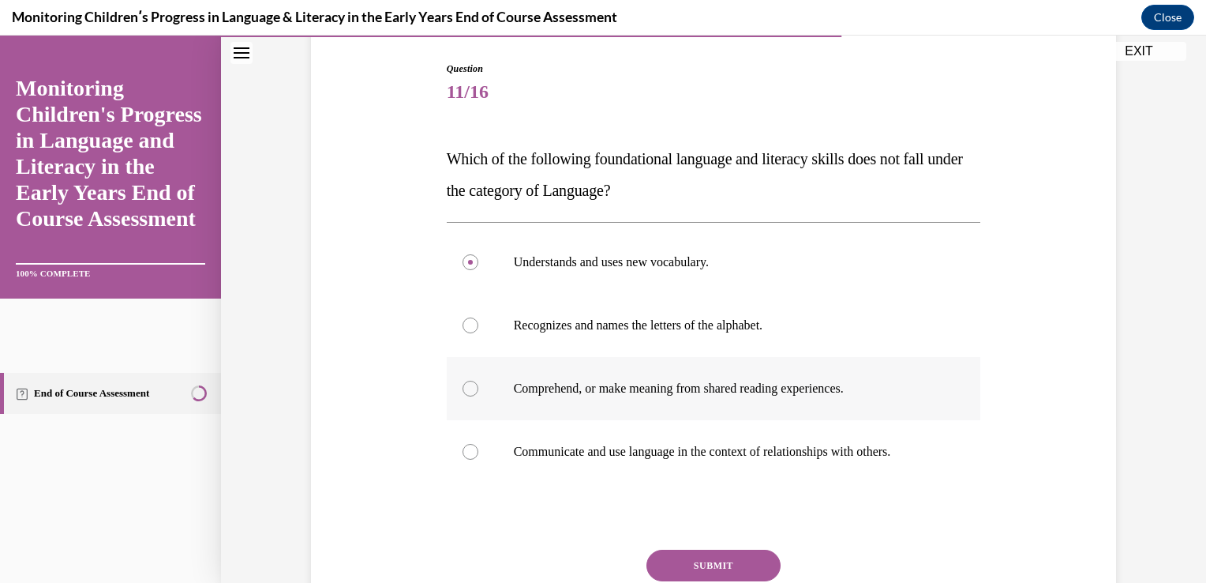
radio input "true"
click at [463, 447] on div at bounding box center [471, 452] width 16 height 16
click at [463, 447] on input "Communicate and use language in the context of relationships with others." at bounding box center [471, 452] width 16 height 16
radio input "true"
click at [463, 327] on div at bounding box center [471, 325] width 16 height 16
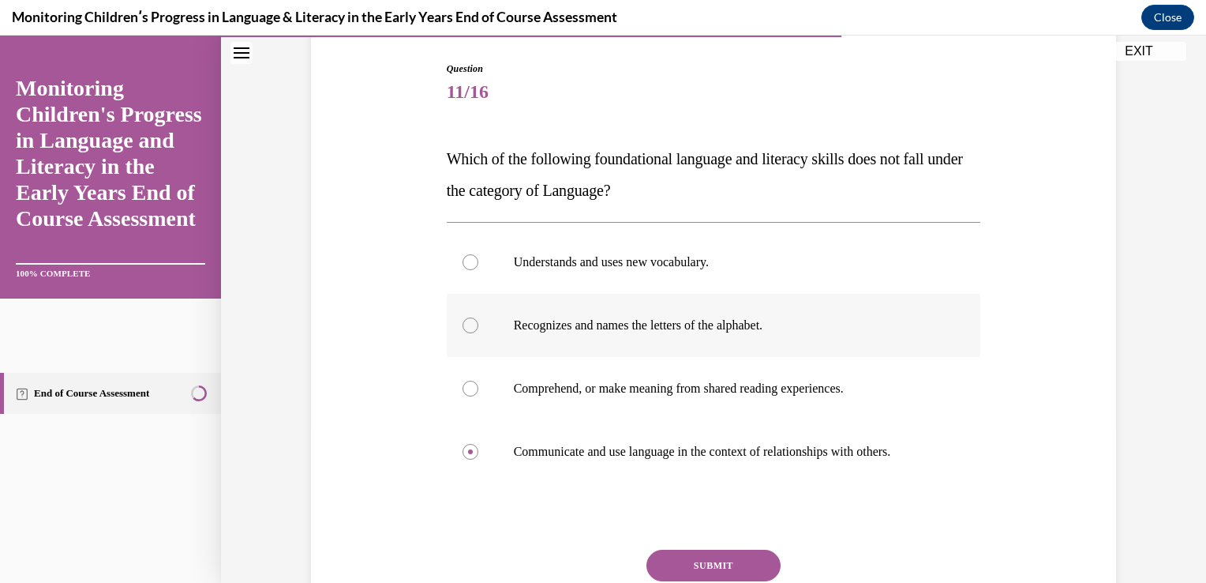
click at [463, 327] on input "Recognizes and names the letters of the alphabet." at bounding box center [471, 325] width 16 height 16
radio input "true"
click at [464, 454] on div at bounding box center [471, 452] width 16 height 16
click at [464, 454] on input "Communicate and use language in the context of relationships with others." at bounding box center [471, 452] width 16 height 16
radio input "true"
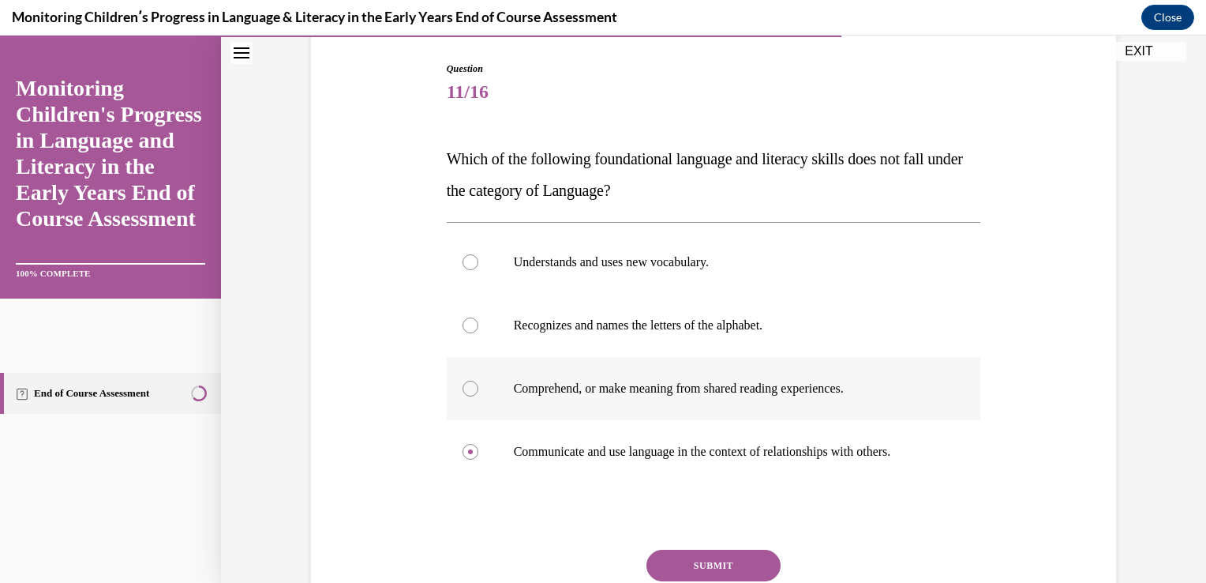
click at [463, 387] on div at bounding box center [471, 389] width 16 height 16
click at [463, 387] on input "Comprehend, or make meaning from shared reading experiences." at bounding box center [471, 389] width 16 height 16
radio input "true"
click at [737, 556] on button "SUBMIT" at bounding box center [714, 565] width 134 height 32
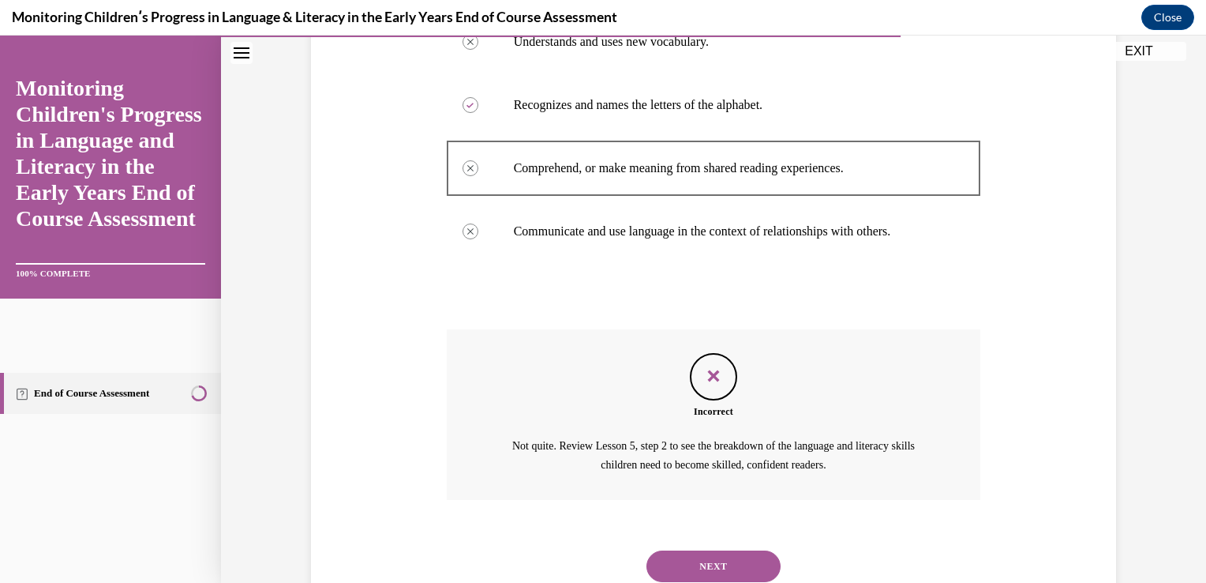
scroll to position [432, 0]
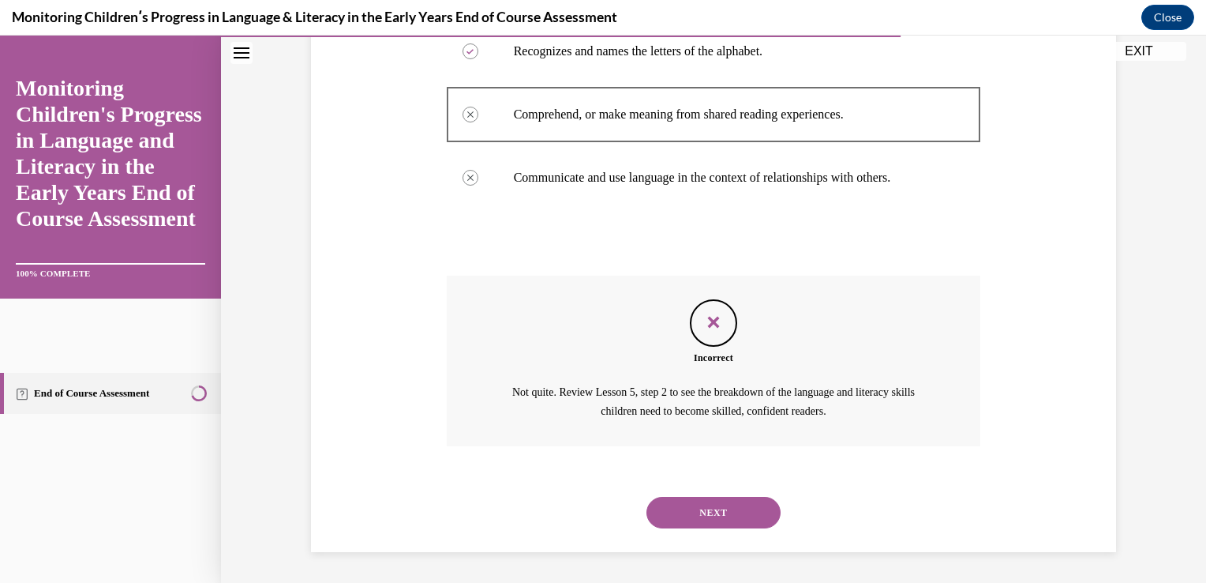
click at [723, 506] on button "NEXT" at bounding box center [714, 513] width 134 height 32
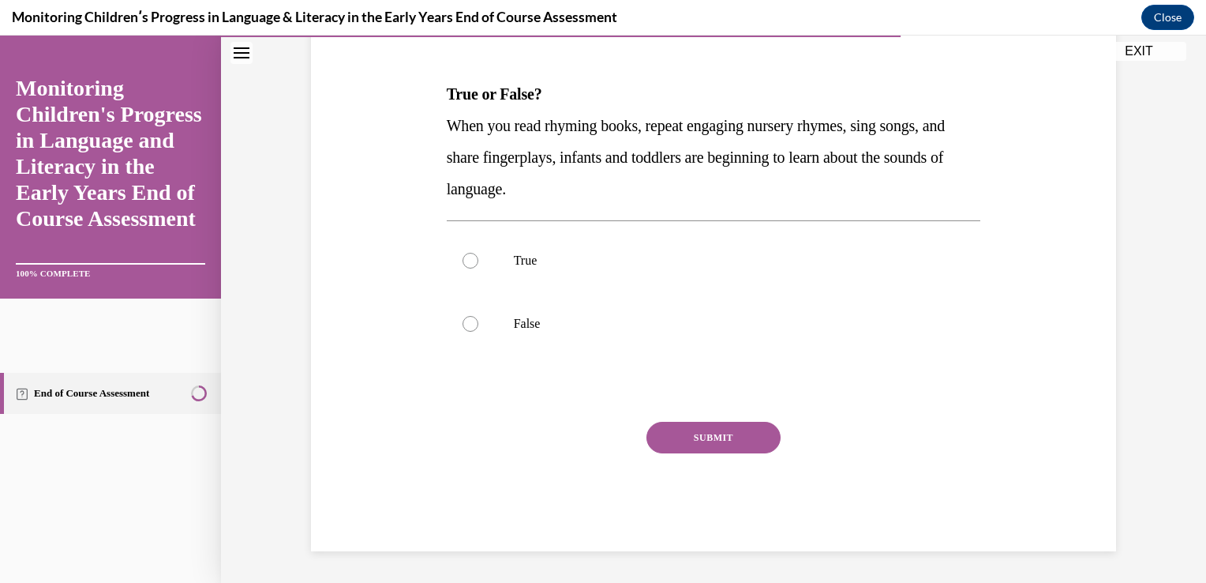
scroll to position [0, 0]
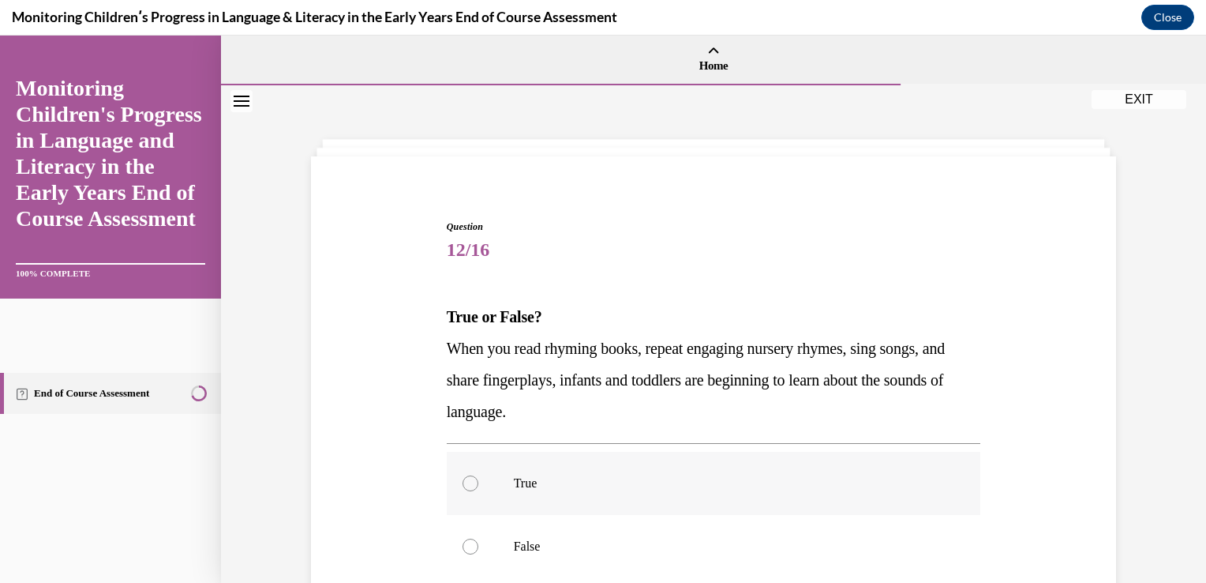
click at [470, 482] on div at bounding box center [471, 483] width 16 height 16
click at [470, 482] on input "True" at bounding box center [471, 483] width 16 height 16
radio input "true"
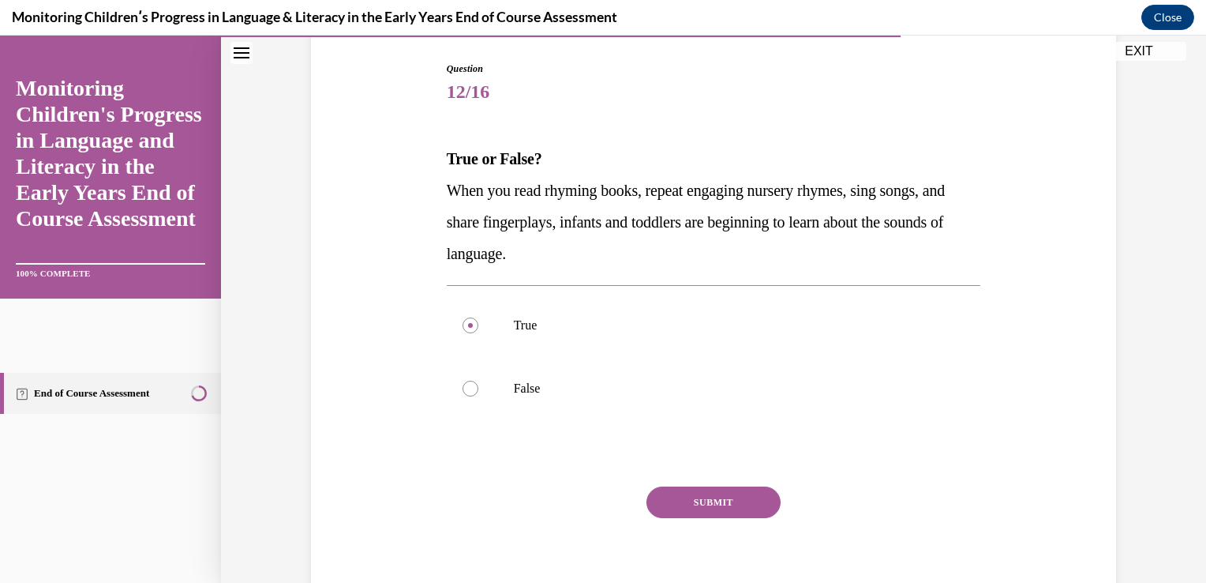
scroll to position [222, 0]
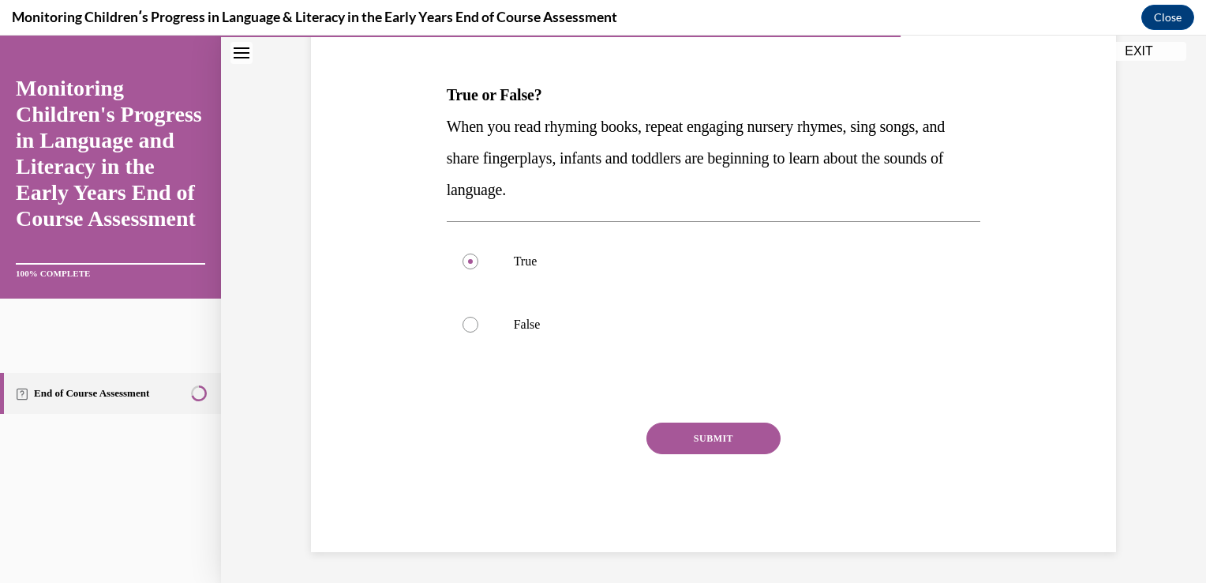
click at [730, 447] on button "SUBMIT" at bounding box center [714, 438] width 134 height 32
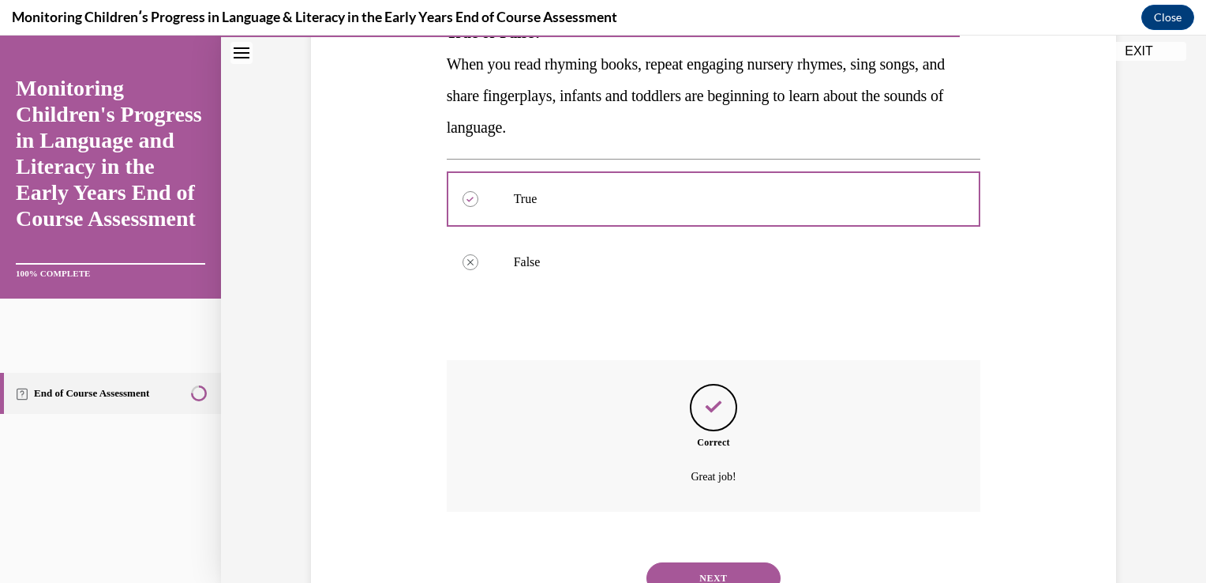
scroll to position [350, 0]
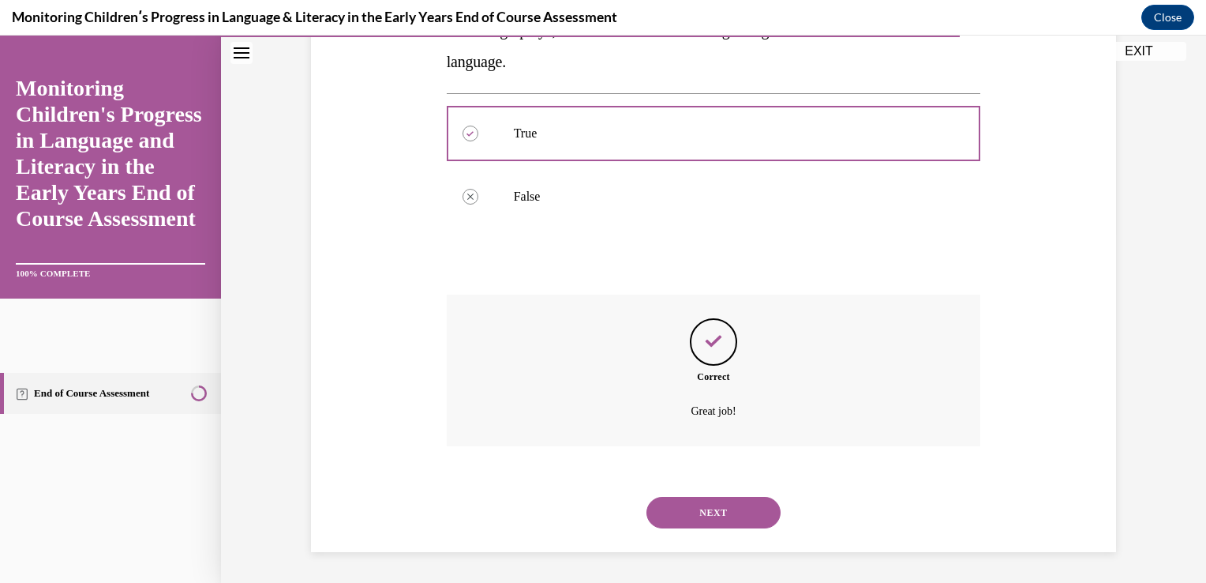
click at [685, 516] on button "NEXT" at bounding box center [714, 513] width 134 height 32
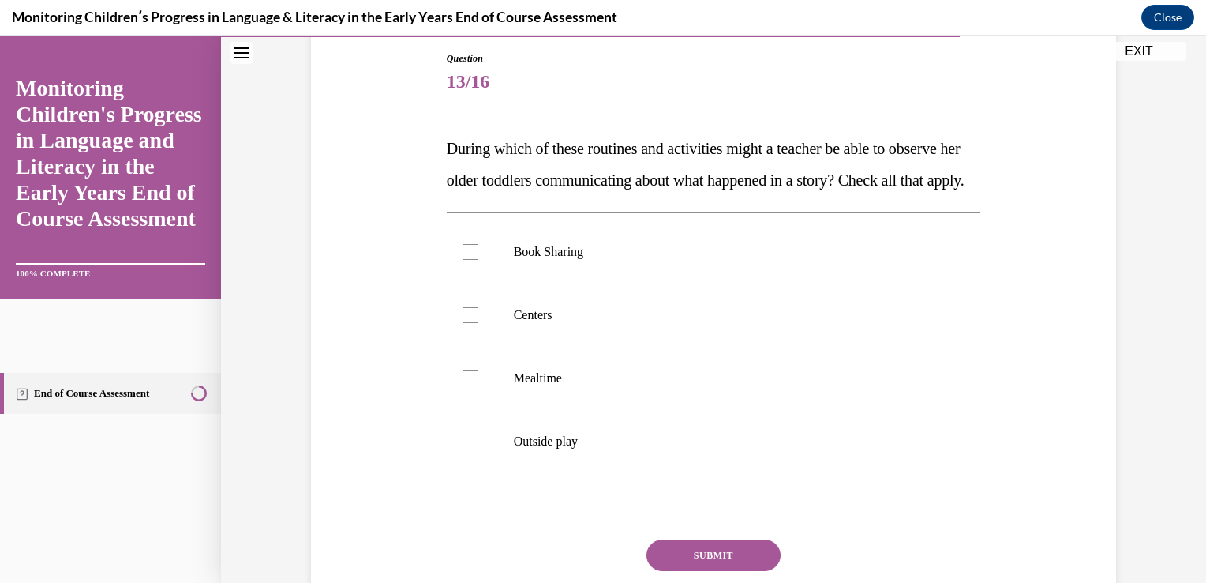
scroll to position [242, 0]
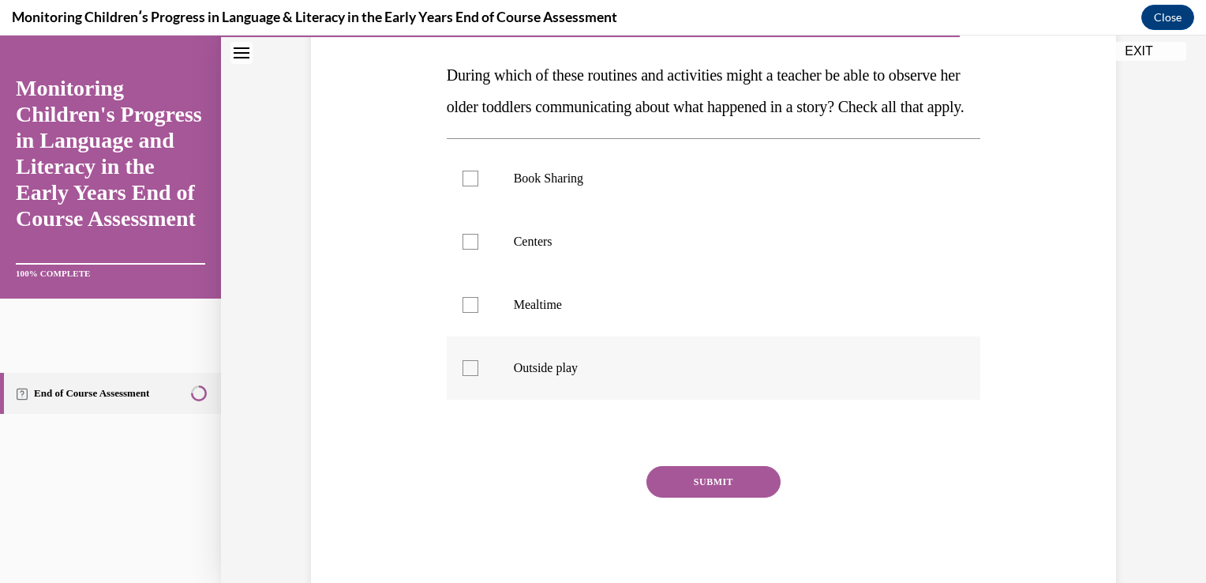
click at [452, 399] on label "Outside play" at bounding box center [714, 367] width 534 height 63
click at [463, 376] on input "Outside play" at bounding box center [471, 368] width 16 height 16
checkbox input "true"
click at [463, 313] on div at bounding box center [471, 305] width 16 height 16
click at [463, 313] on input "Mealtime" at bounding box center [471, 305] width 16 height 16
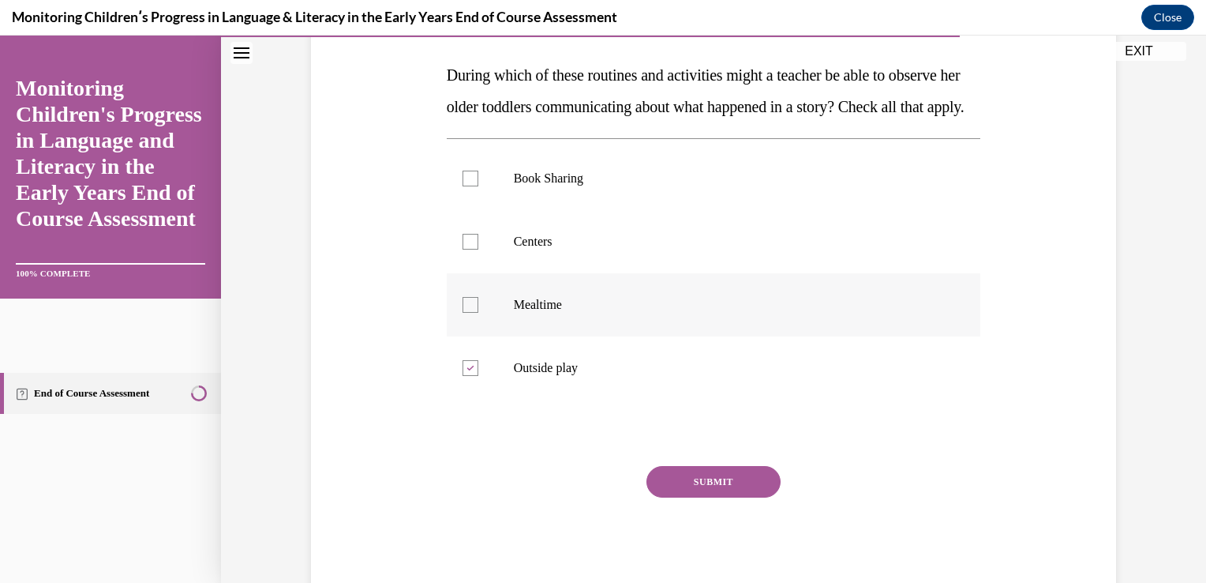
checkbox input "true"
click at [461, 261] on label "Centers" at bounding box center [714, 241] width 534 height 63
click at [463, 249] on input "Centers" at bounding box center [471, 242] width 16 height 16
checkbox input "true"
click at [465, 186] on div at bounding box center [471, 179] width 16 height 16
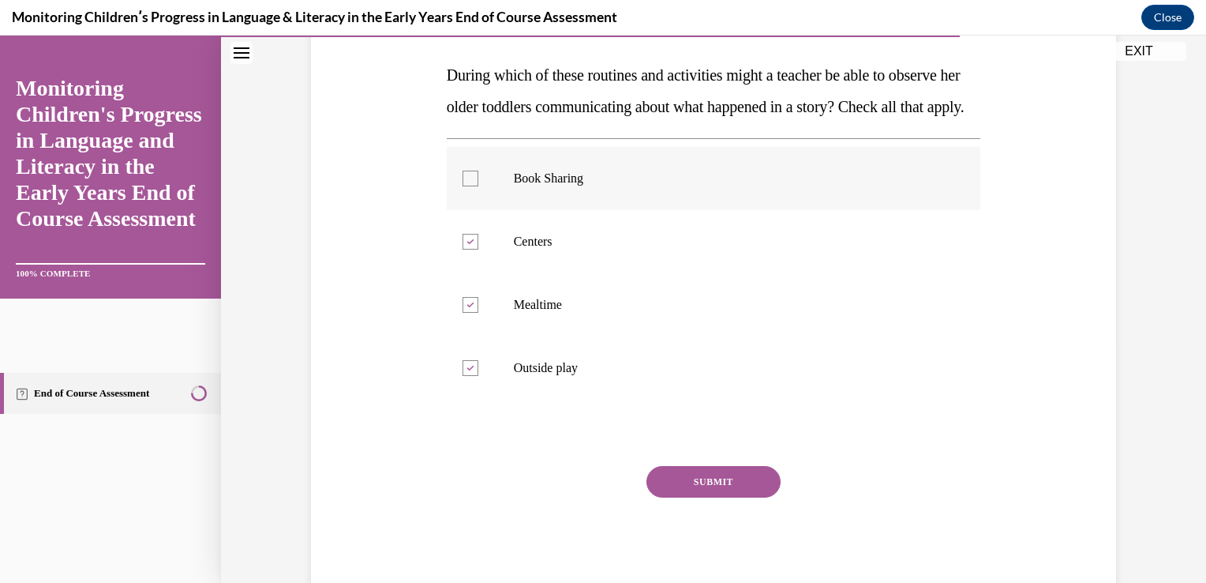
click at [465, 186] on input "Book Sharing" at bounding box center [471, 179] width 16 height 16
checkbox input "true"
click at [745, 497] on button "SUBMIT" at bounding box center [714, 482] width 134 height 32
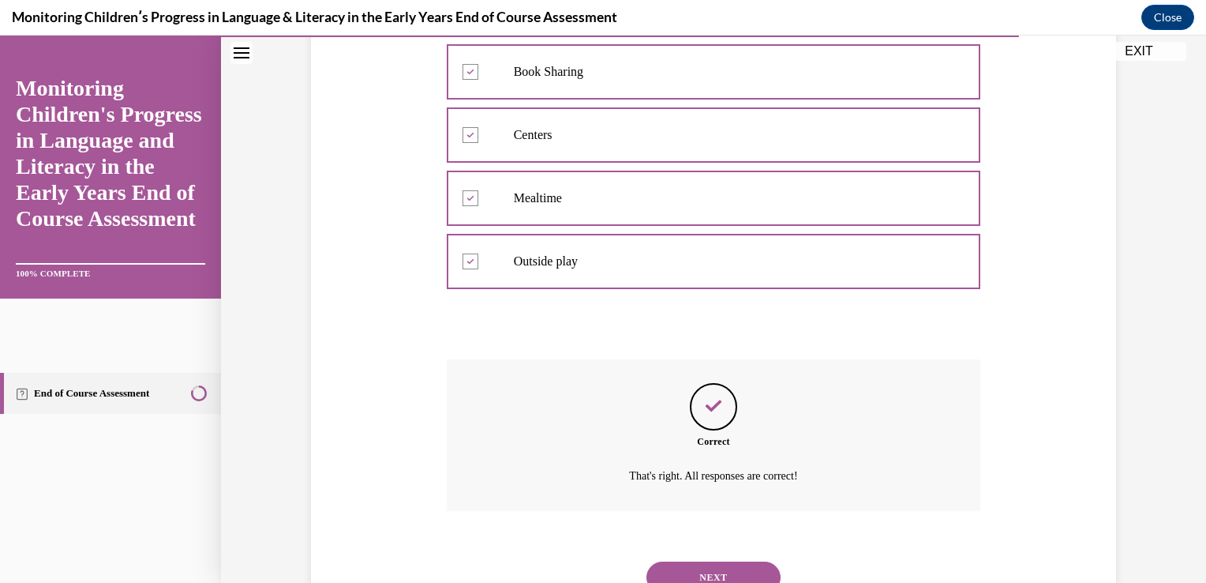
scroll to position [444, 0]
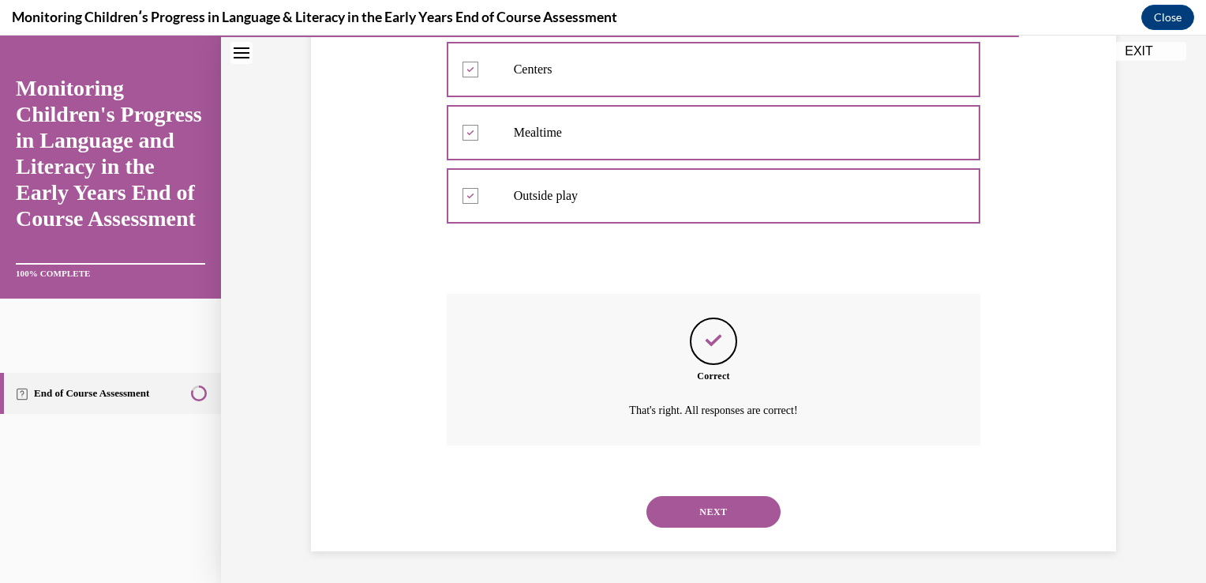
click at [727, 507] on button "NEXT" at bounding box center [714, 512] width 134 height 32
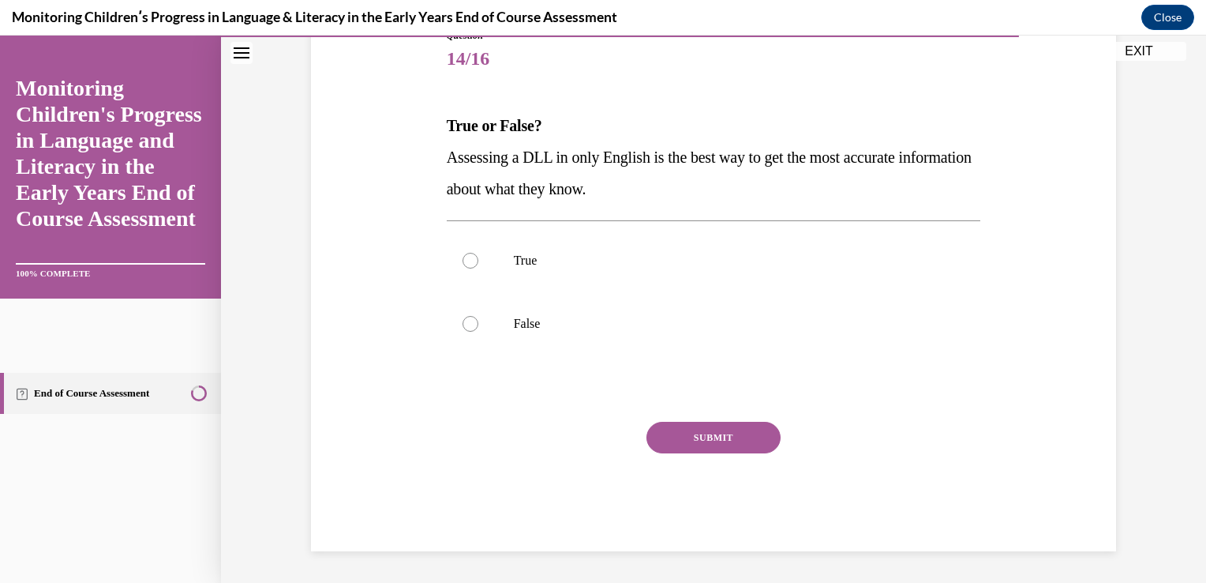
scroll to position [175, 0]
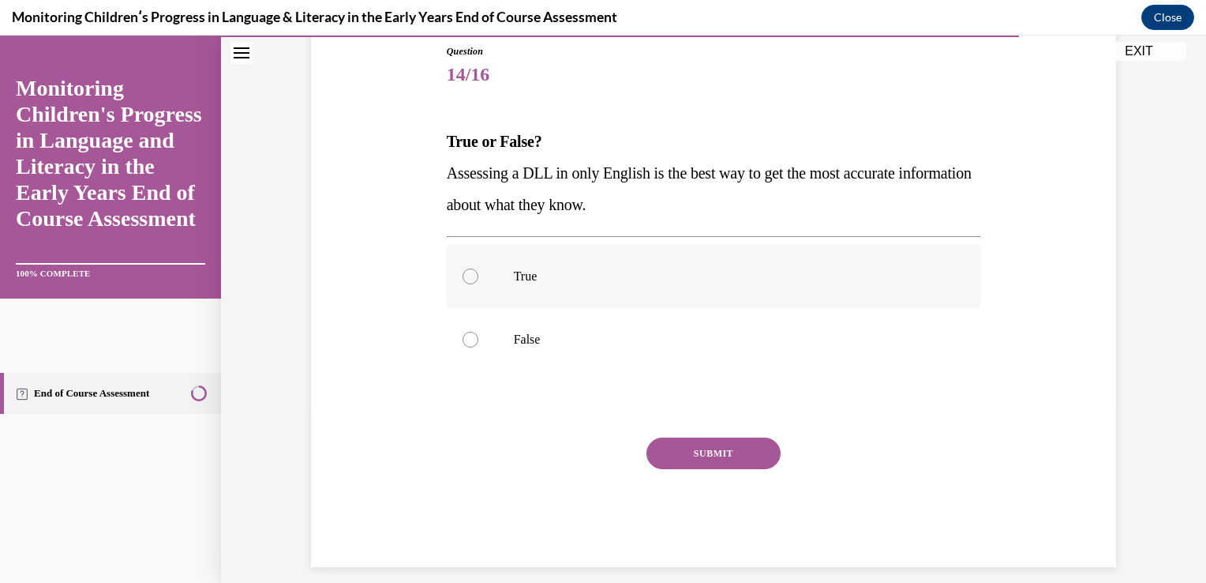
click at [464, 268] on div at bounding box center [471, 276] width 16 height 16
click at [464, 268] on input "True" at bounding box center [471, 276] width 16 height 16
radio input "true"
click at [679, 444] on button "SUBMIT" at bounding box center [714, 453] width 134 height 32
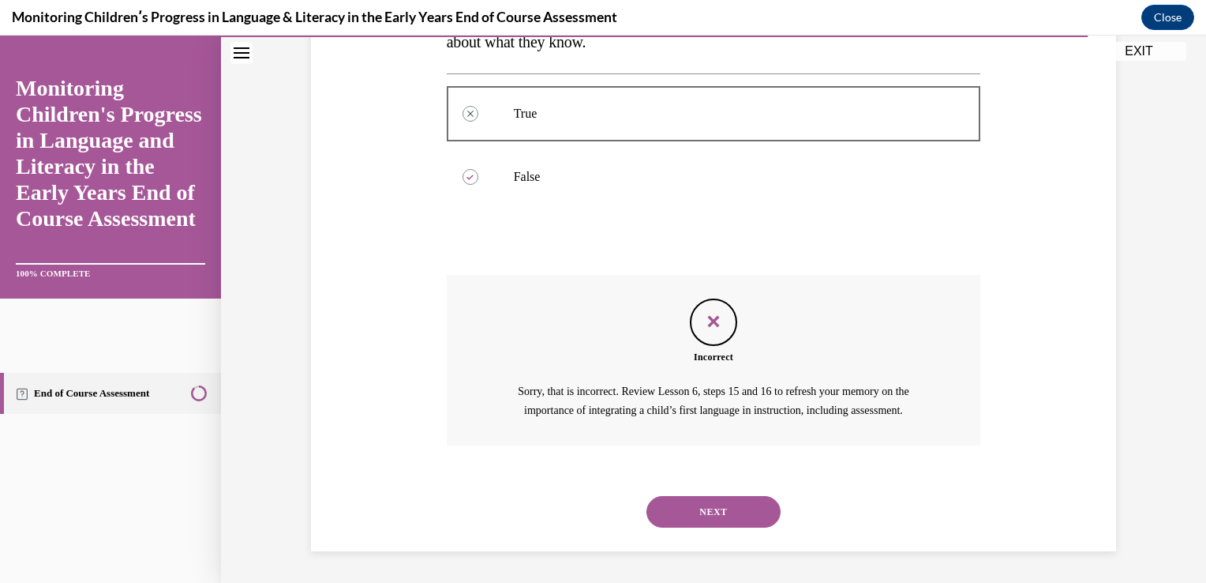
scroll to position [355, 0]
click at [695, 507] on button "NEXT" at bounding box center [714, 512] width 134 height 32
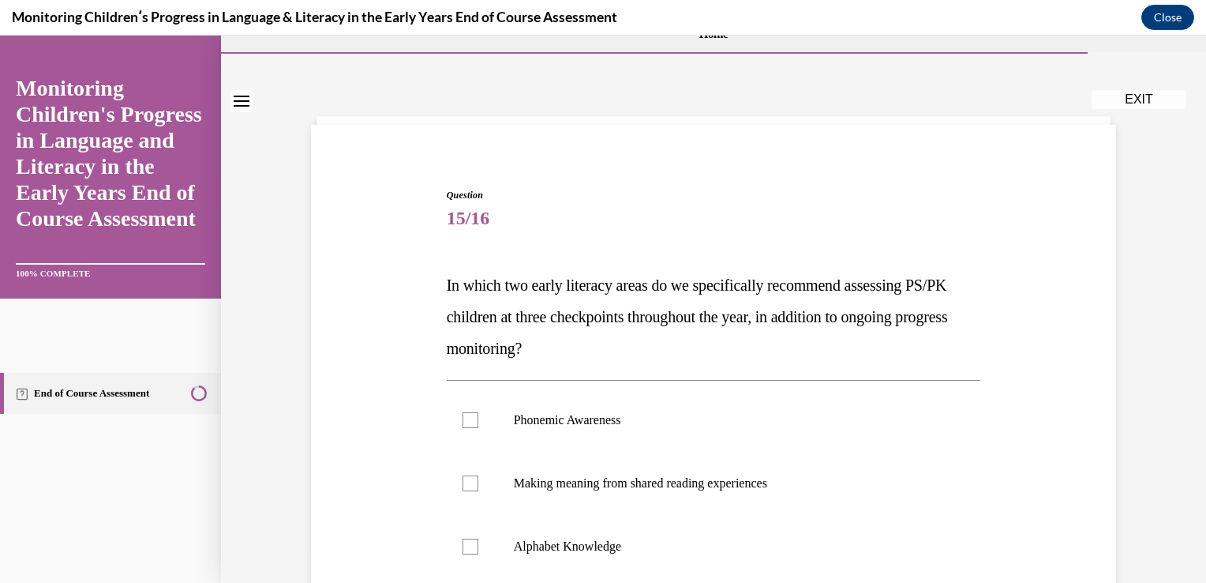
scroll to position [178, 0]
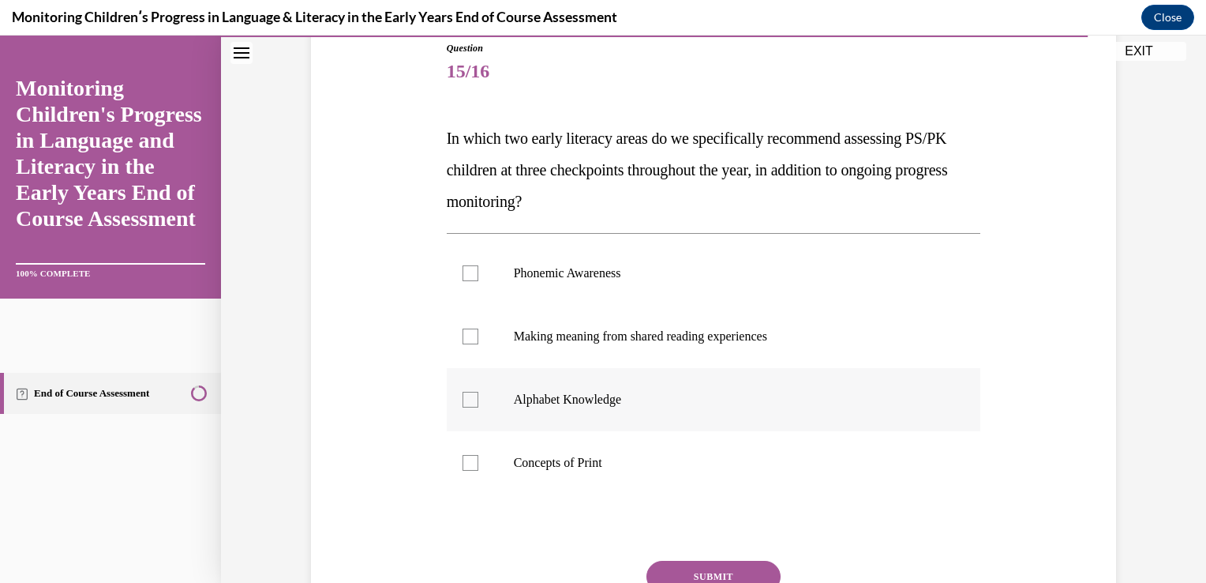
click at [466, 393] on div at bounding box center [471, 400] width 16 height 16
click at [466, 393] on input "Alphabet Knowledge" at bounding box center [471, 400] width 16 height 16
checkbox input "true"
click at [463, 278] on div at bounding box center [471, 273] width 16 height 16
click at [463, 278] on input "Phonemic Awareness" at bounding box center [471, 273] width 16 height 16
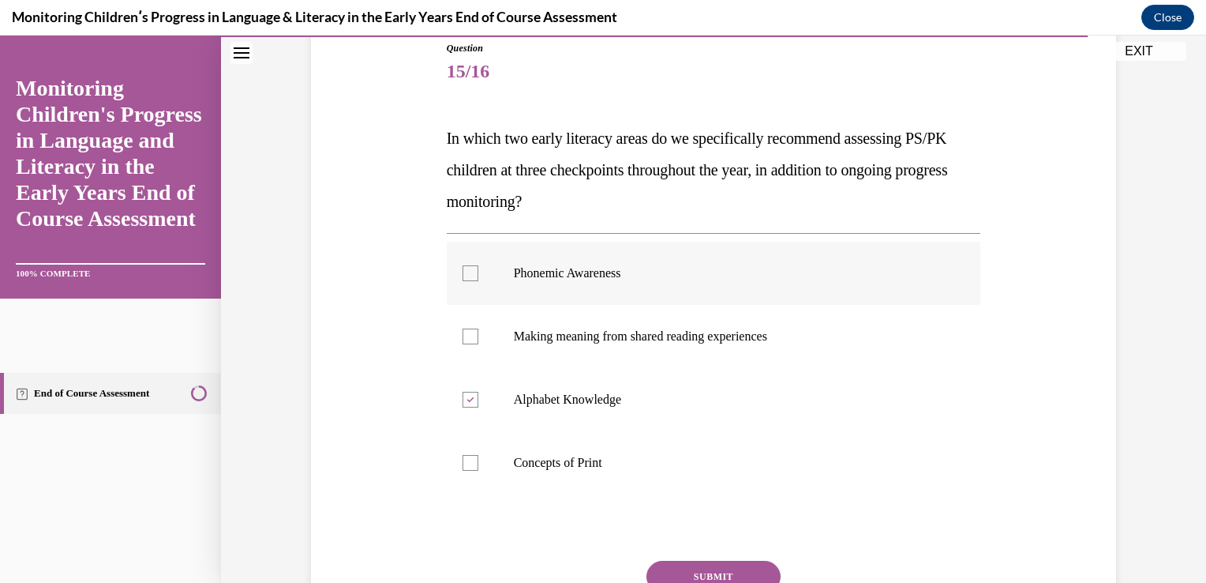
checkbox input "true"
click at [678, 564] on button "SUBMIT" at bounding box center [714, 577] width 134 height 32
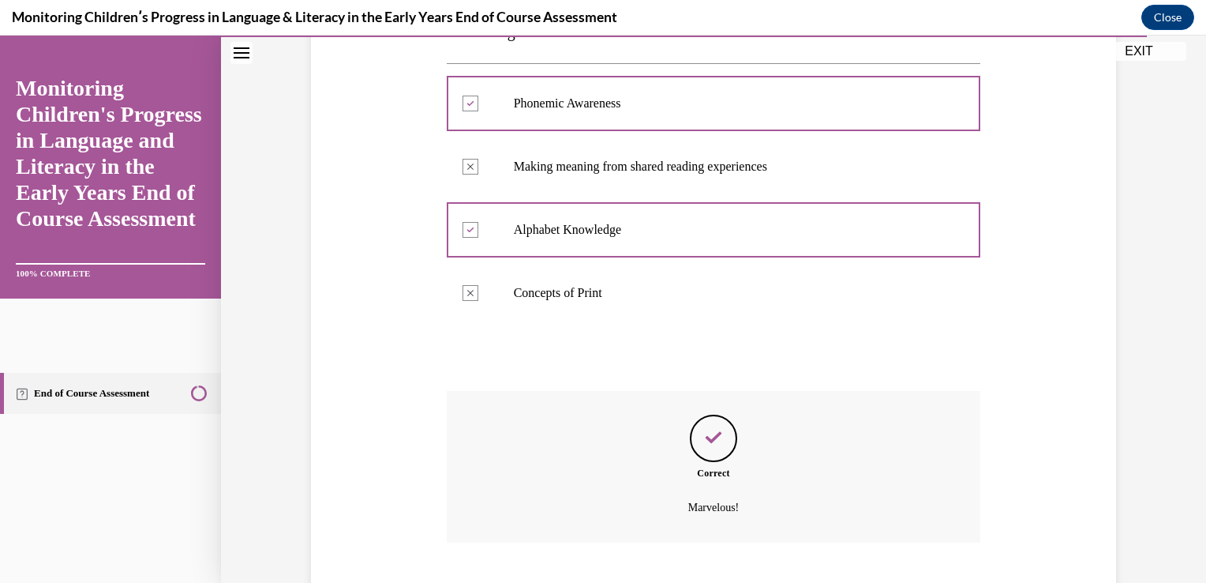
scroll to position [444, 0]
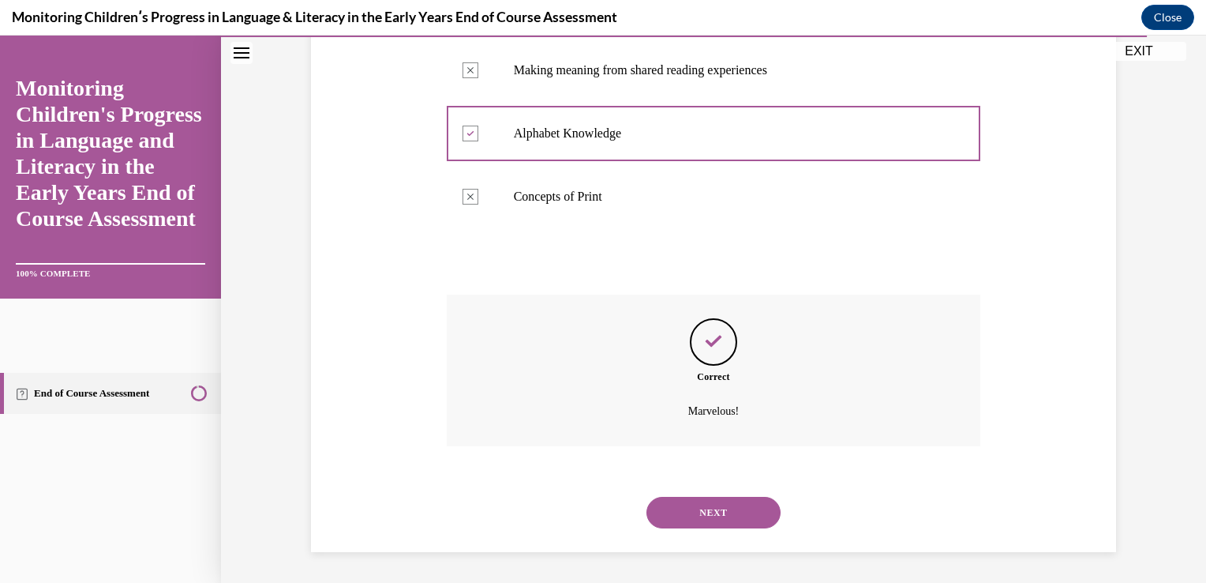
click at [669, 512] on button "NEXT" at bounding box center [714, 513] width 134 height 32
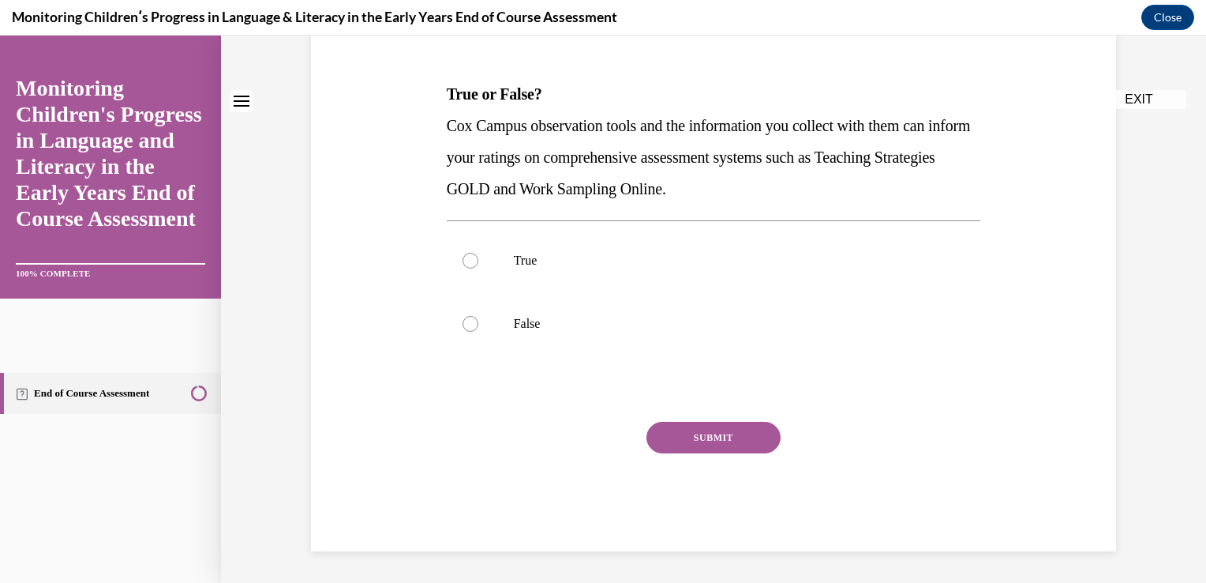
scroll to position [0, 0]
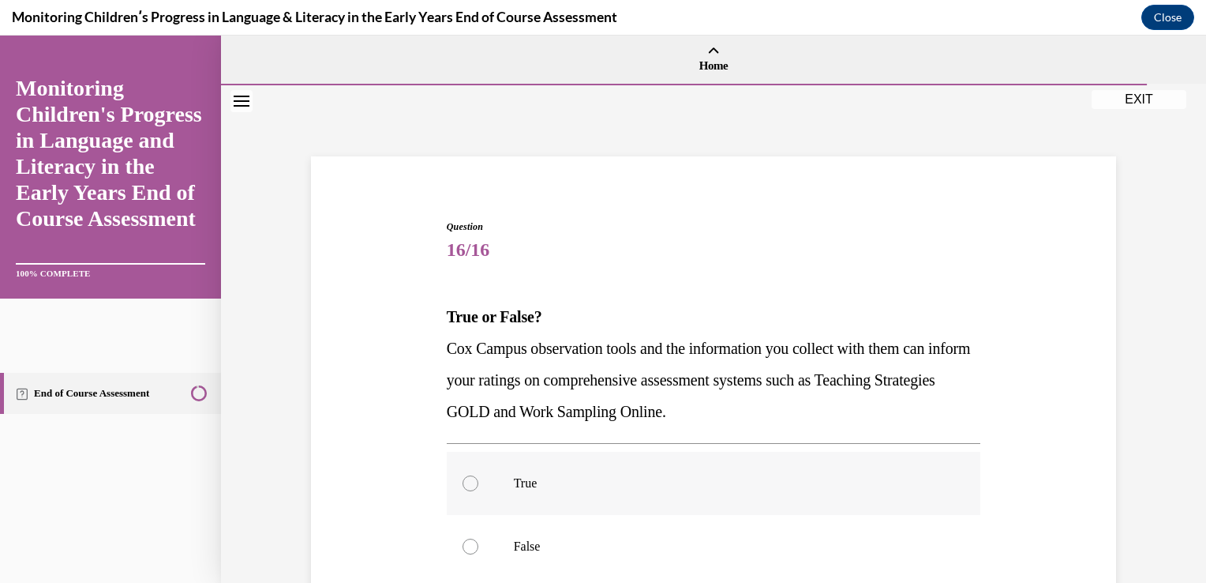
click at [466, 481] on div at bounding box center [471, 483] width 16 height 16
click at [466, 481] on input "True" at bounding box center [471, 483] width 16 height 16
radio input "true"
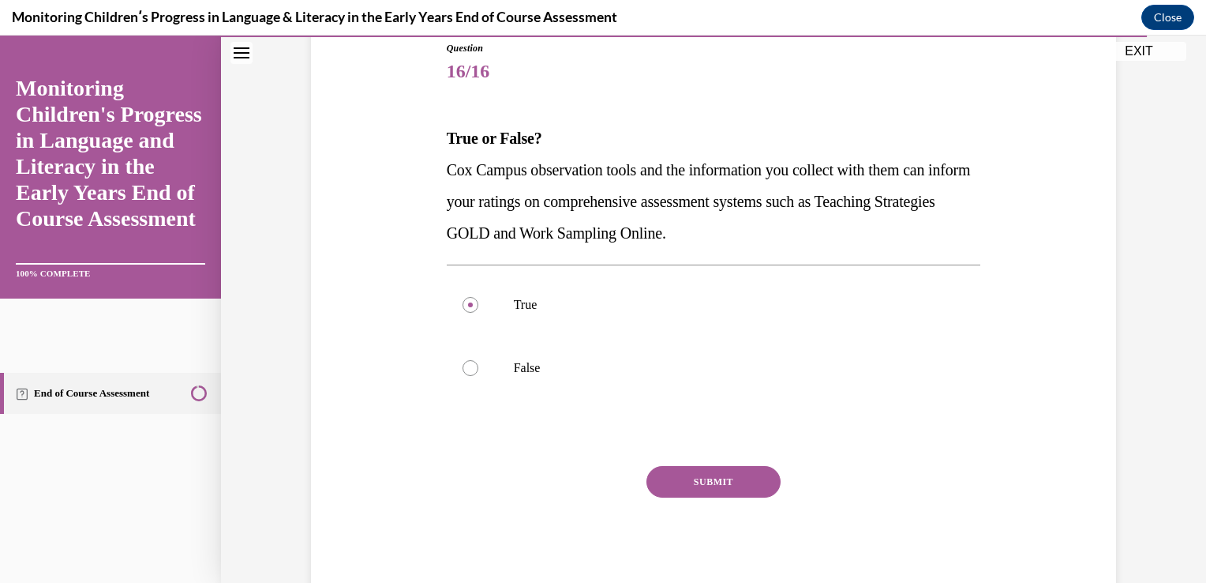
scroll to position [222, 0]
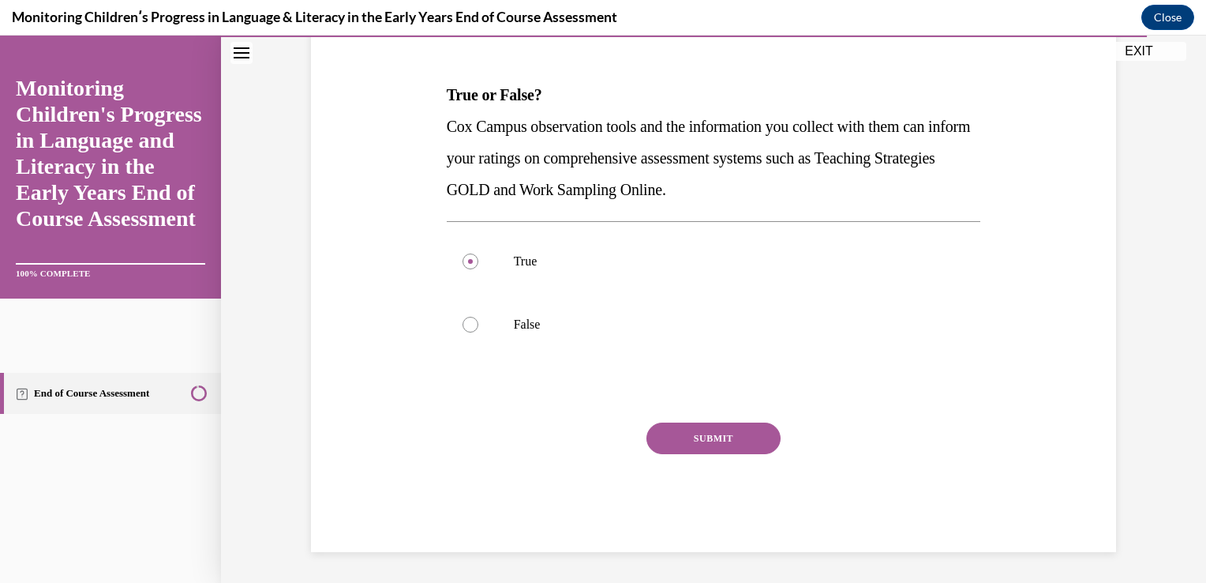
click at [747, 428] on button "SUBMIT" at bounding box center [714, 438] width 134 height 32
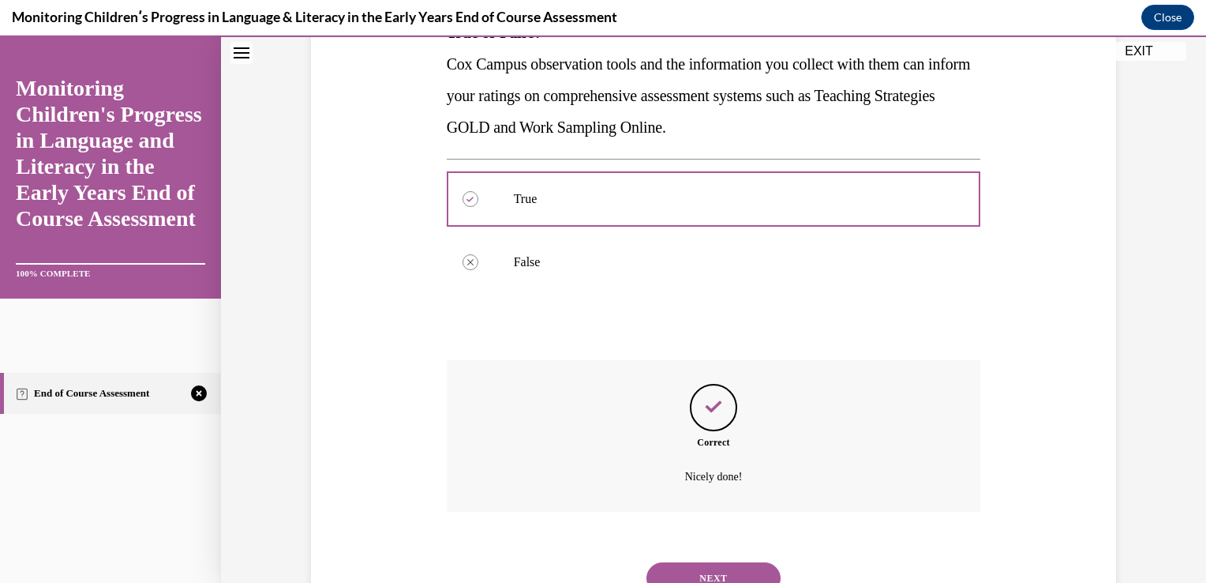
scroll to position [350, 0]
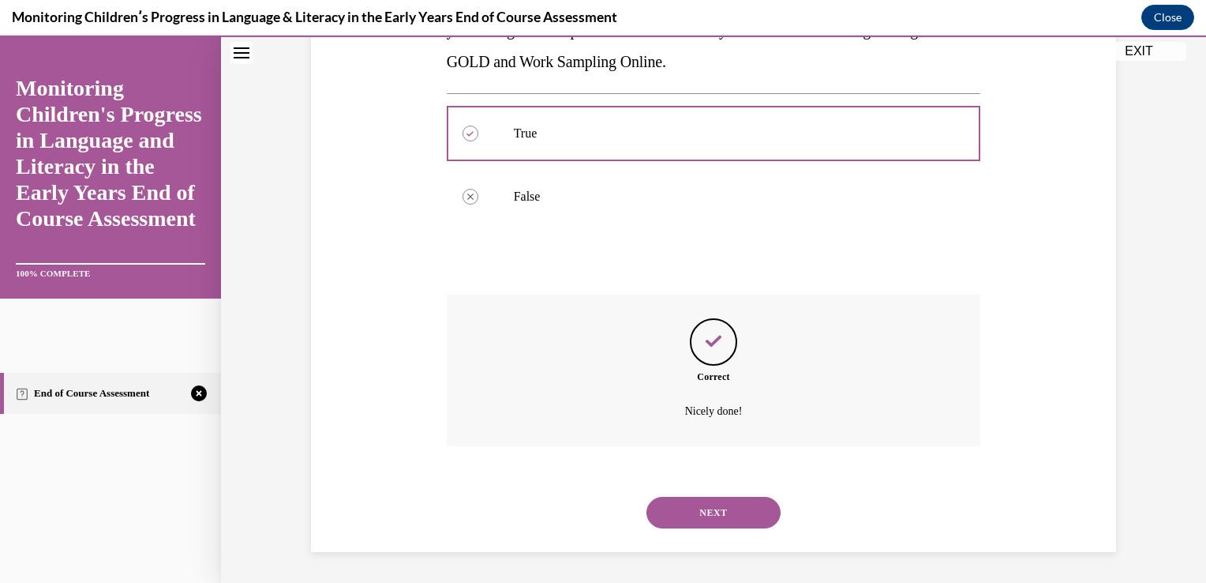
click at [723, 506] on button "NEXT" at bounding box center [714, 513] width 134 height 32
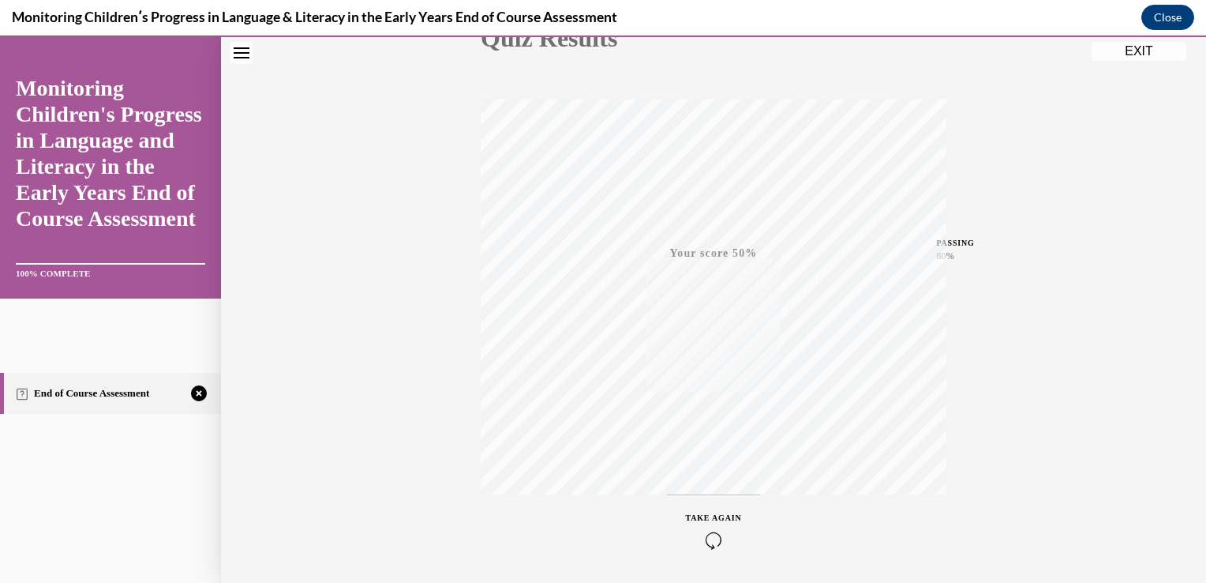
scroll to position [261, 0]
click at [717, 472] on div "TAKE AGAIN" at bounding box center [714, 477] width 56 height 37
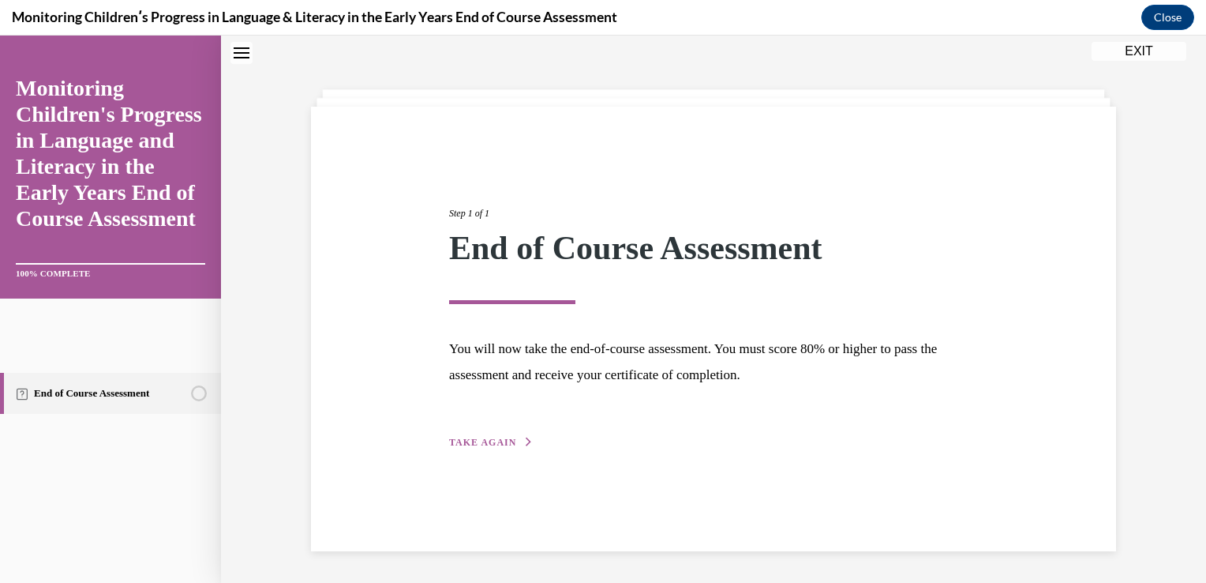
click at [484, 436] on button "TAKE AGAIN" at bounding box center [491, 442] width 84 height 14
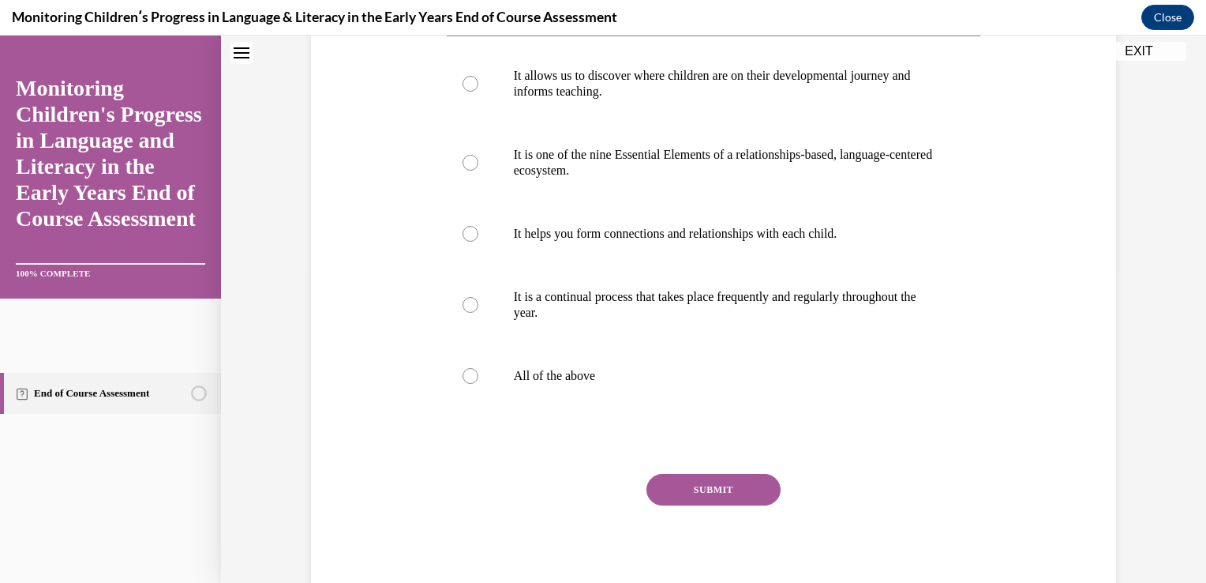
scroll to position [344, 0]
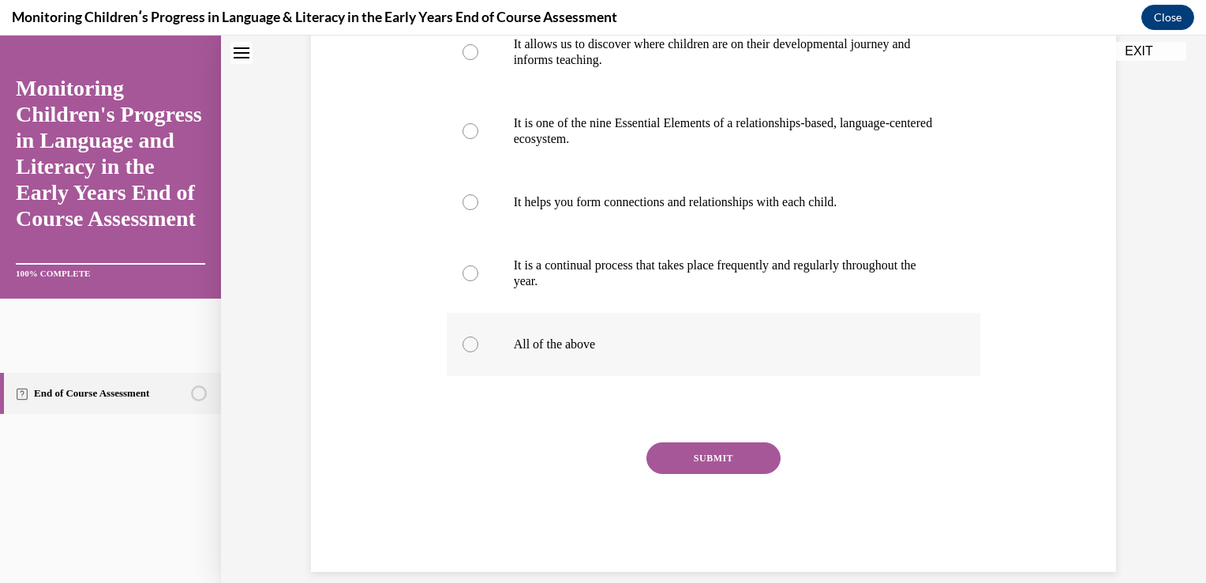
click at [469, 352] on div at bounding box center [471, 344] width 16 height 16
click at [469, 352] on input "All of the above" at bounding box center [471, 344] width 16 height 16
radio input "true"
click at [716, 474] on button "SUBMIT" at bounding box center [714, 458] width 134 height 32
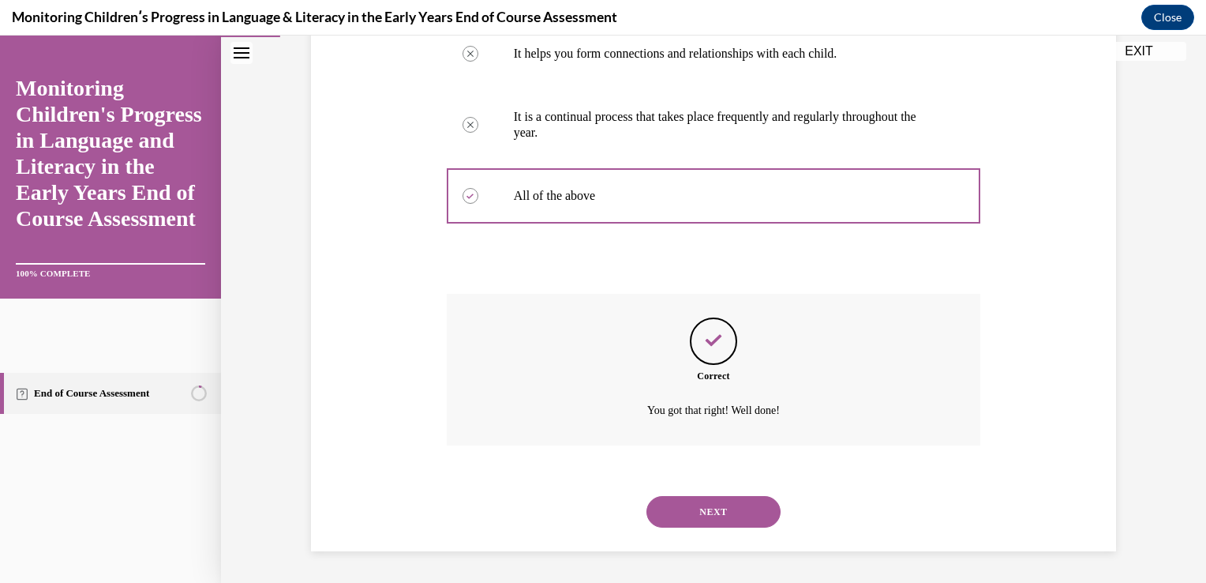
scroll to position [523, 0]
click at [714, 509] on button "NEXT" at bounding box center [714, 512] width 134 height 32
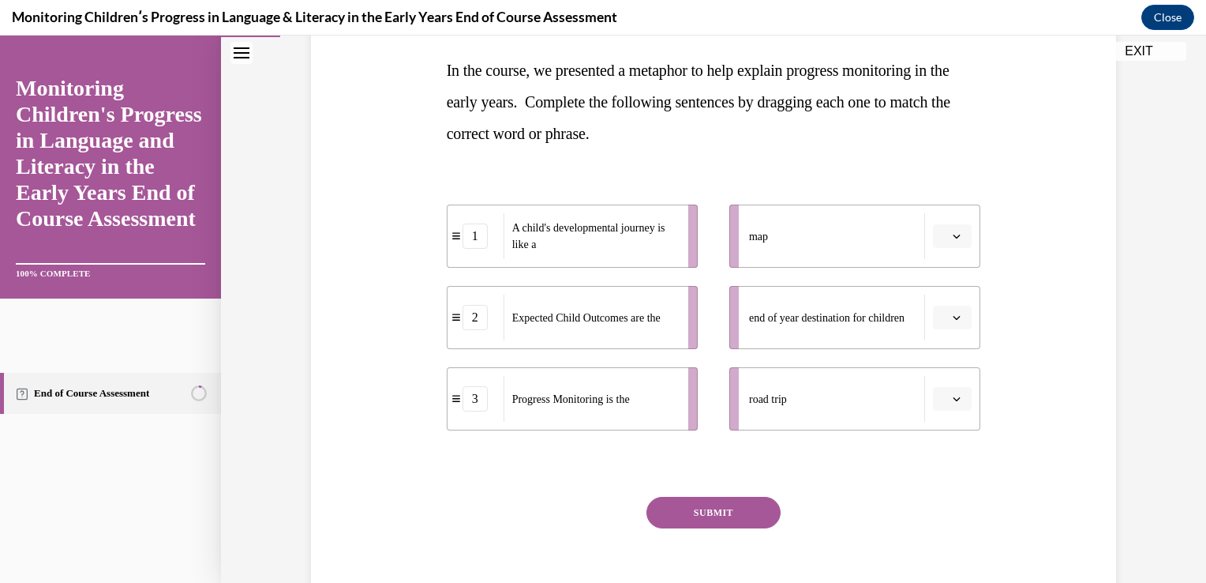
scroll to position [253, 0]
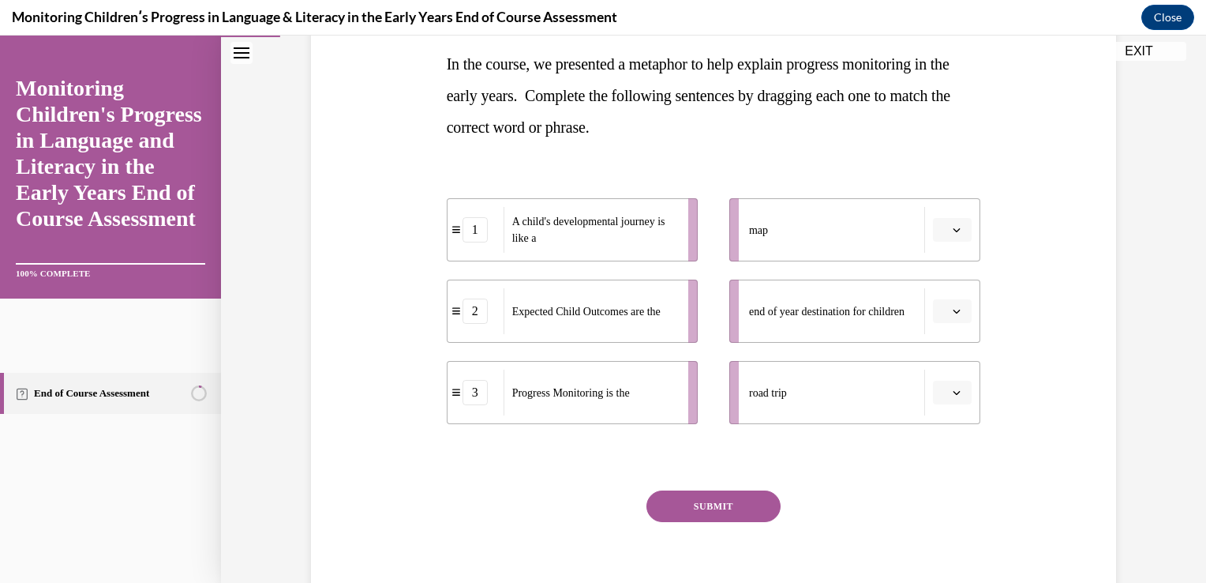
click at [954, 313] on icon "button" at bounding box center [957, 311] width 7 height 4
click at [943, 411] on span "2" at bounding box center [941, 409] width 6 height 13
click at [953, 392] on icon "button" at bounding box center [957, 392] width 8 height 8
click at [941, 521] on span "3" at bounding box center [941, 522] width 6 height 13
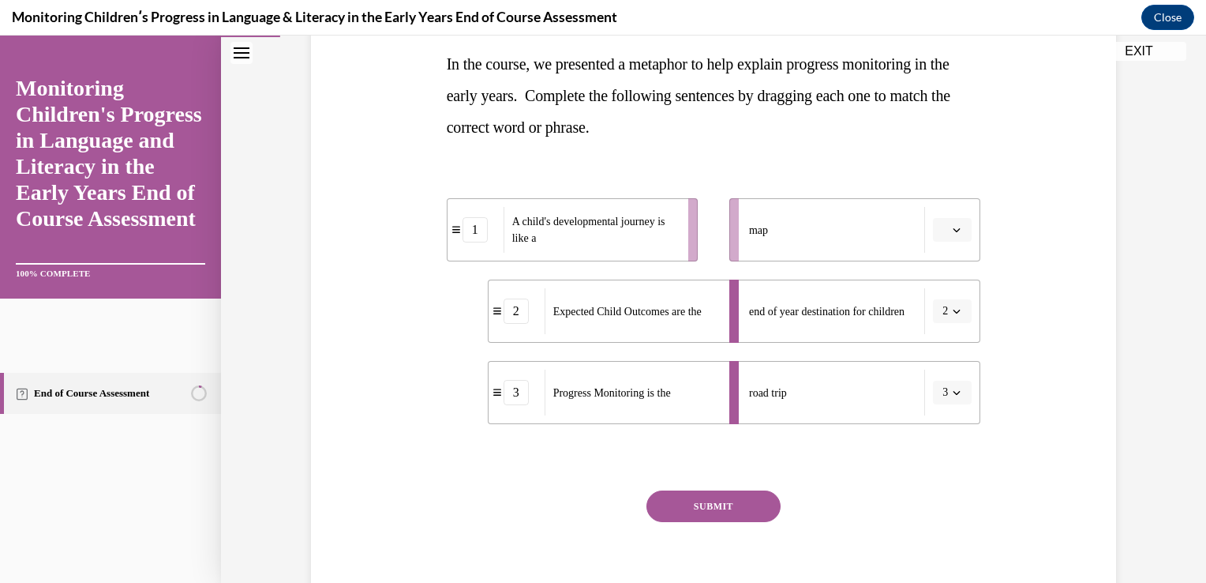
click at [943, 226] on button "button" at bounding box center [952, 230] width 39 height 24
click at [941, 298] on span "1" at bounding box center [941, 297] width 6 height 13
click at [676, 516] on button "SUBMIT" at bounding box center [714, 506] width 134 height 32
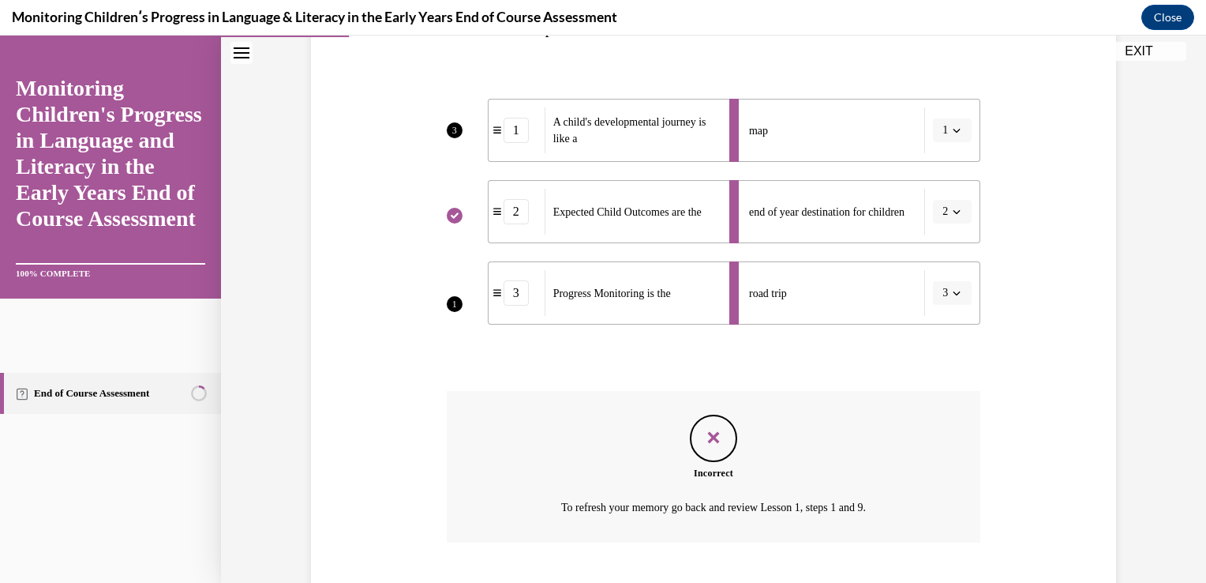
scroll to position [448, 0]
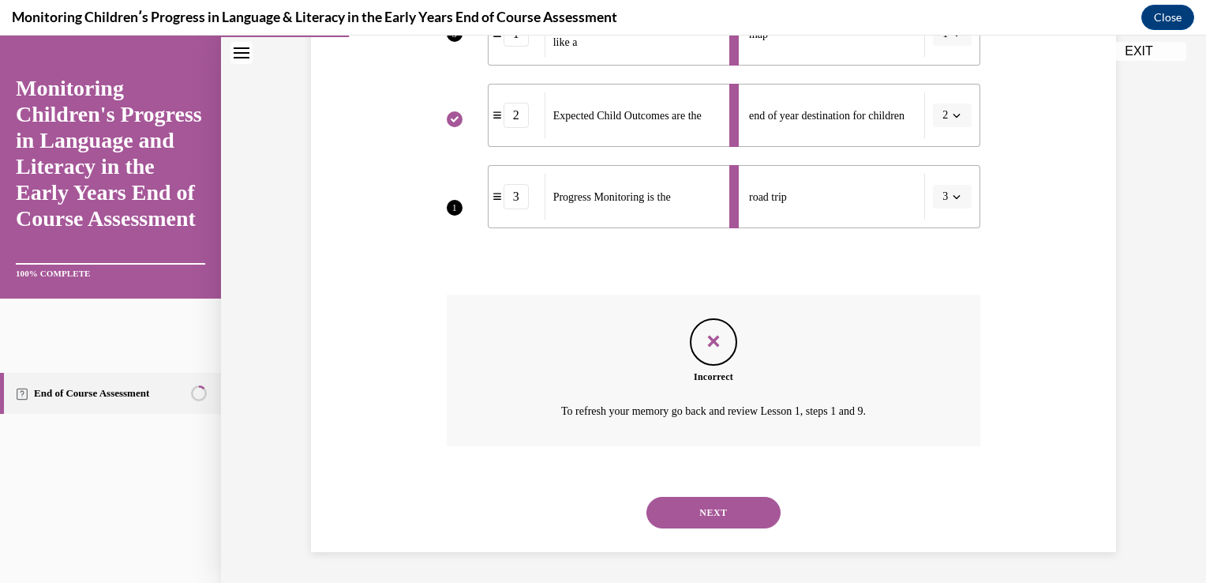
click at [678, 516] on button "NEXT" at bounding box center [714, 513] width 134 height 32
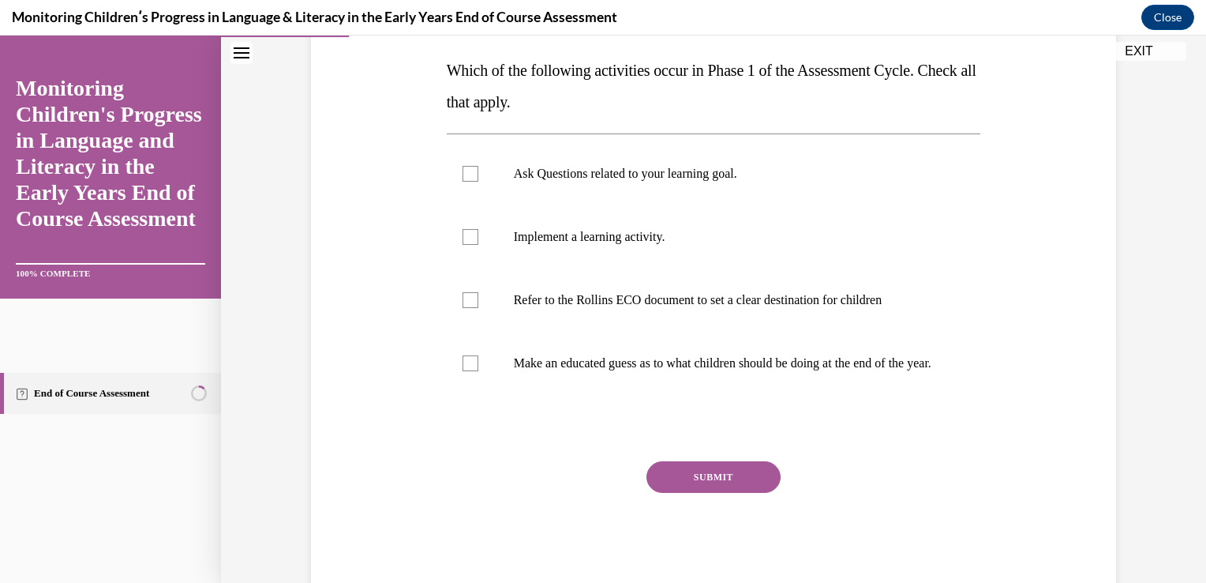
scroll to position [253, 0]
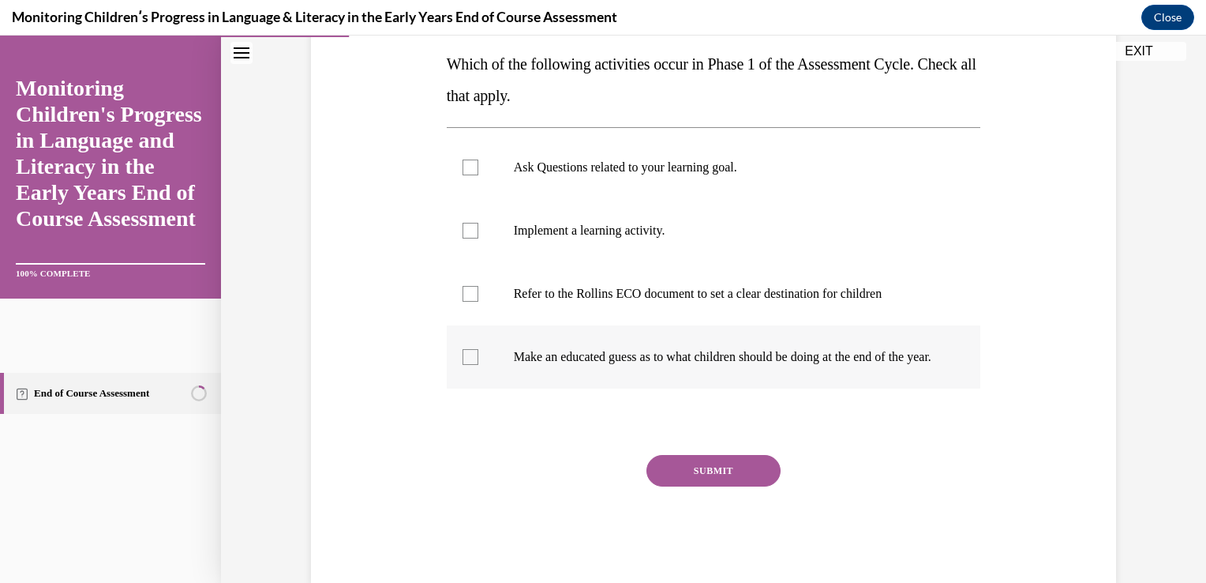
click at [466, 358] on div at bounding box center [471, 357] width 16 height 16
click at [466, 358] on input "Make an educated guess as to what children should be doing at the end of the ye…" at bounding box center [471, 357] width 16 height 16
checkbox input "true"
click at [463, 295] on div at bounding box center [471, 294] width 16 height 16
click at [463, 295] on input "Refer to the Rollins ECO document to set a clear destination for children" at bounding box center [471, 294] width 16 height 16
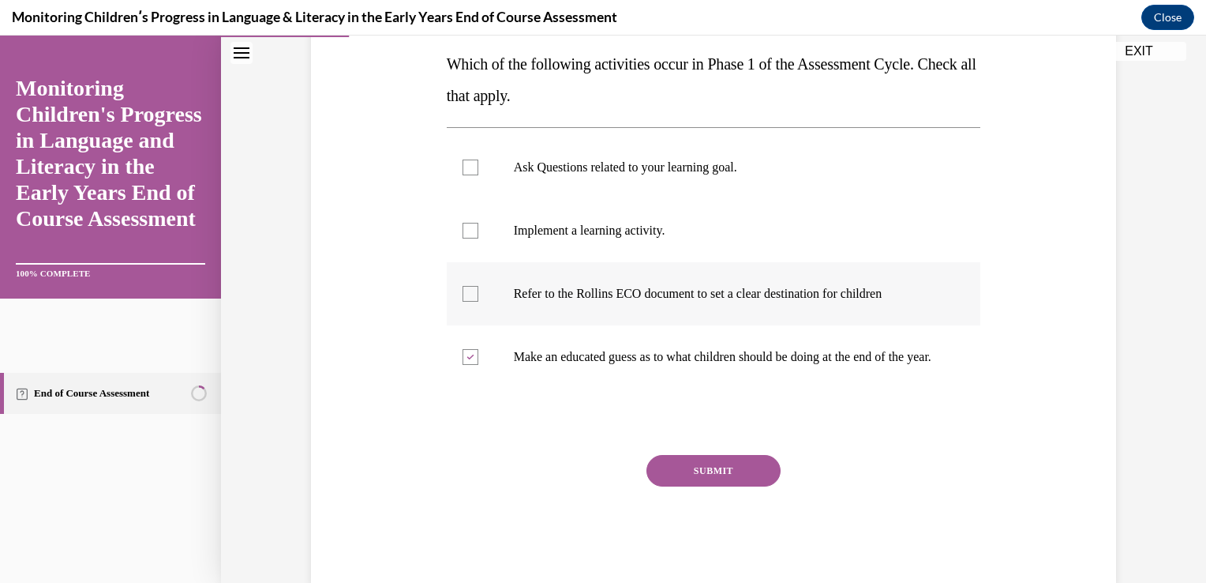
checkbox input "true"
click at [463, 231] on div at bounding box center [471, 231] width 16 height 16
click at [463, 231] on input "Implement a learning activity." at bounding box center [471, 231] width 16 height 16
checkbox input "true"
click at [701, 486] on button "SUBMIT" at bounding box center [714, 471] width 134 height 32
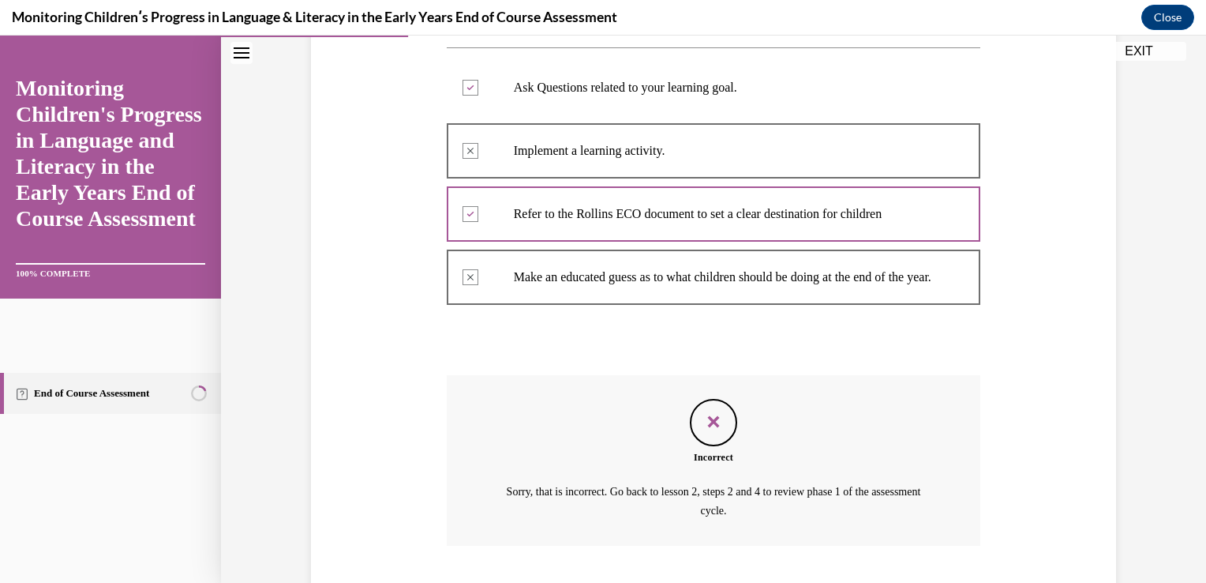
scroll to position [448, 0]
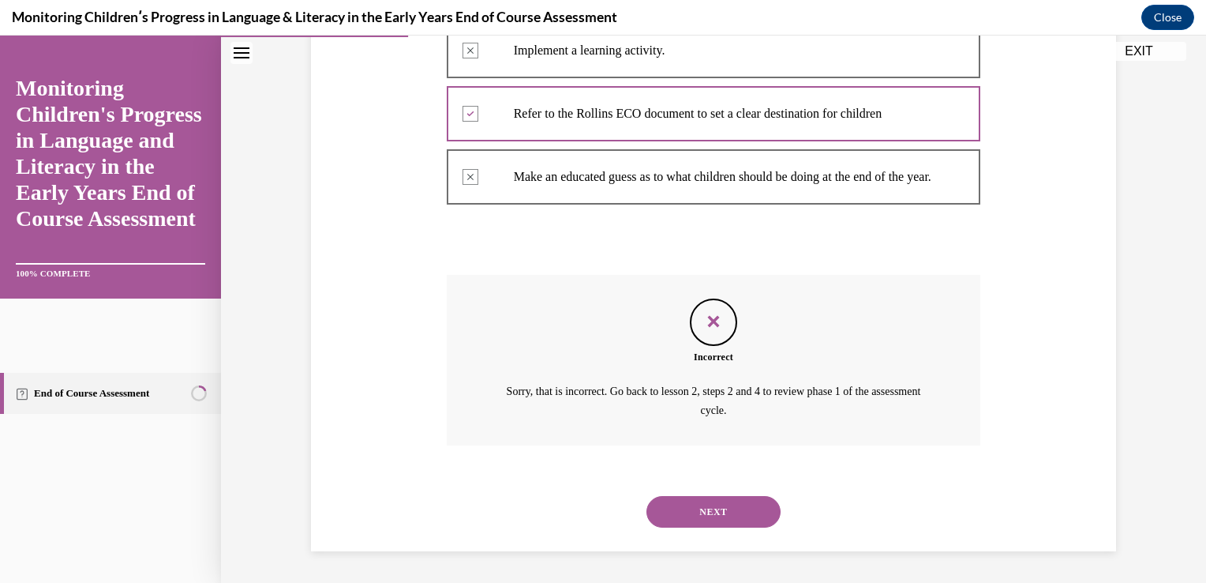
click at [691, 516] on button "NEXT" at bounding box center [714, 512] width 134 height 32
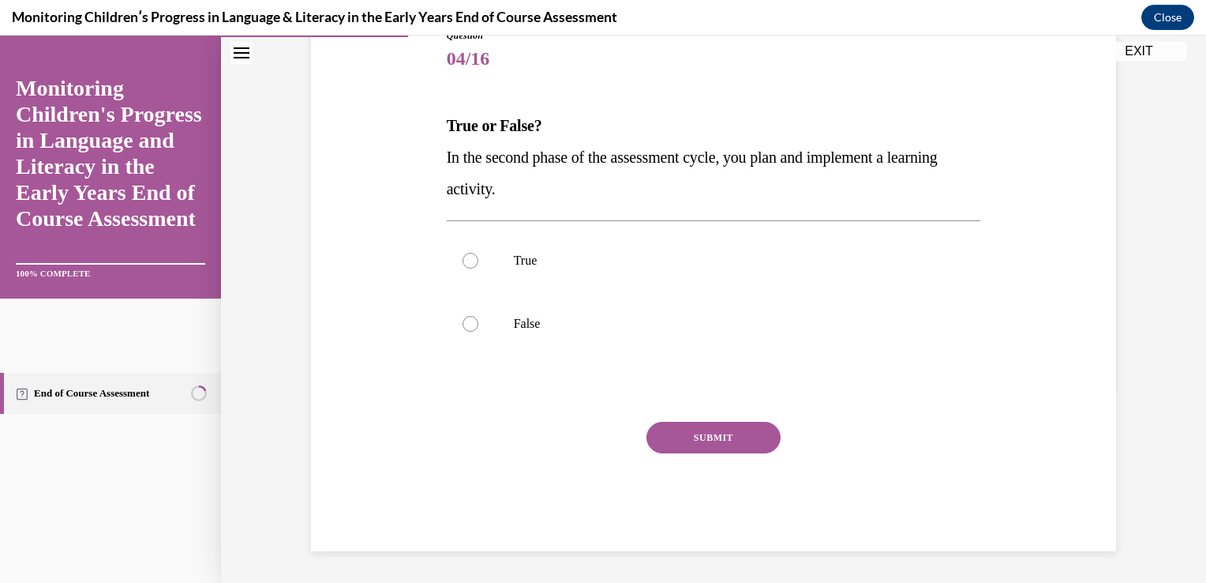
scroll to position [175, 0]
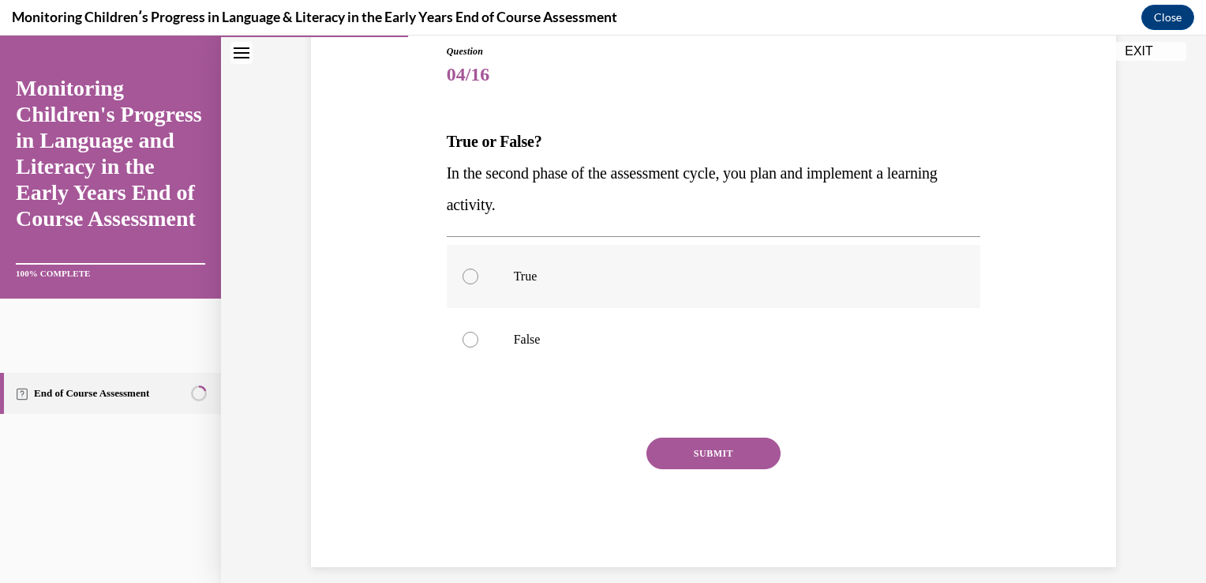
click at [467, 276] on div at bounding box center [471, 276] width 16 height 16
click at [467, 276] on input "True" at bounding box center [471, 276] width 16 height 16
radio input "true"
click at [707, 460] on button "SUBMIT" at bounding box center [714, 453] width 134 height 32
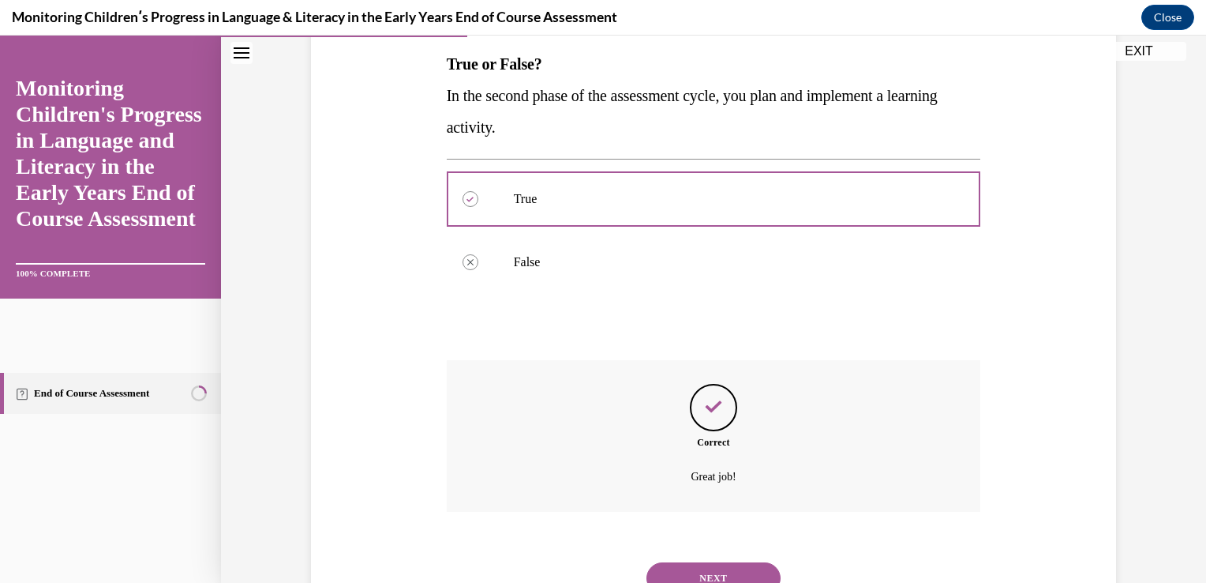
scroll to position [318, 0]
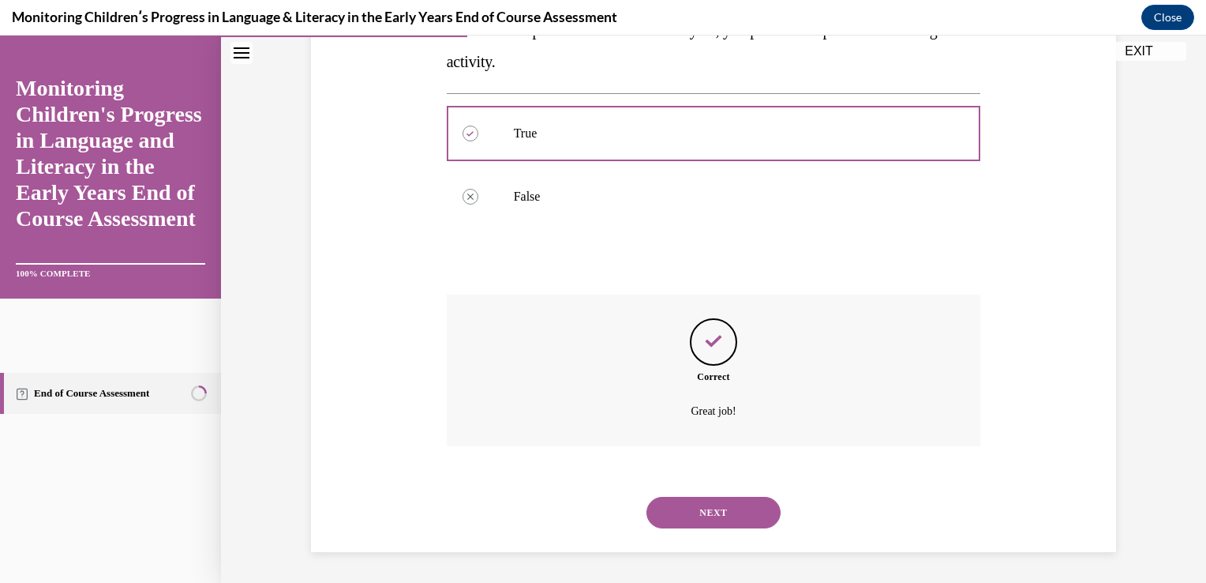
click at [707, 513] on button "NEXT" at bounding box center [714, 513] width 134 height 32
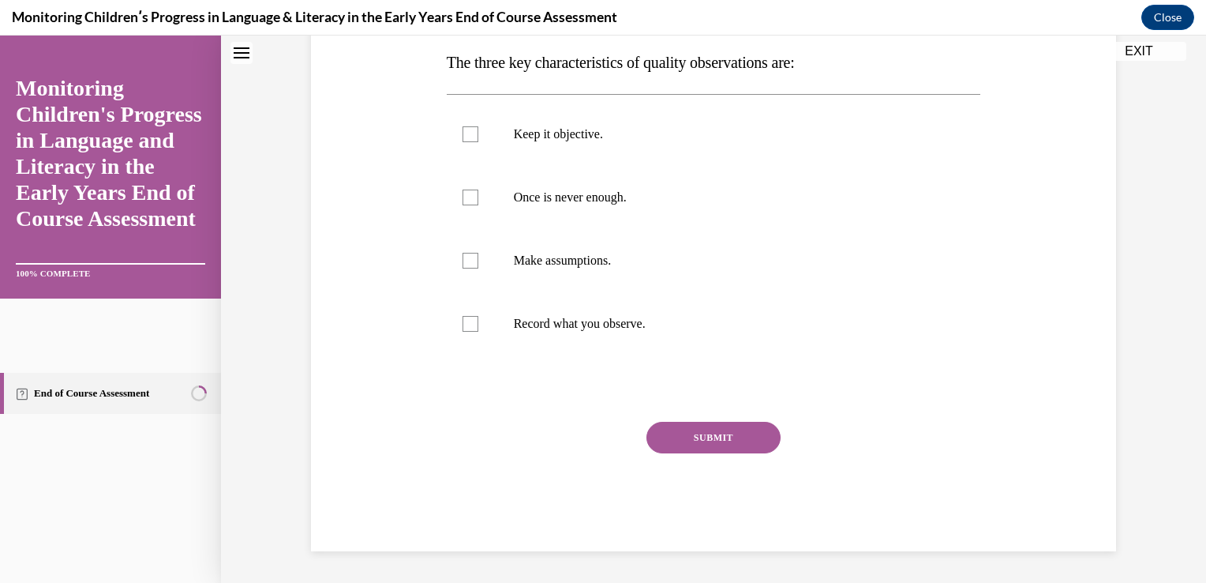
scroll to position [0, 0]
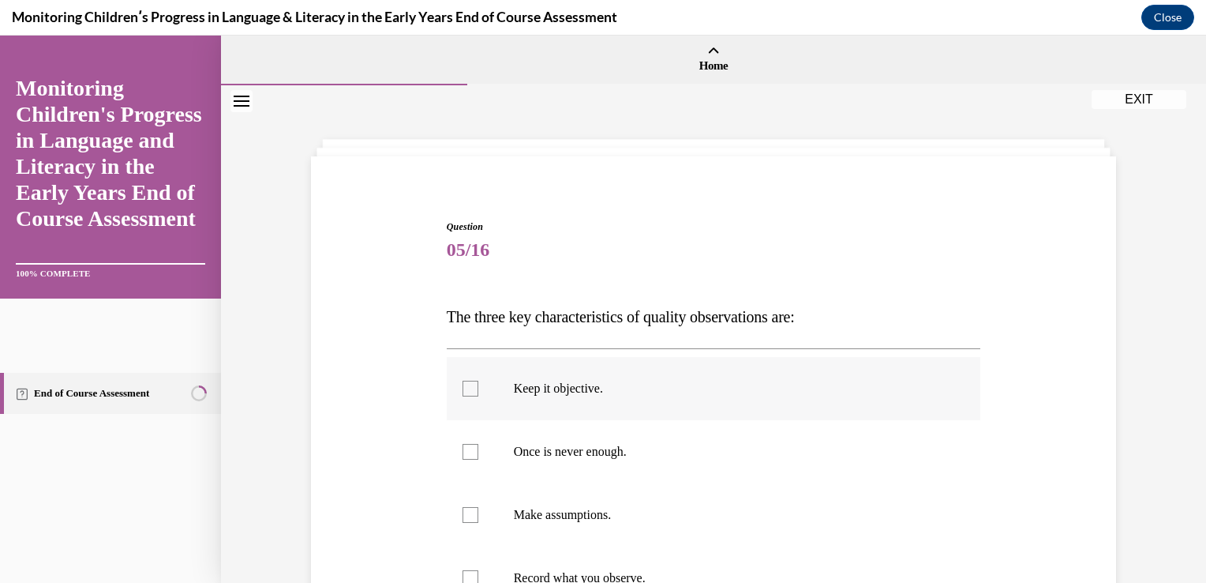
click at [471, 384] on div at bounding box center [471, 389] width 16 height 16
click at [471, 384] on input "Keep it objective." at bounding box center [471, 389] width 16 height 16
checkbox input "true"
click at [470, 448] on div at bounding box center [471, 452] width 16 height 16
click at [470, 448] on input "Once is never enough." at bounding box center [471, 452] width 16 height 16
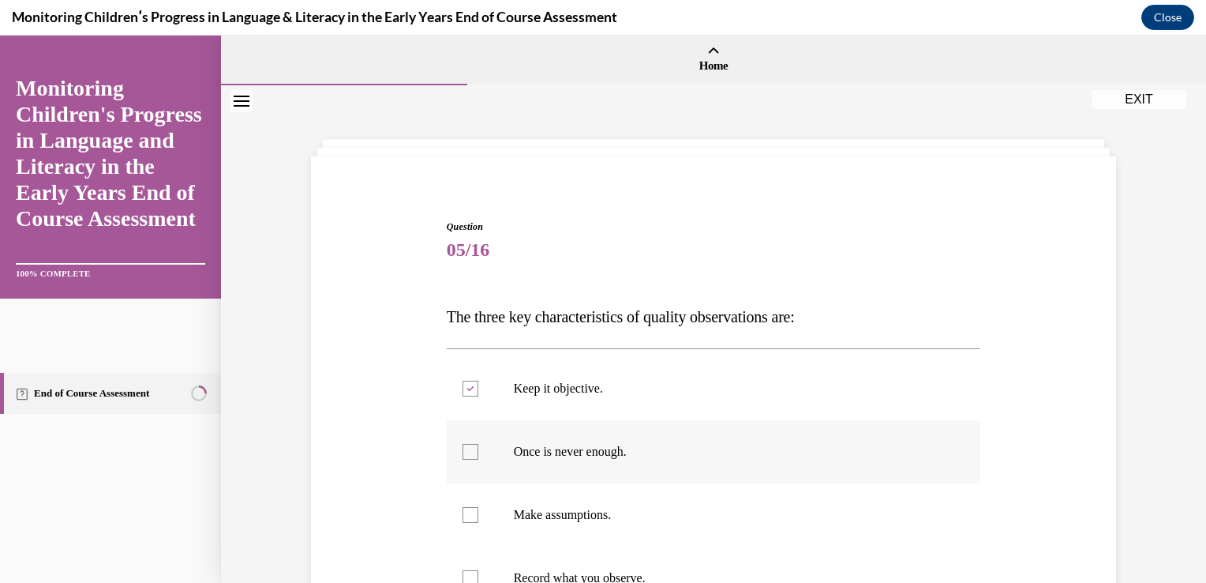
checkbox input "true"
click at [464, 574] on div at bounding box center [471, 578] width 16 height 16
click at [464, 574] on input "Record what you observe." at bounding box center [471, 578] width 16 height 16
checkbox input "true"
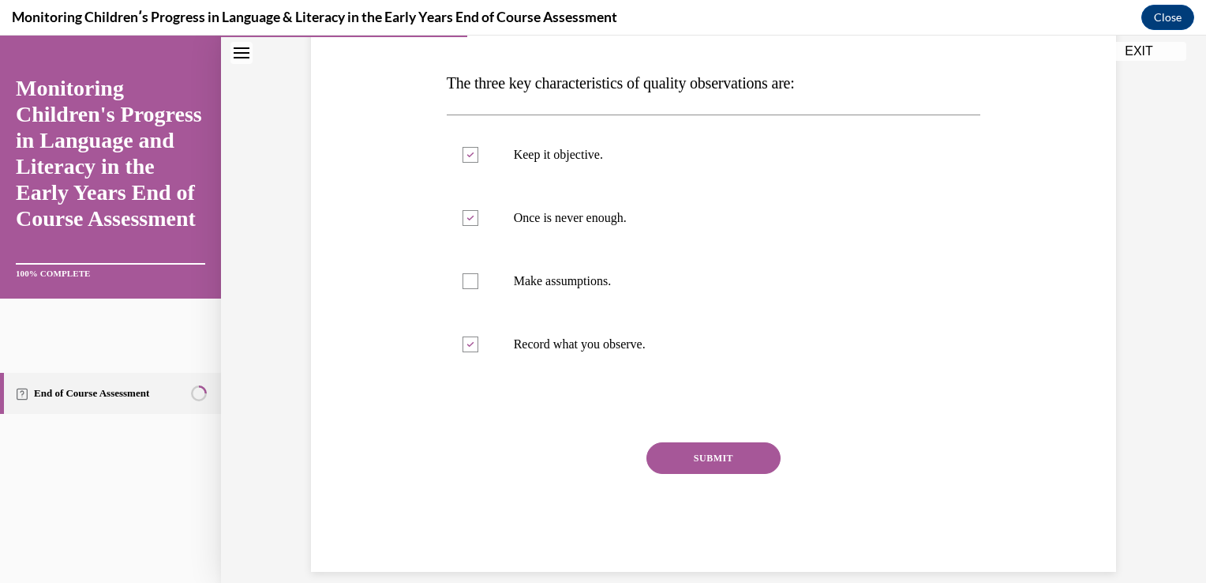
scroll to position [253, 0]
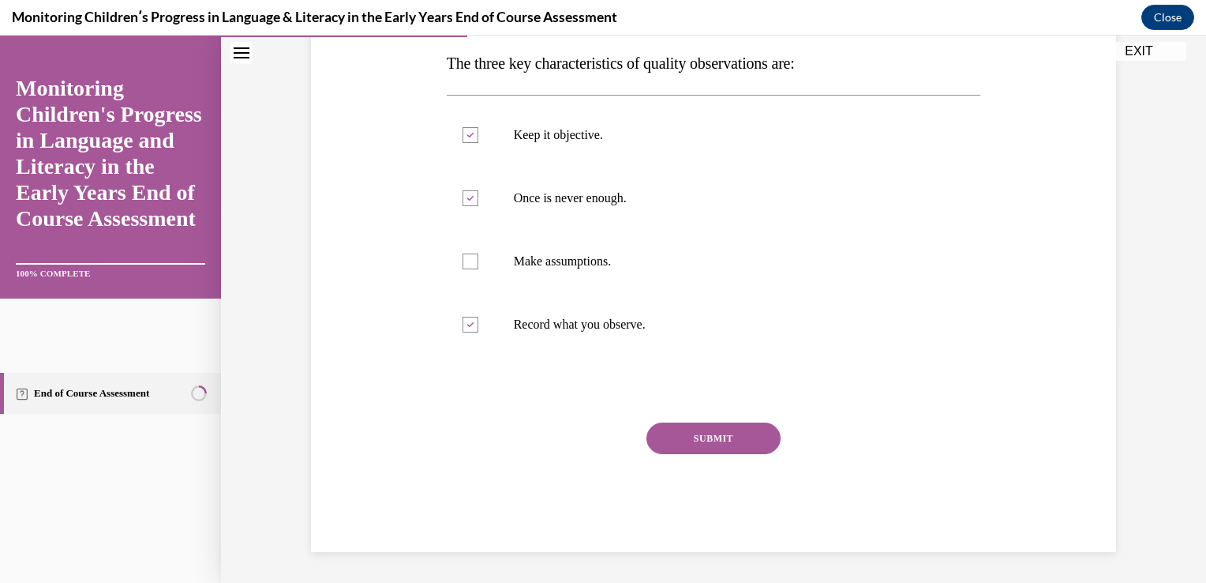
click at [704, 433] on button "SUBMIT" at bounding box center [714, 438] width 134 height 32
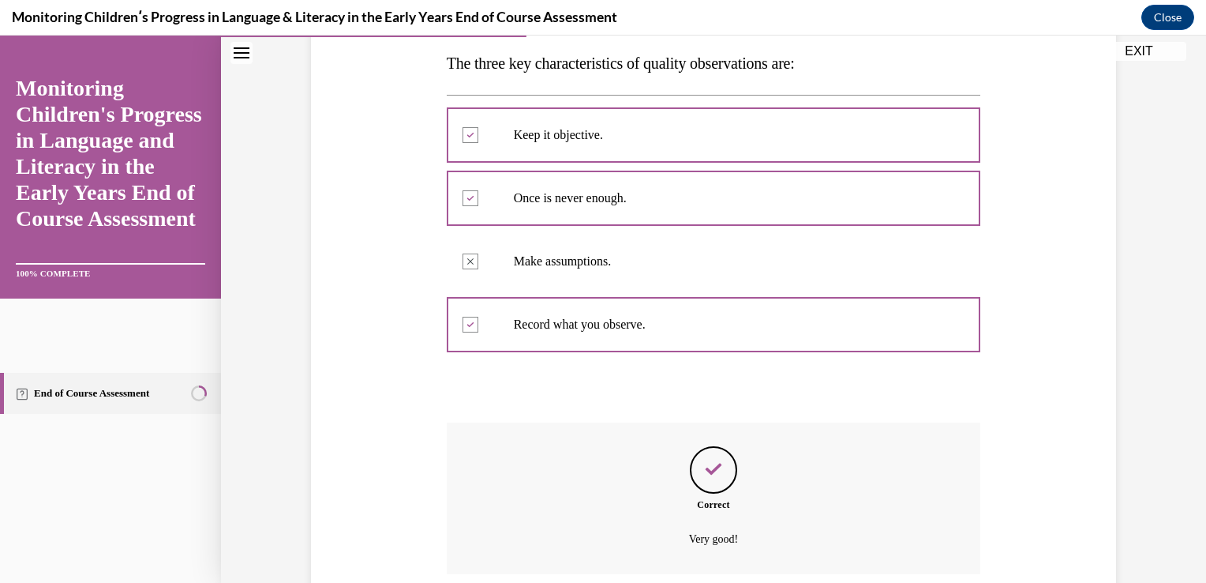
scroll to position [381, 0]
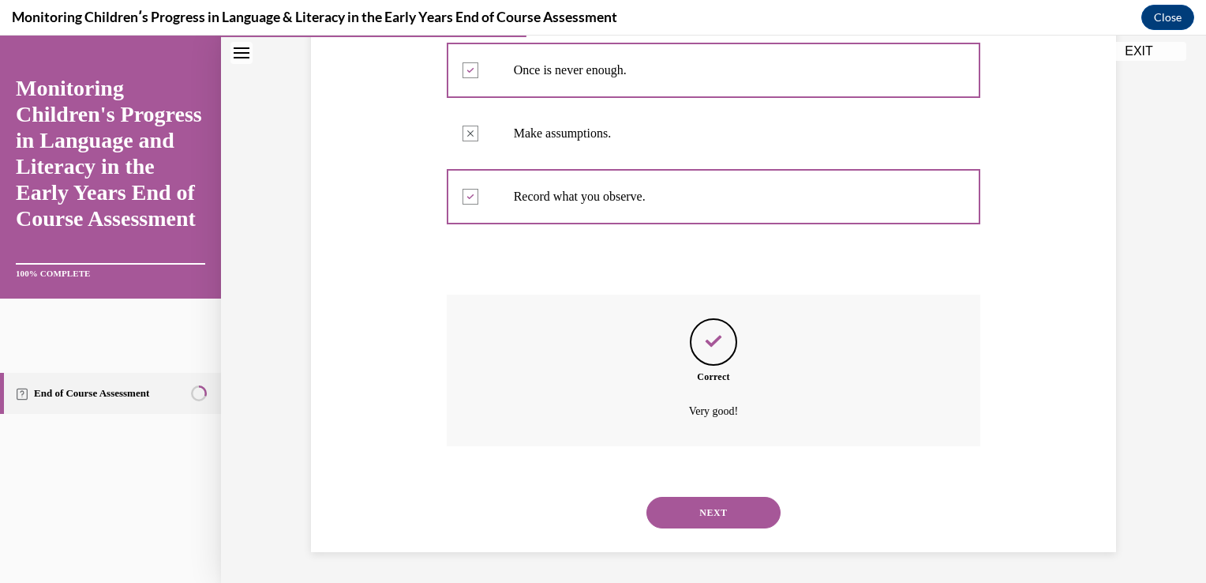
click at [688, 510] on button "NEXT" at bounding box center [714, 513] width 134 height 32
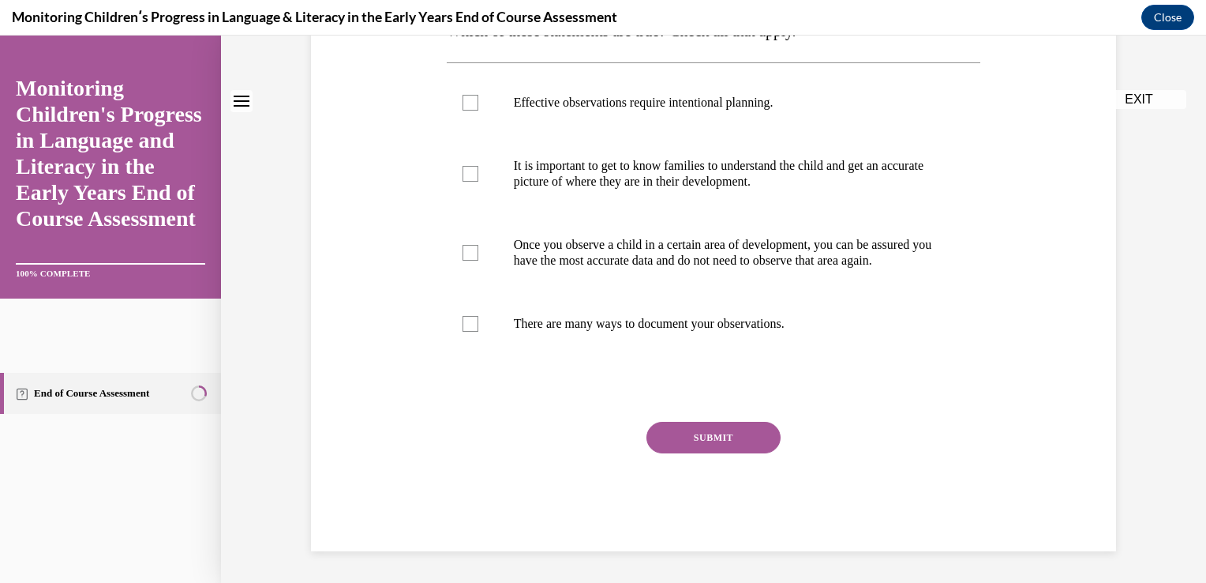
scroll to position [0, 0]
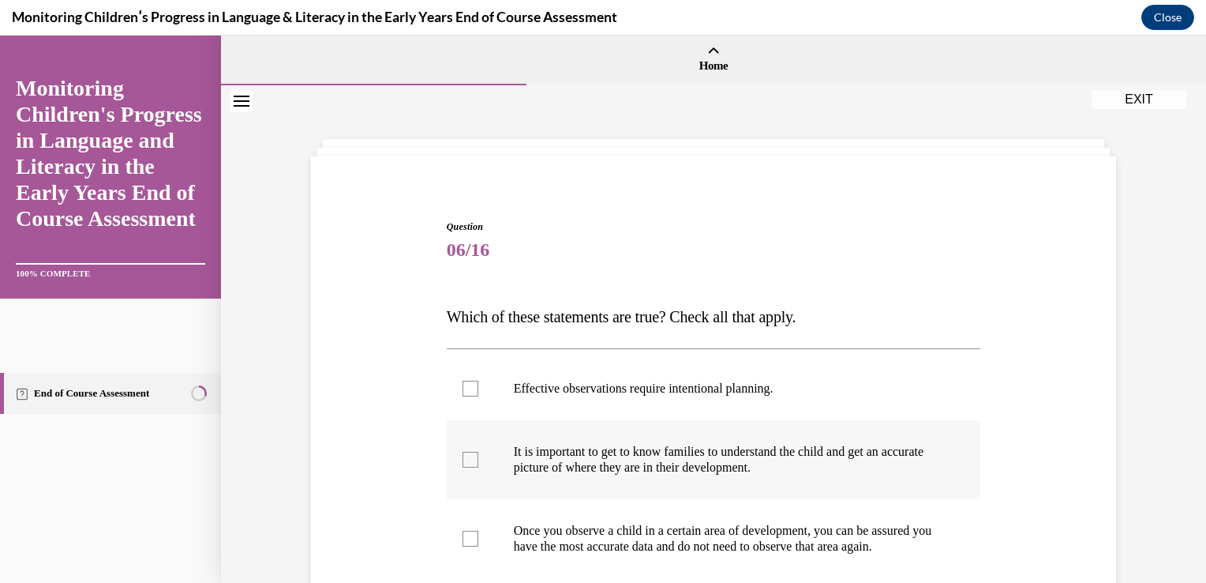
click at [464, 452] on div at bounding box center [471, 460] width 16 height 16
click at [464, 452] on input "It is important to get to know families to understand the child and get an accu…" at bounding box center [471, 460] width 16 height 16
checkbox input "true"
click at [463, 383] on div at bounding box center [471, 389] width 16 height 16
click at [463, 383] on input "Effective observations require intentional planning." at bounding box center [471, 389] width 16 height 16
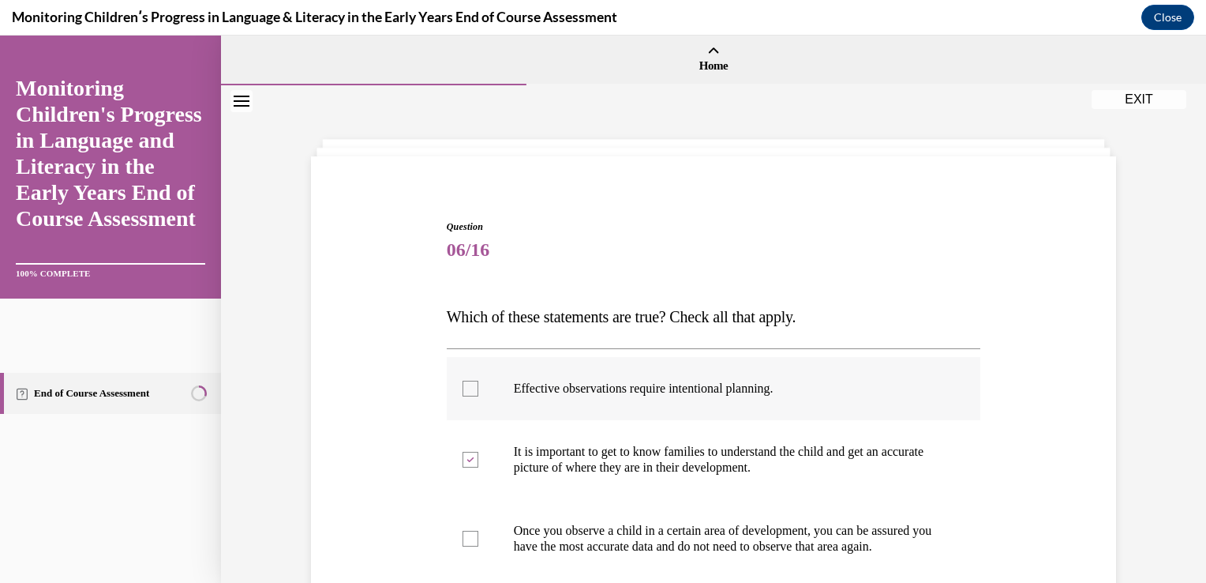
checkbox input "true"
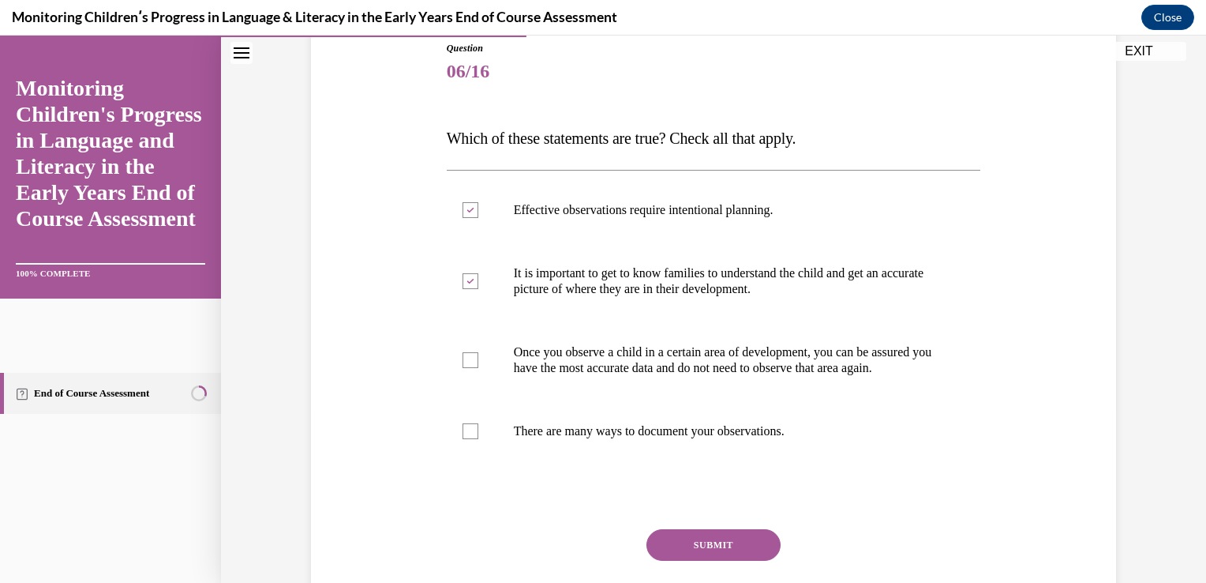
scroll to position [301, 0]
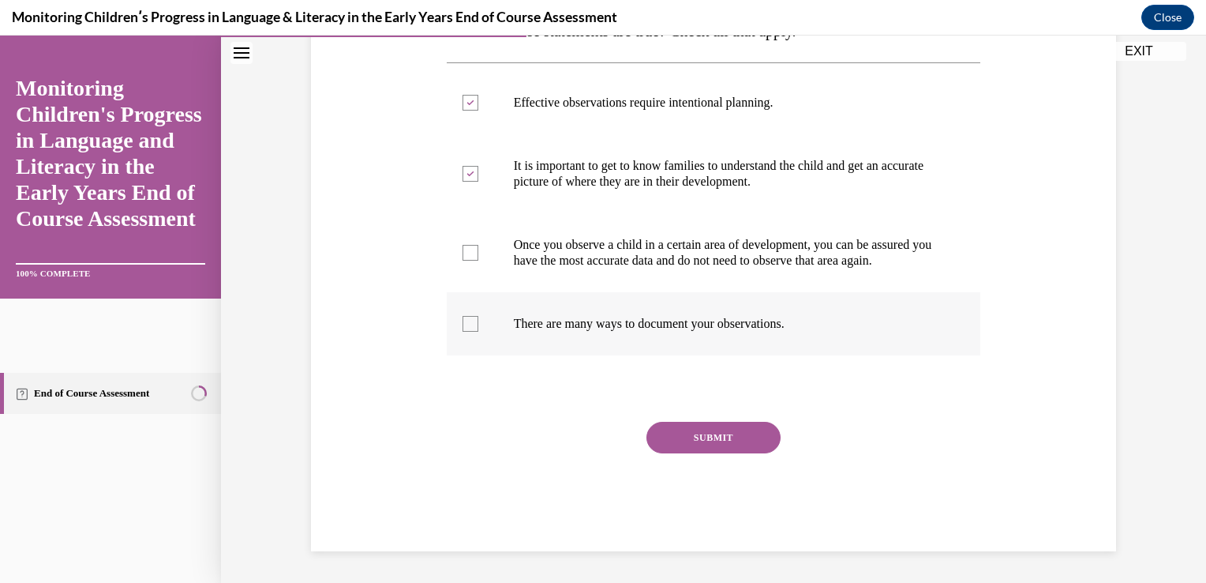
click at [463, 323] on div at bounding box center [471, 324] width 16 height 16
click at [463, 323] on input "There are many ways to document your observations." at bounding box center [471, 324] width 16 height 16
checkbox input "true"
click at [682, 434] on button "SUBMIT" at bounding box center [714, 438] width 134 height 32
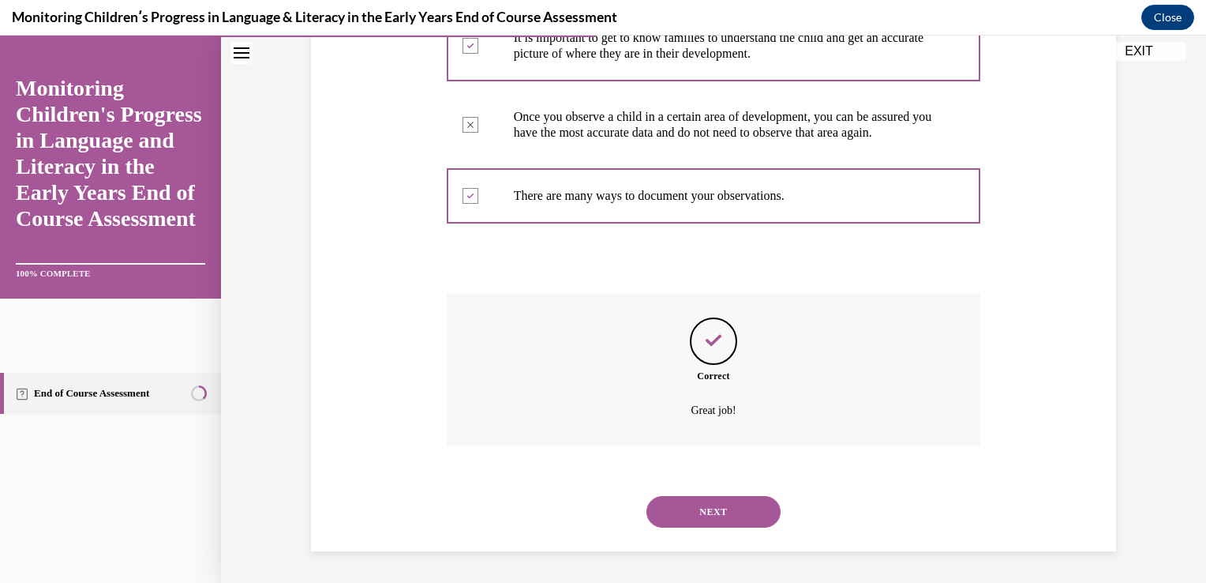
scroll to position [429, 0]
click at [695, 507] on button "NEXT" at bounding box center [714, 512] width 134 height 32
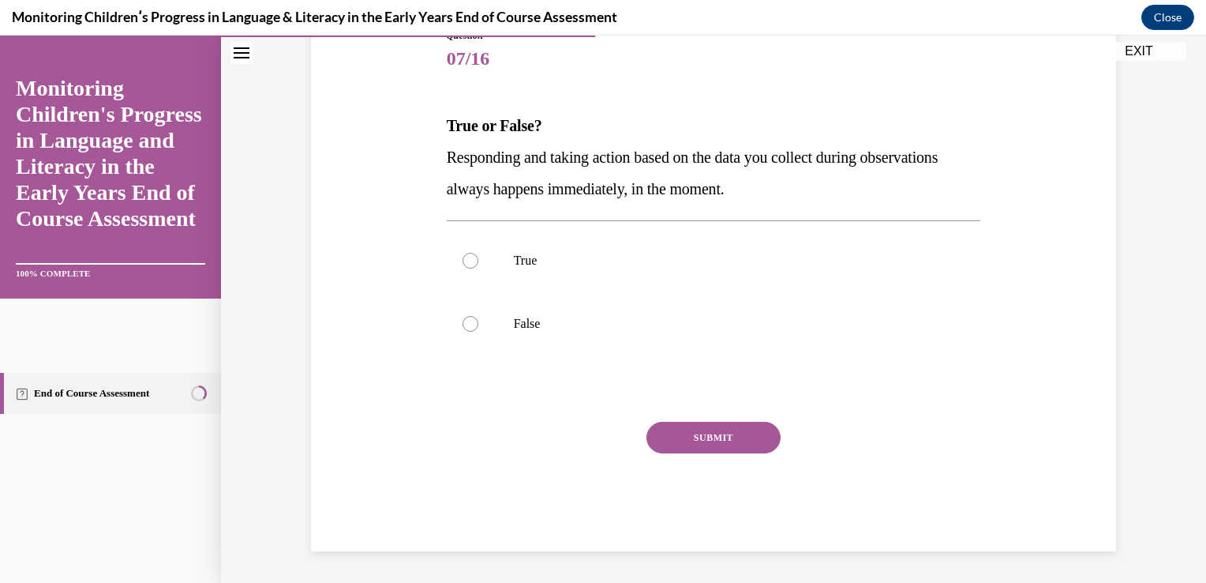
scroll to position [175, 0]
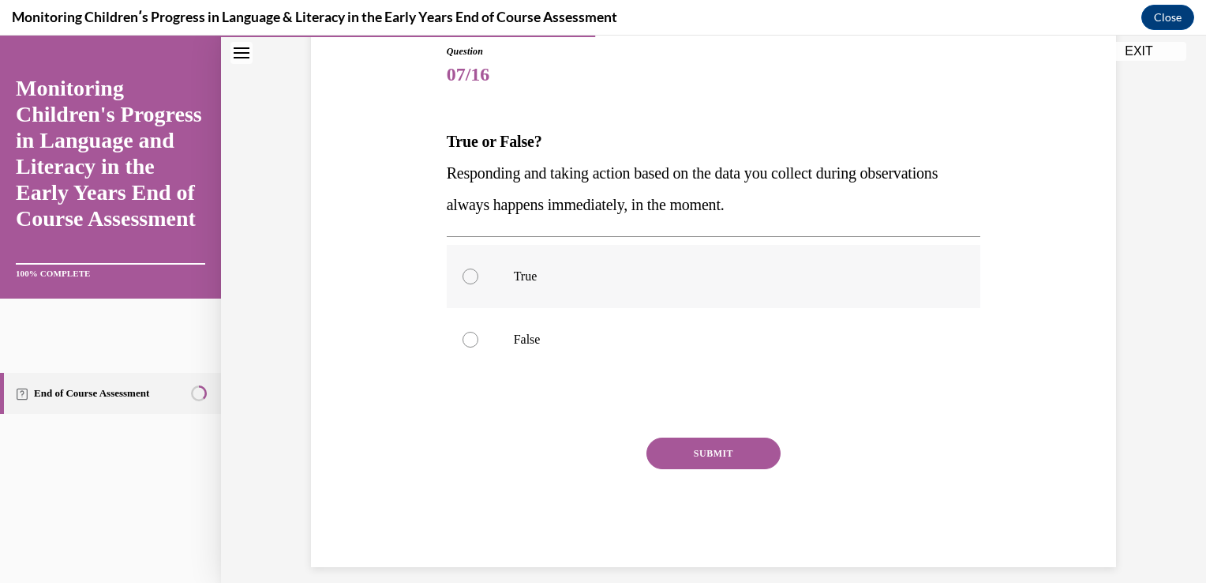
click at [465, 273] on div at bounding box center [471, 276] width 16 height 16
click at [465, 273] on input "True" at bounding box center [471, 276] width 16 height 16
radio input "true"
click at [667, 456] on button "SUBMIT" at bounding box center [714, 453] width 134 height 32
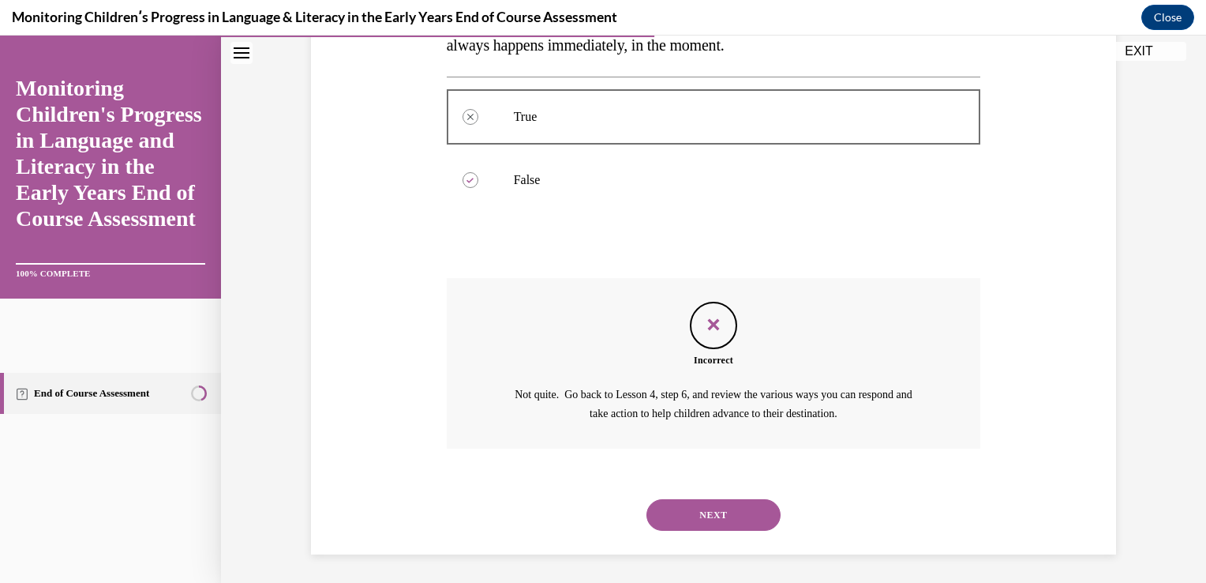
scroll to position [337, 0]
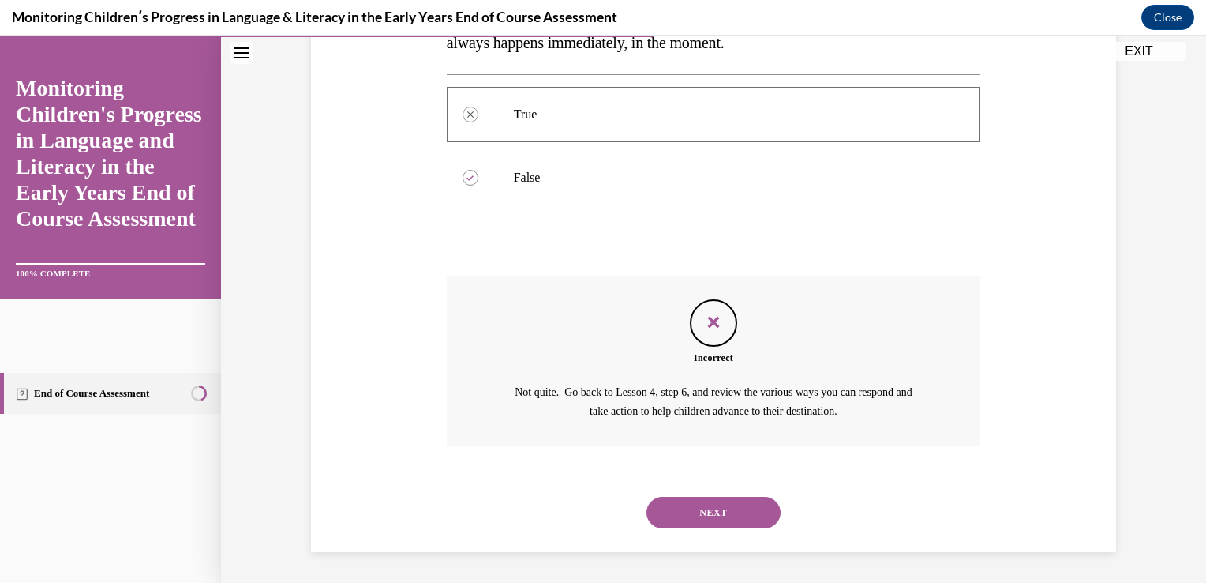
click at [689, 516] on button "NEXT" at bounding box center [714, 513] width 134 height 32
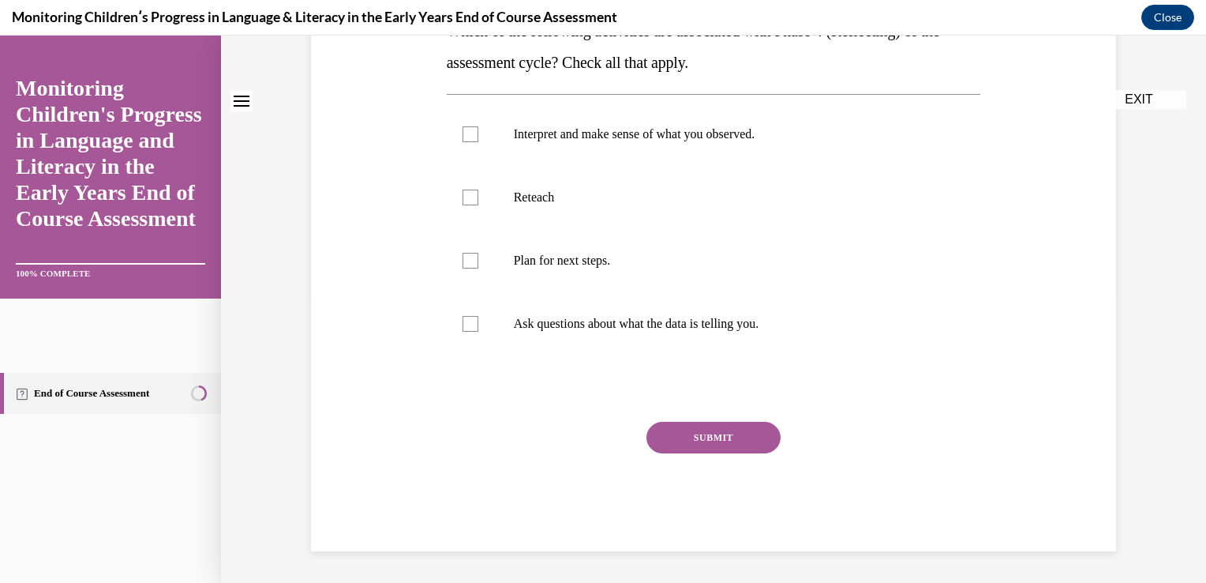
scroll to position [0, 0]
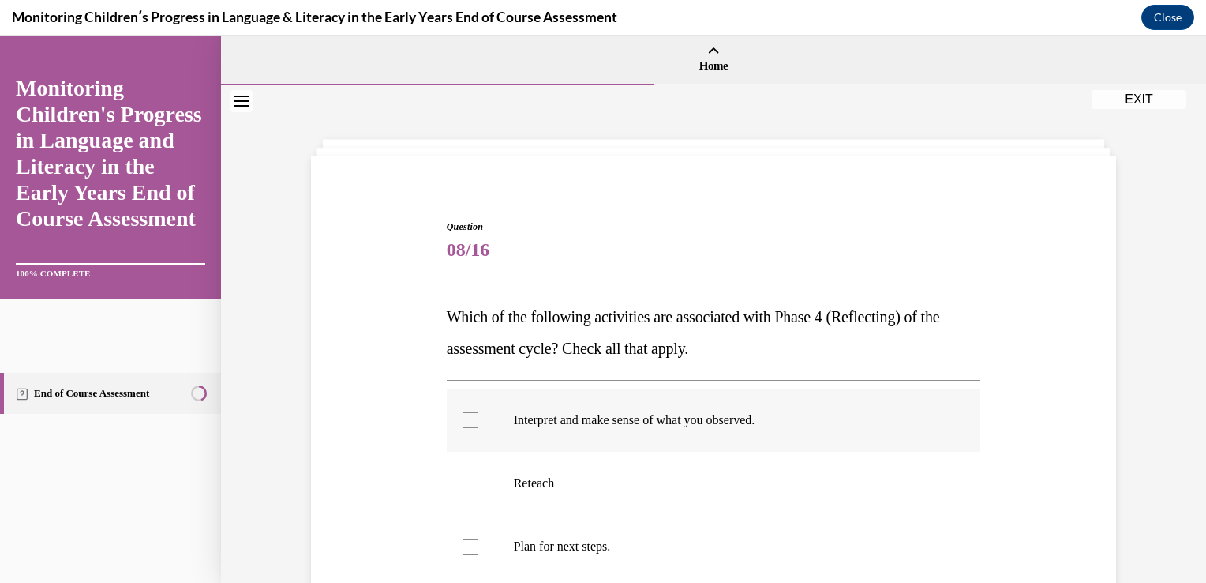
click at [463, 418] on div at bounding box center [471, 420] width 16 height 16
click at [463, 418] on input "Interpret and make sense of what you observed." at bounding box center [471, 420] width 16 height 16
checkbox input "true"
click at [467, 550] on div at bounding box center [471, 546] width 16 height 16
click at [467, 550] on input "Plan for next steps." at bounding box center [471, 546] width 16 height 16
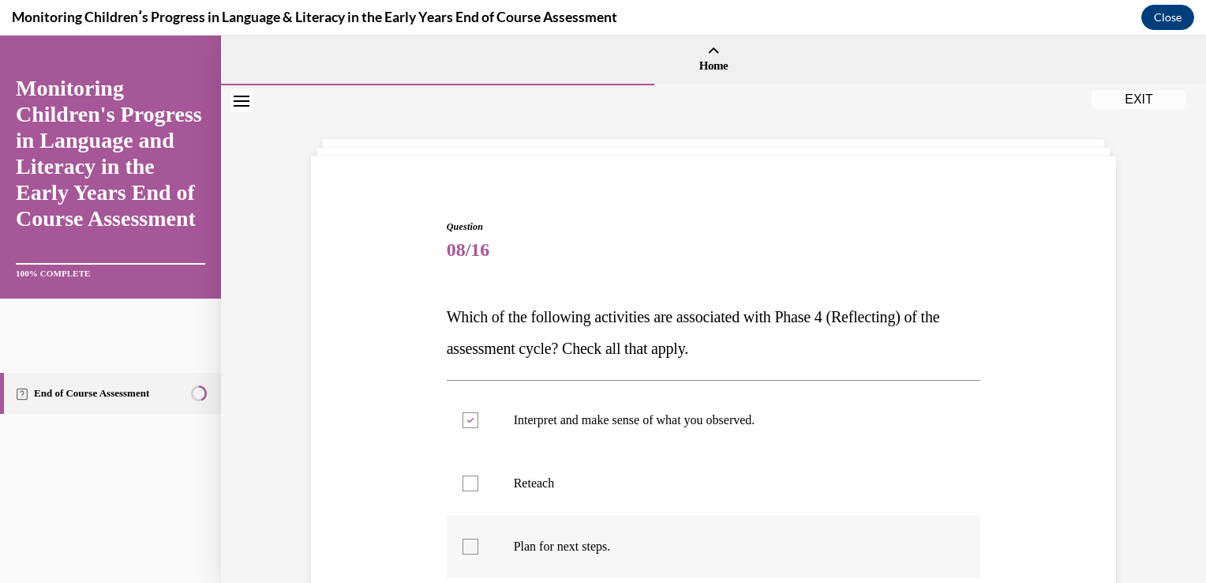
checkbox input "true"
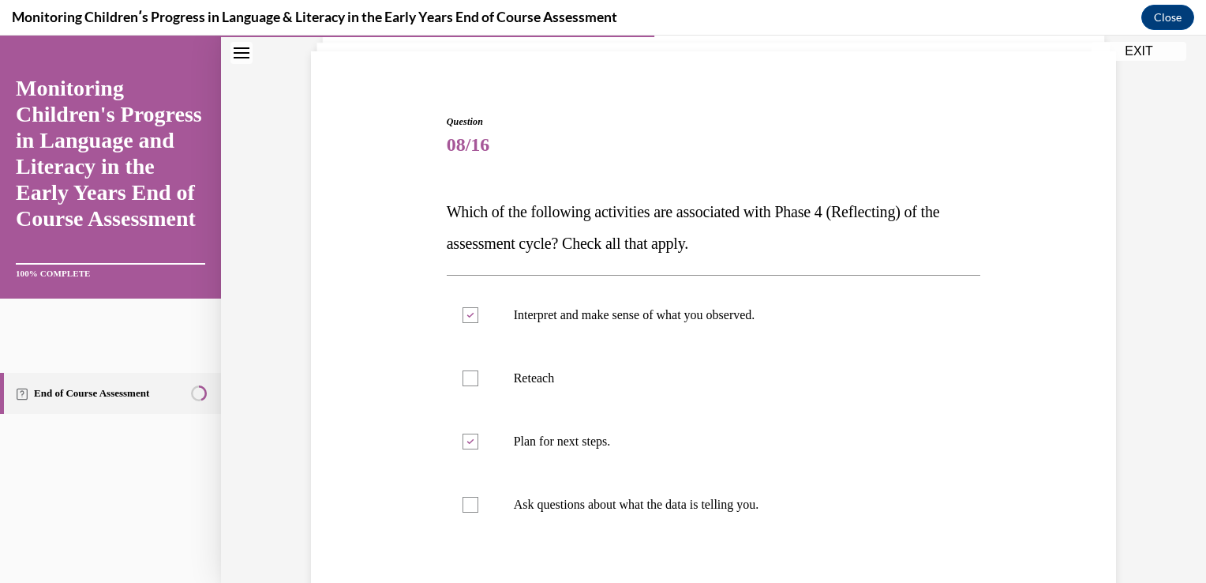
scroll to position [137, 0]
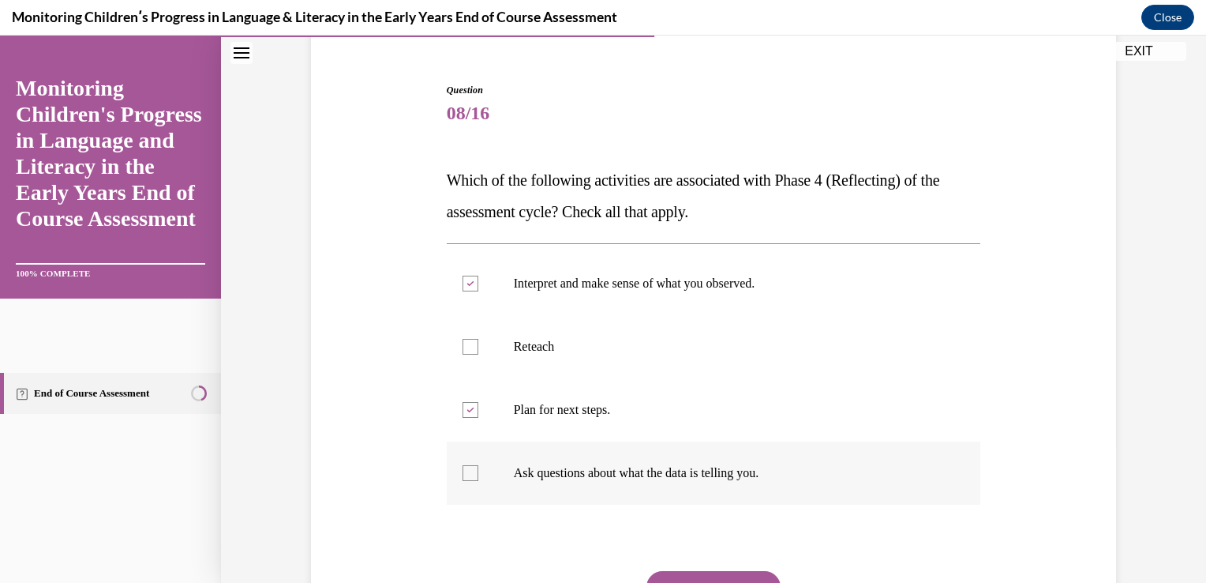
click at [463, 471] on div at bounding box center [471, 473] width 16 height 16
click at [463, 471] on input "Ask questions about what the data is telling you." at bounding box center [471, 473] width 16 height 16
checkbox input "true"
click at [463, 352] on div at bounding box center [471, 347] width 16 height 16
click at [463, 352] on input "Reteach" at bounding box center [471, 347] width 16 height 16
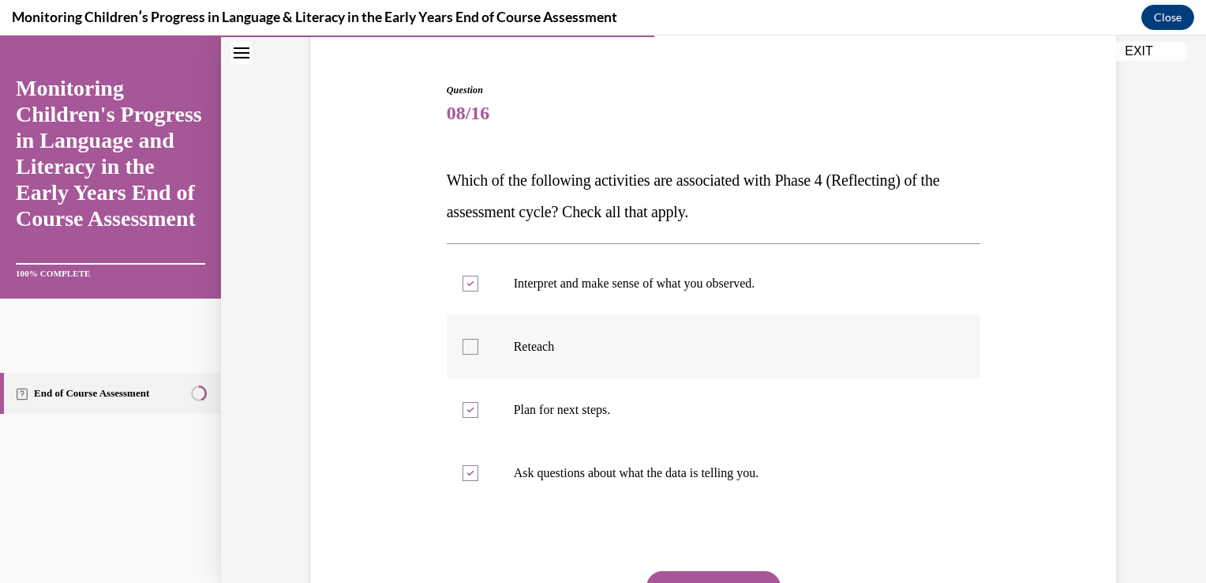
checkbox input "true"
click at [701, 579] on button "SUBMIT" at bounding box center [714, 587] width 134 height 32
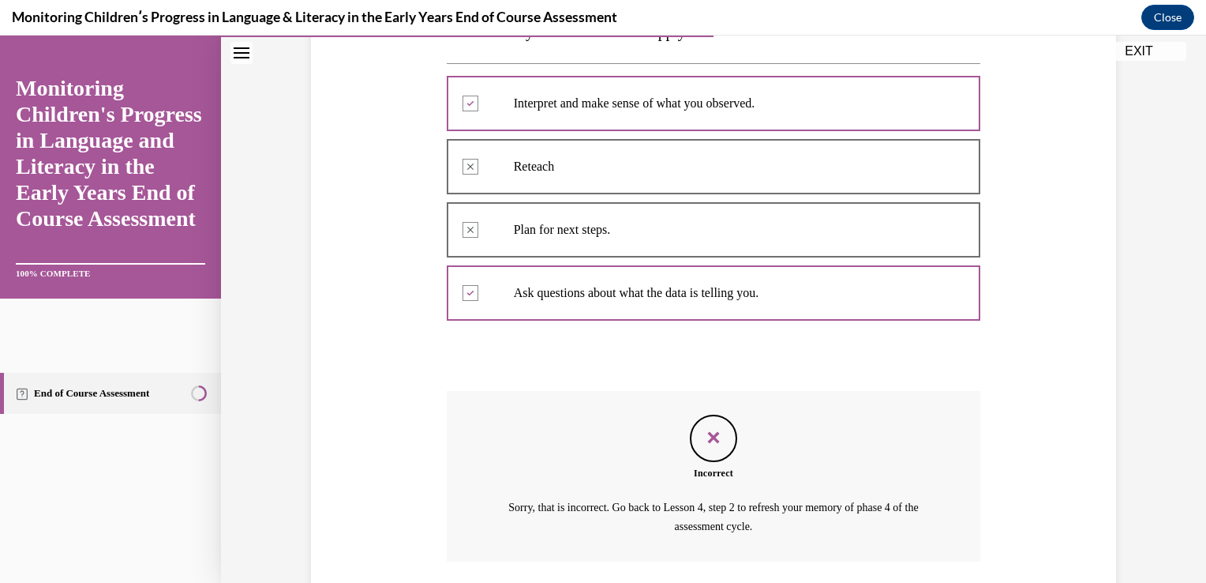
scroll to position [432, 0]
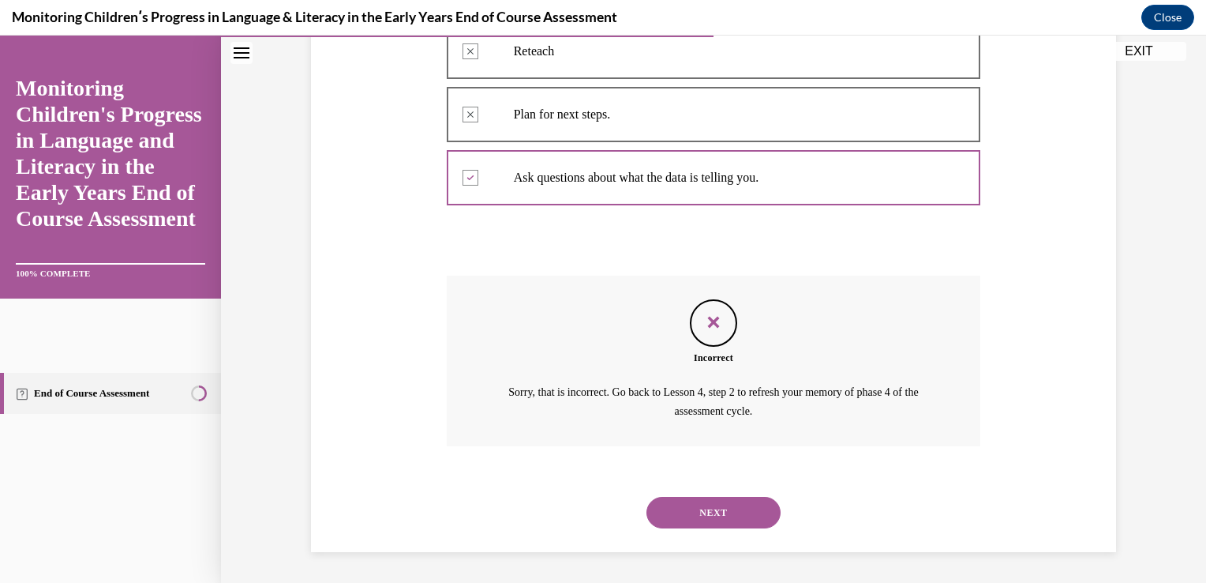
click at [663, 513] on button "NEXT" at bounding box center [714, 513] width 134 height 32
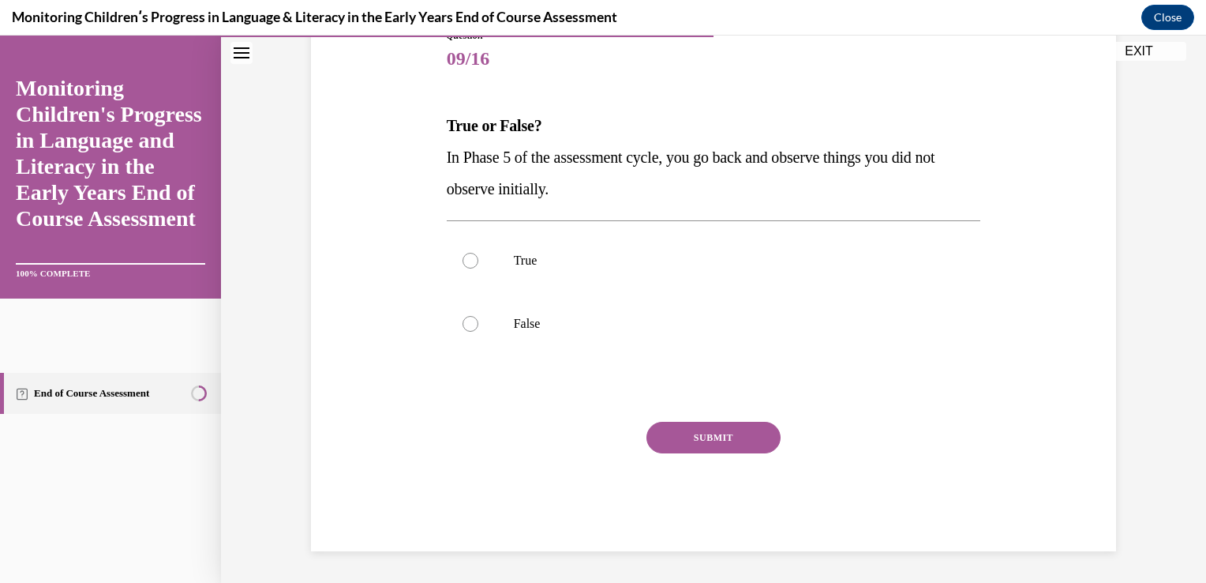
scroll to position [175, 0]
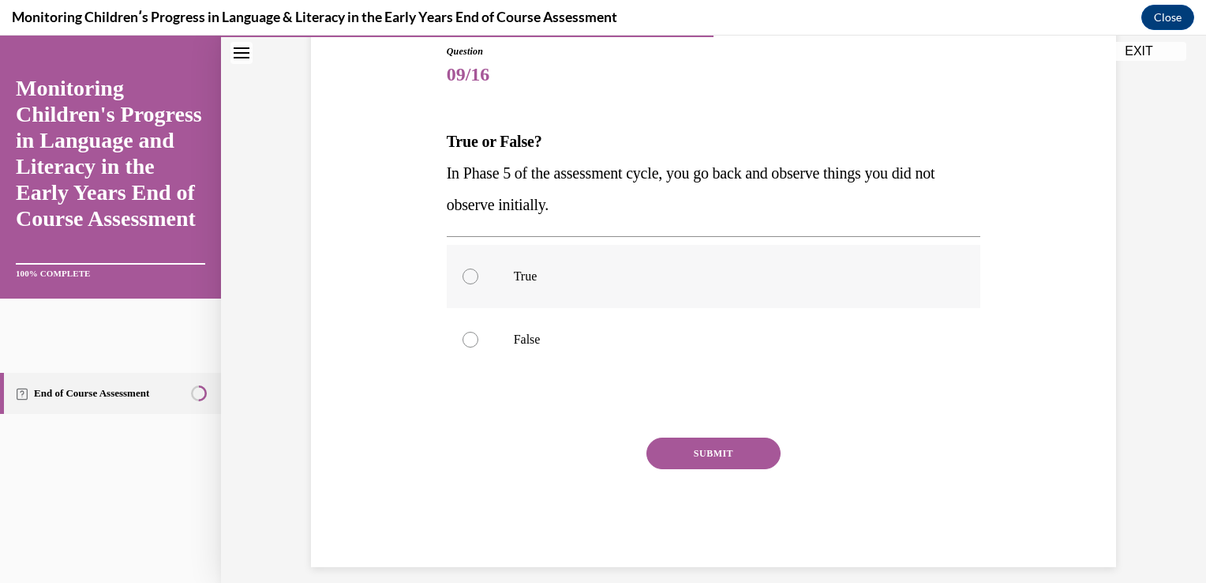
click at [455, 269] on label "True" at bounding box center [714, 276] width 534 height 63
click at [463, 269] on input "True" at bounding box center [471, 276] width 16 height 16
radio input "true"
click at [682, 452] on button "SUBMIT" at bounding box center [714, 453] width 134 height 32
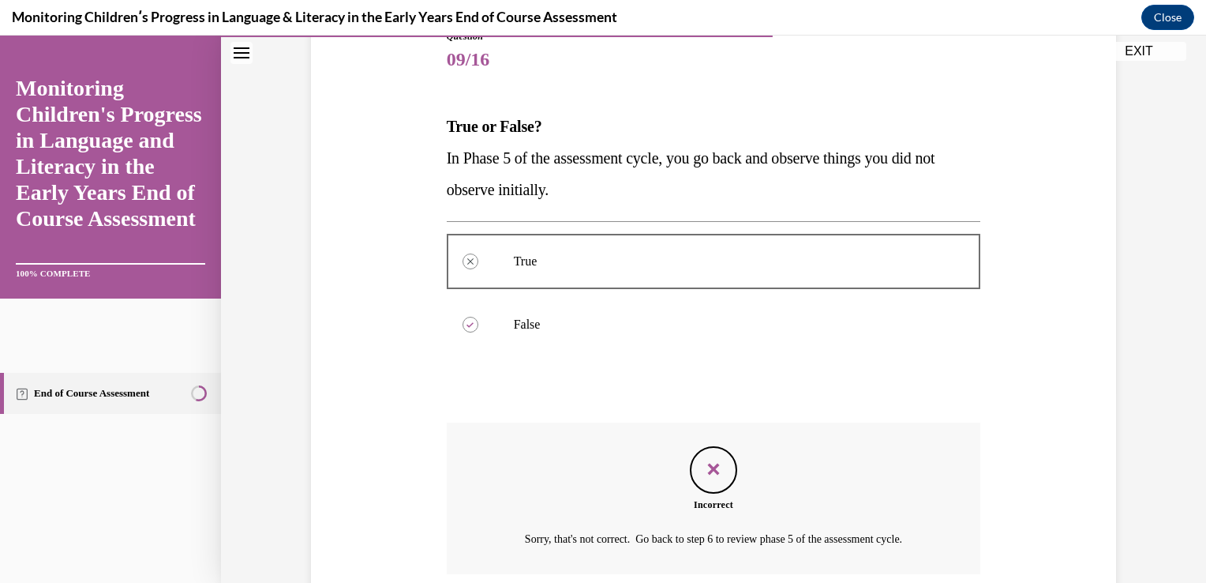
scroll to position [318, 0]
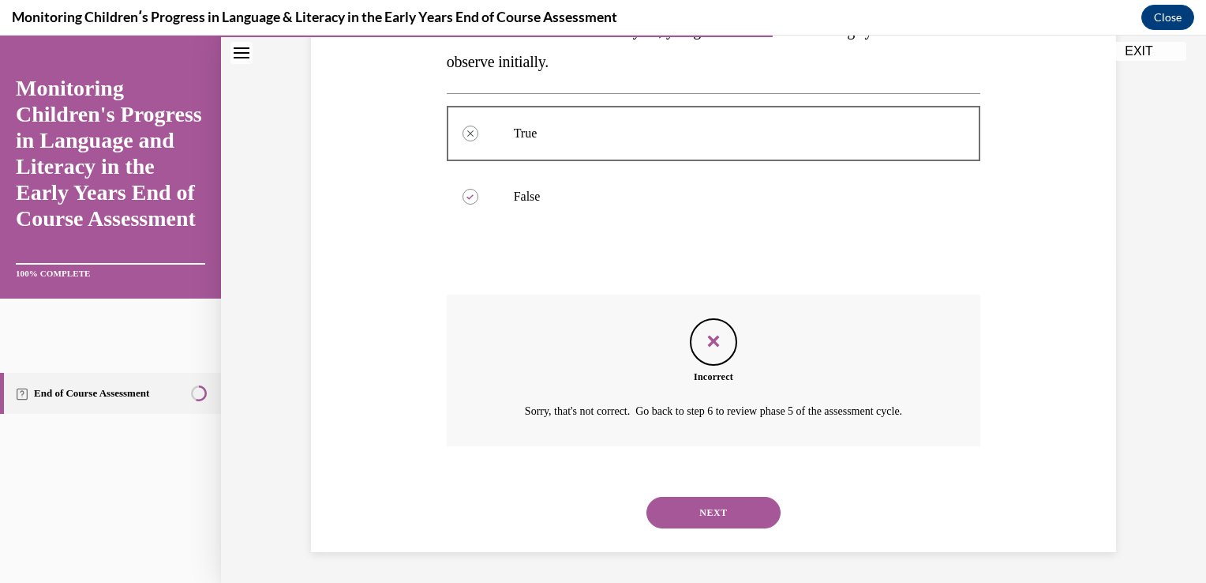
click at [712, 514] on button "NEXT" at bounding box center [714, 513] width 134 height 32
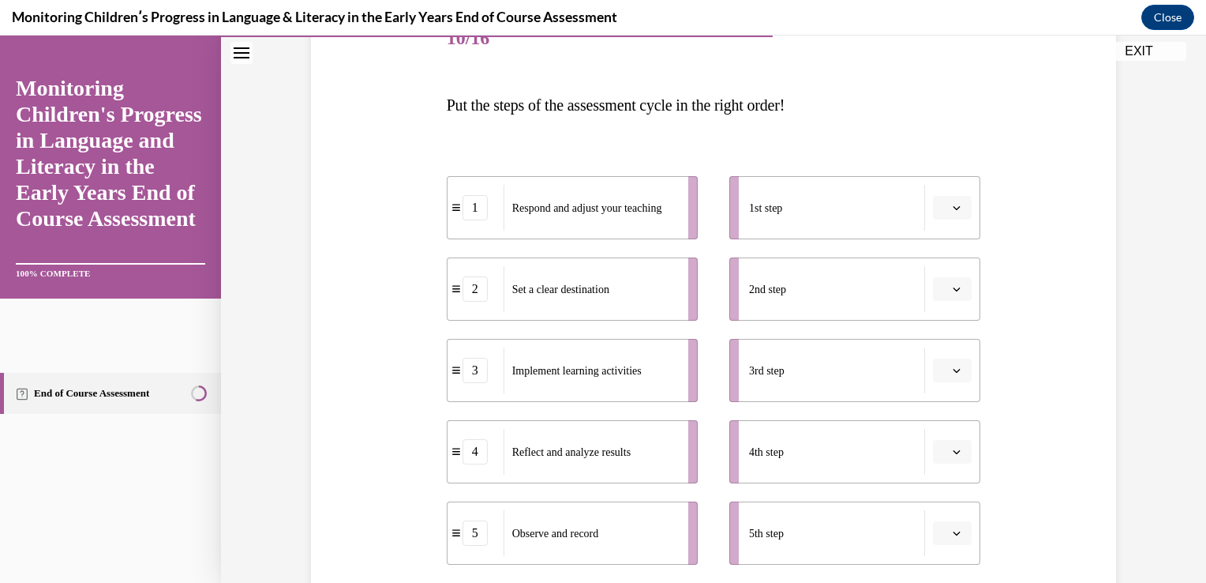
scroll to position [231, 0]
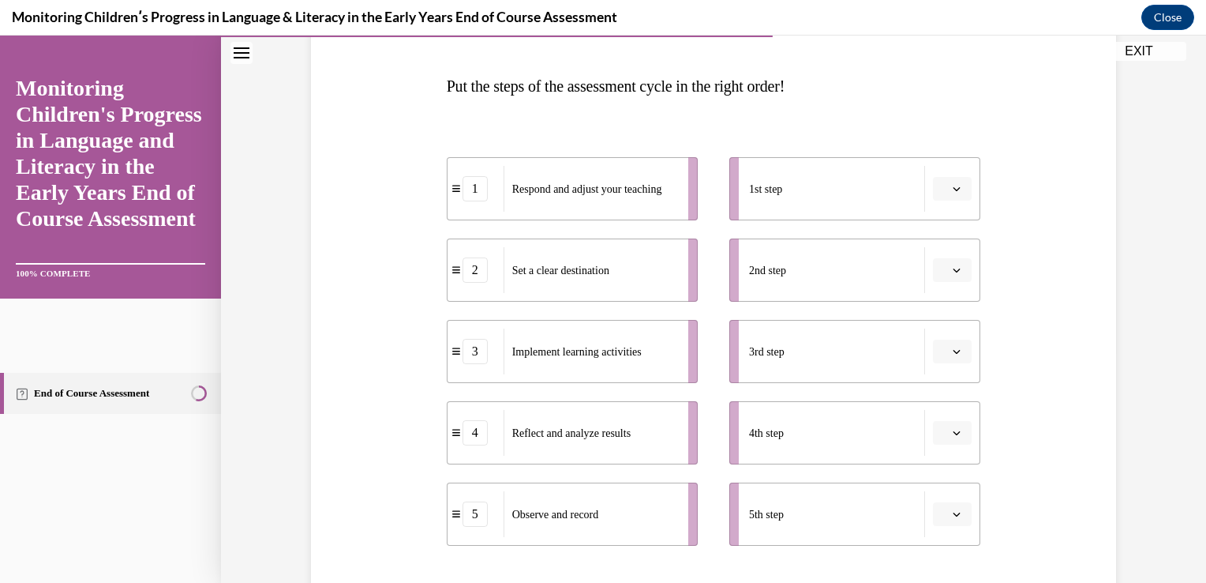
click at [960, 263] on button "button" at bounding box center [952, 270] width 39 height 24
click at [952, 358] on div "2" at bounding box center [944, 368] width 39 height 32
click at [951, 430] on span "button" at bounding box center [956, 432] width 11 height 11
click at [944, 404] on div "5" at bounding box center [944, 397] width 39 height 32
click at [944, 429] on button "5" at bounding box center [952, 433] width 39 height 24
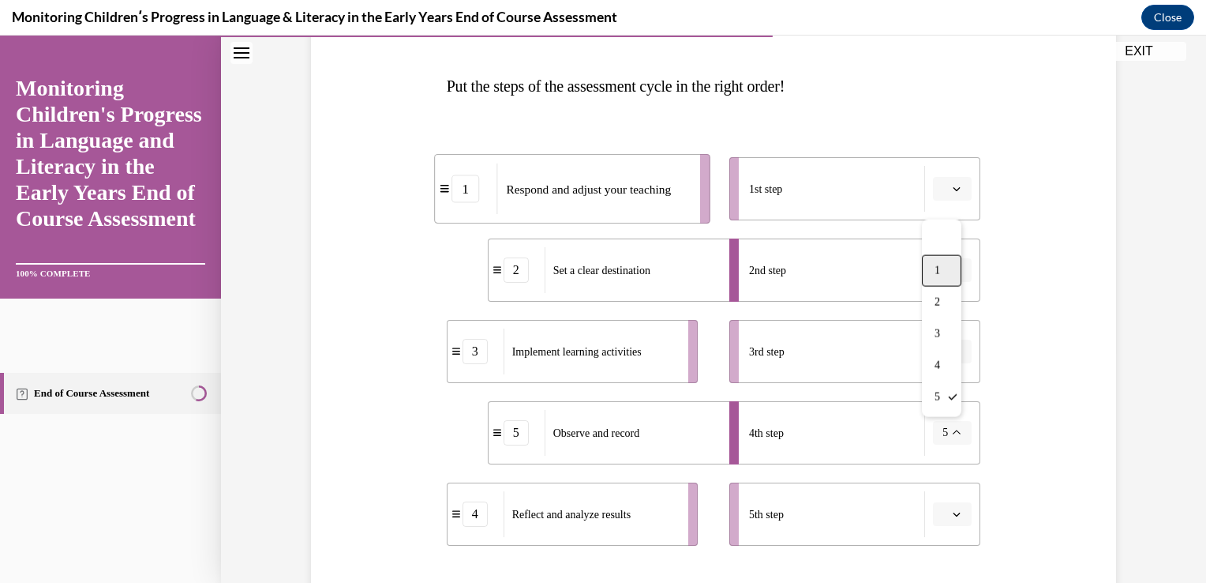
click at [939, 276] on span "1" at bounding box center [938, 270] width 6 height 13
click at [953, 350] on icon "button" at bounding box center [957, 351] width 8 height 8
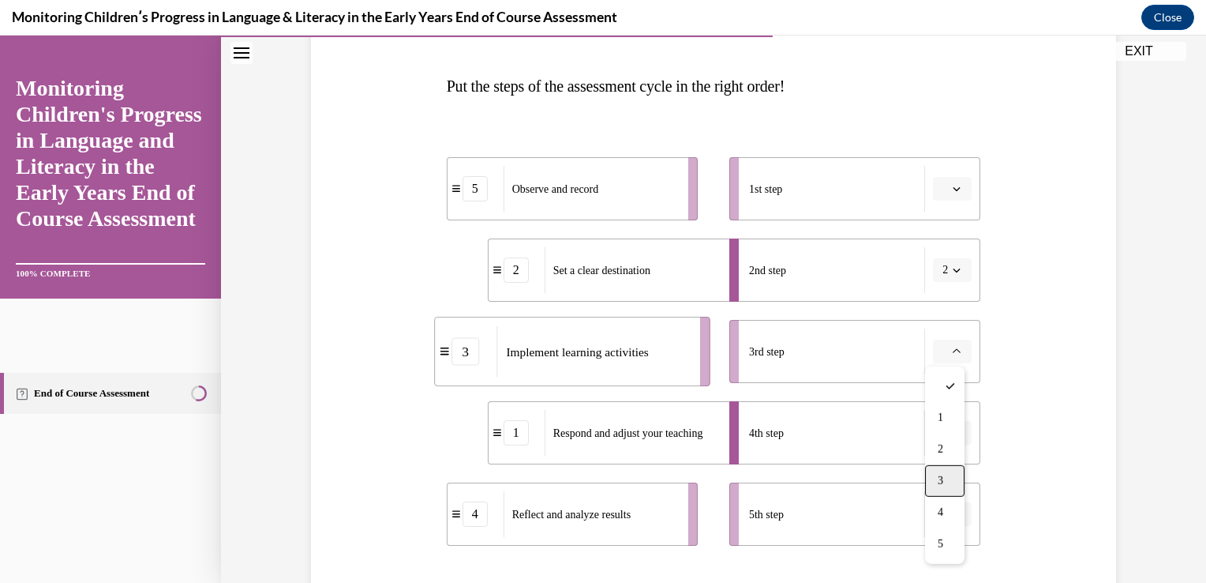
click at [942, 474] on span "3" at bounding box center [941, 480] width 6 height 13
click at [953, 429] on icon "button" at bounding box center [957, 433] width 8 height 8
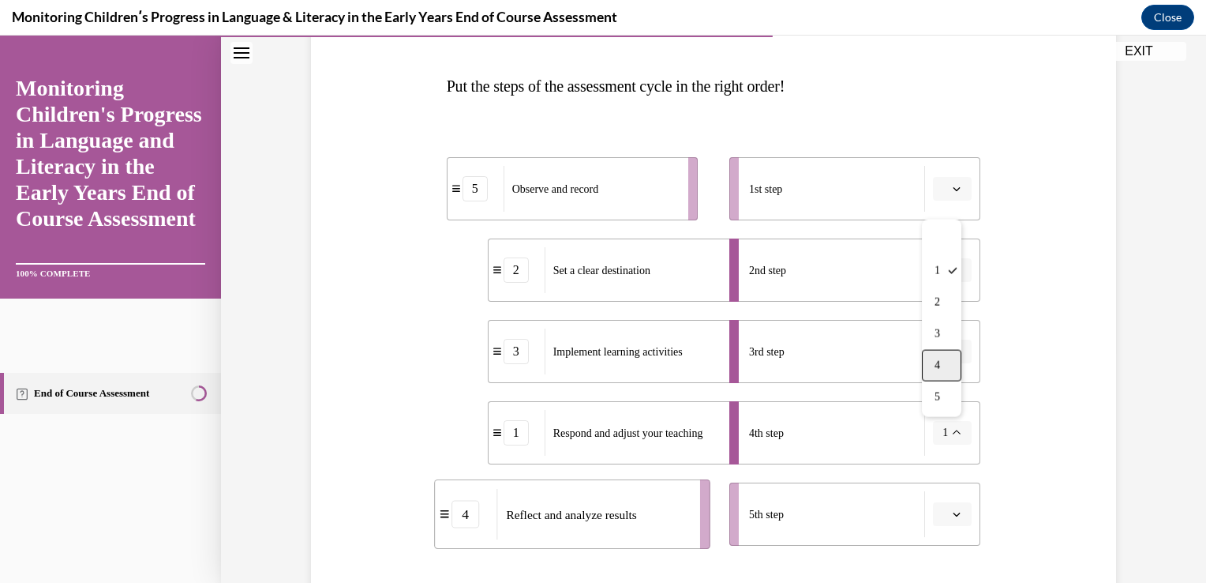
click at [943, 368] on div "4" at bounding box center [941, 366] width 39 height 32
click at [951, 437] on span "button" at bounding box center [956, 432] width 11 height 11
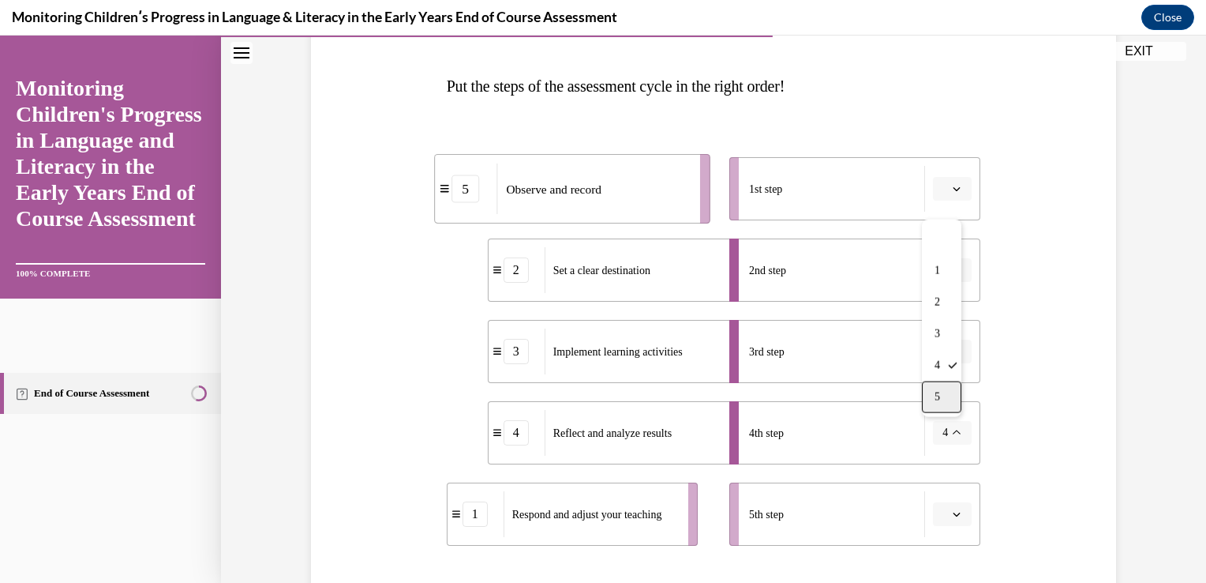
click at [946, 403] on div "5" at bounding box center [941, 397] width 39 height 32
click at [953, 429] on icon "button" at bounding box center [957, 433] width 8 height 8
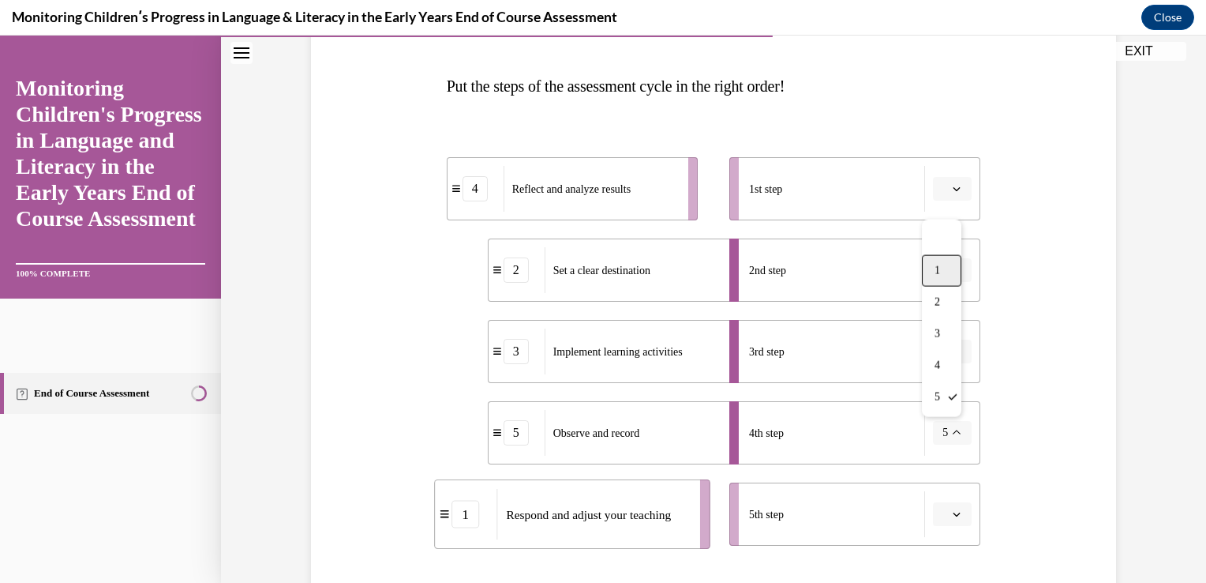
click at [944, 265] on div "1" at bounding box center [941, 271] width 39 height 32
click at [954, 513] on icon "button" at bounding box center [957, 514] width 7 height 4
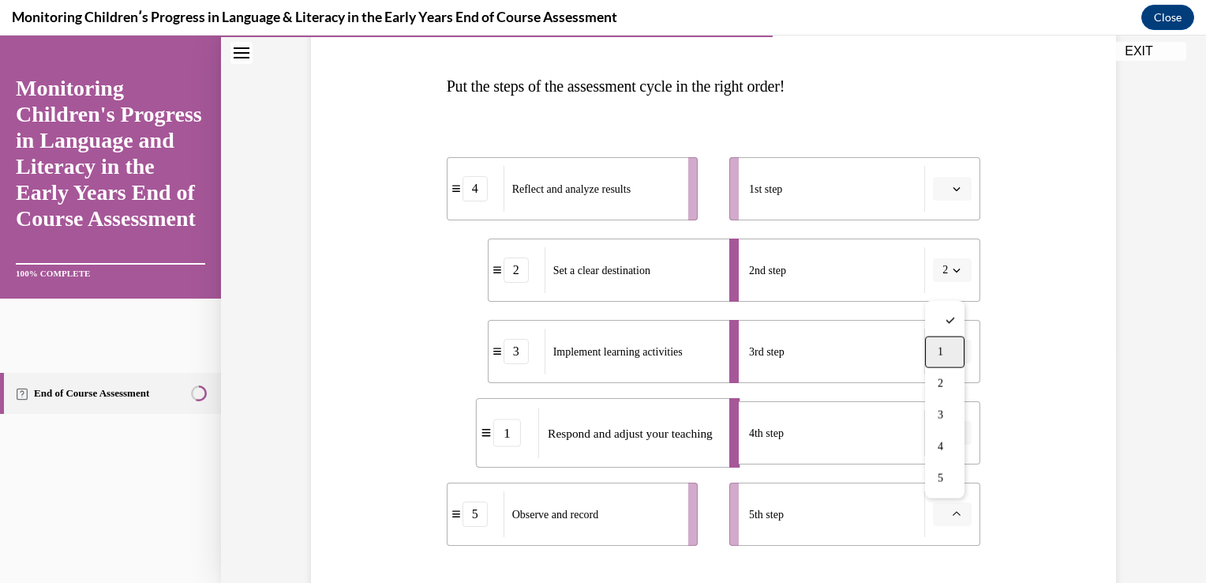
click at [943, 354] on span "1" at bounding box center [941, 352] width 6 height 13
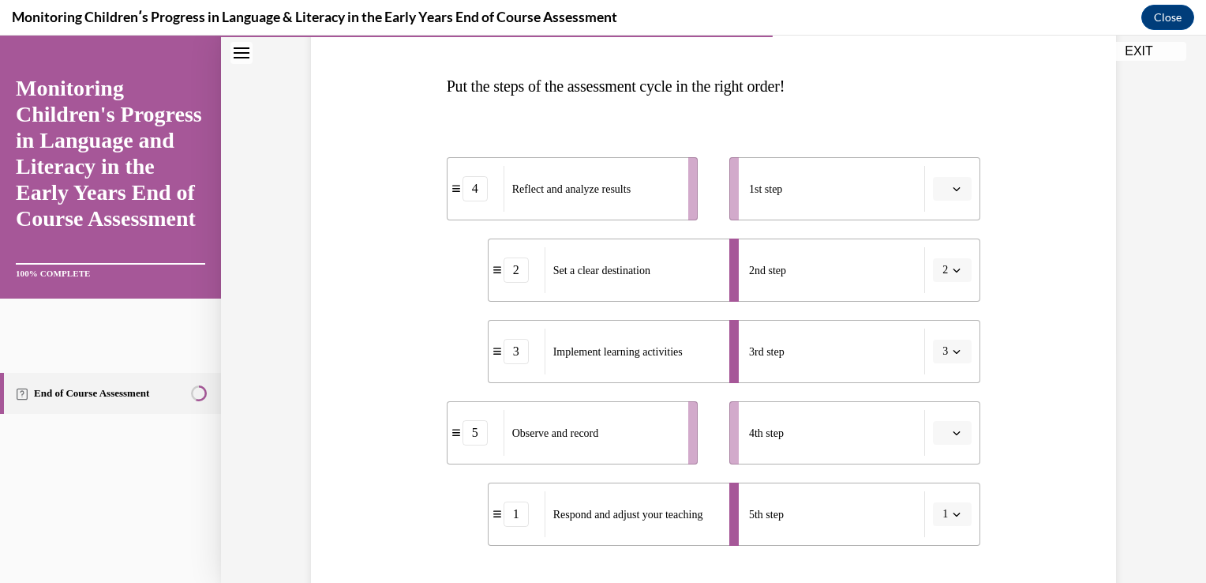
click at [953, 189] on icon "button" at bounding box center [957, 189] width 8 height 8
click at [949, 373] on div "5" at bounding box center [944, 382] width 39 height 32
click at [951, 510] on span "button" at bounding box center [956, 513] width 11 height 11
click at [936, 468] on div "5" at bounding box center [941, 479] width 39 height 32
click at [951, 518] on span "button" at bounding box center [956, 513] width 11 height 11
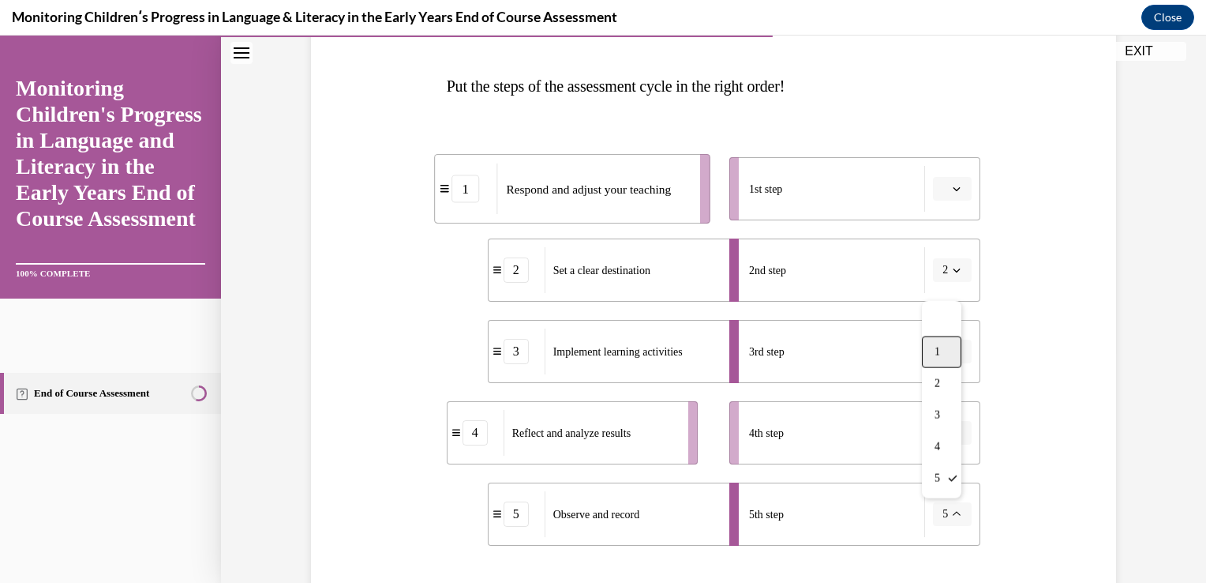
click at [947, 350] on div "1" at bounding box center [941, 352] width 39 height 32
